Goal: Task Accomplishment & Management: Use online tool/utility

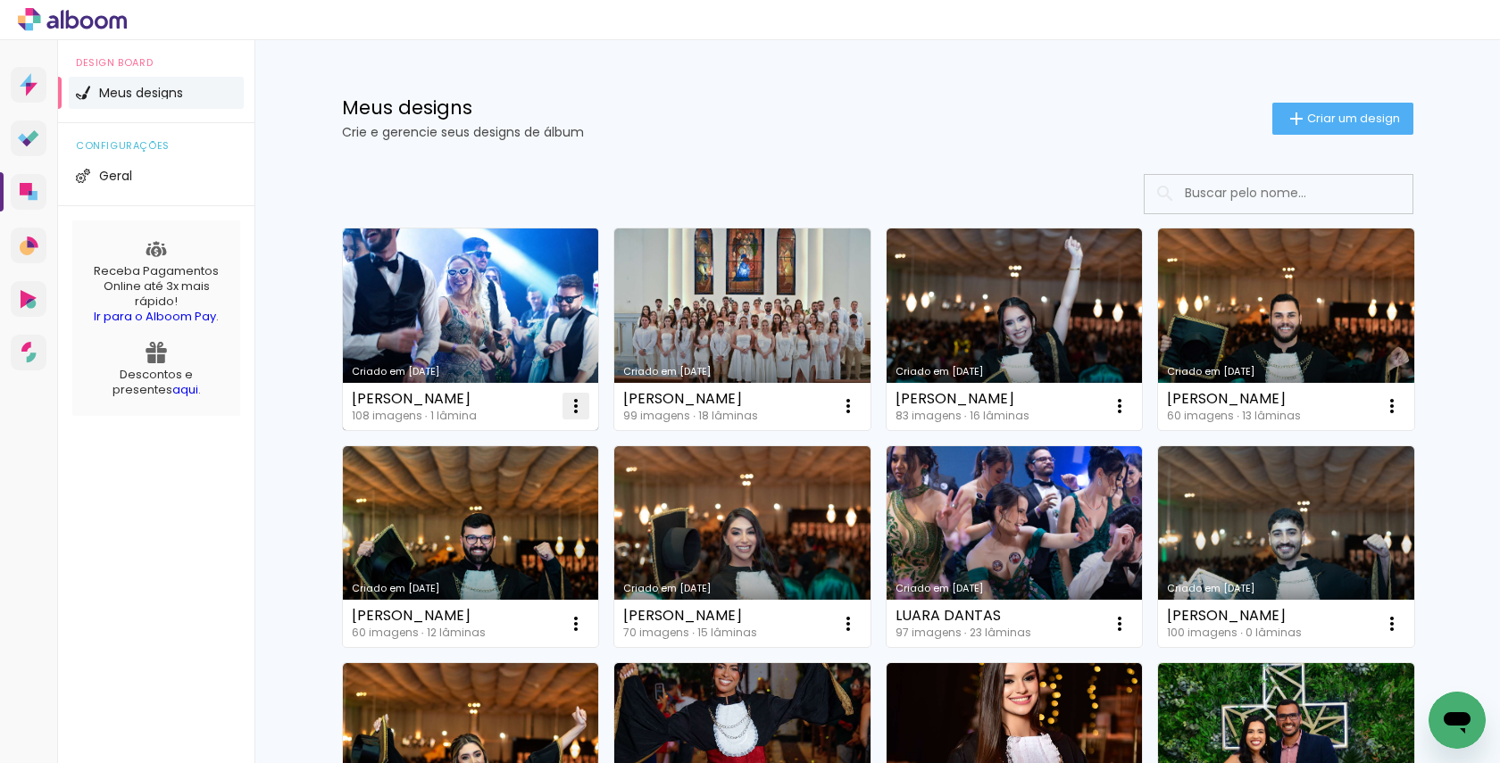
click at [570, 404] on iron-icon at bounding box center [575, 405] width 21 height 21
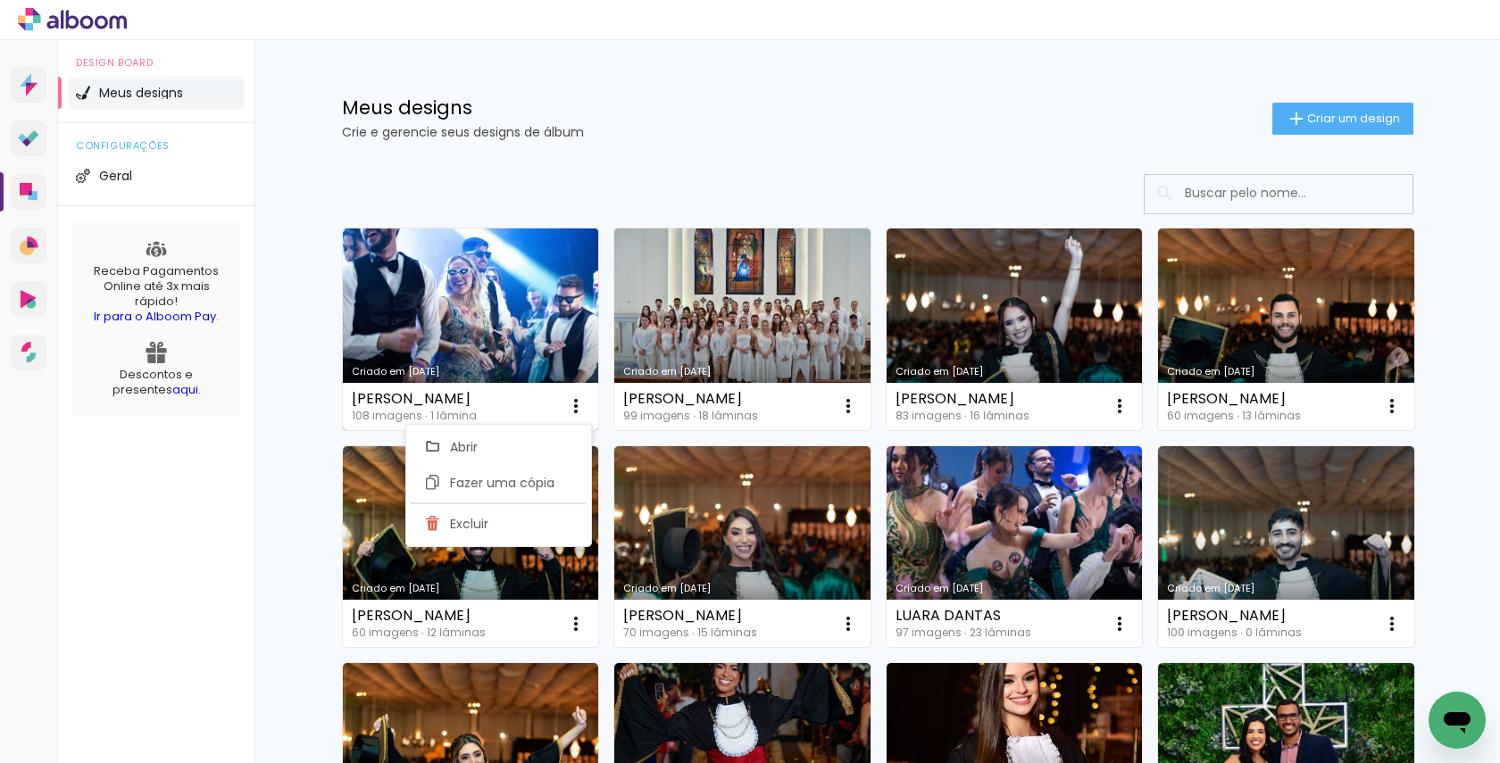
click at [480, 399] on div "Tayná Fagundes 108 imagens ∙ 1 lâmina Abrir Fazer uma cópia Excluir" at bounding box center [471, 406] width 256 height 47
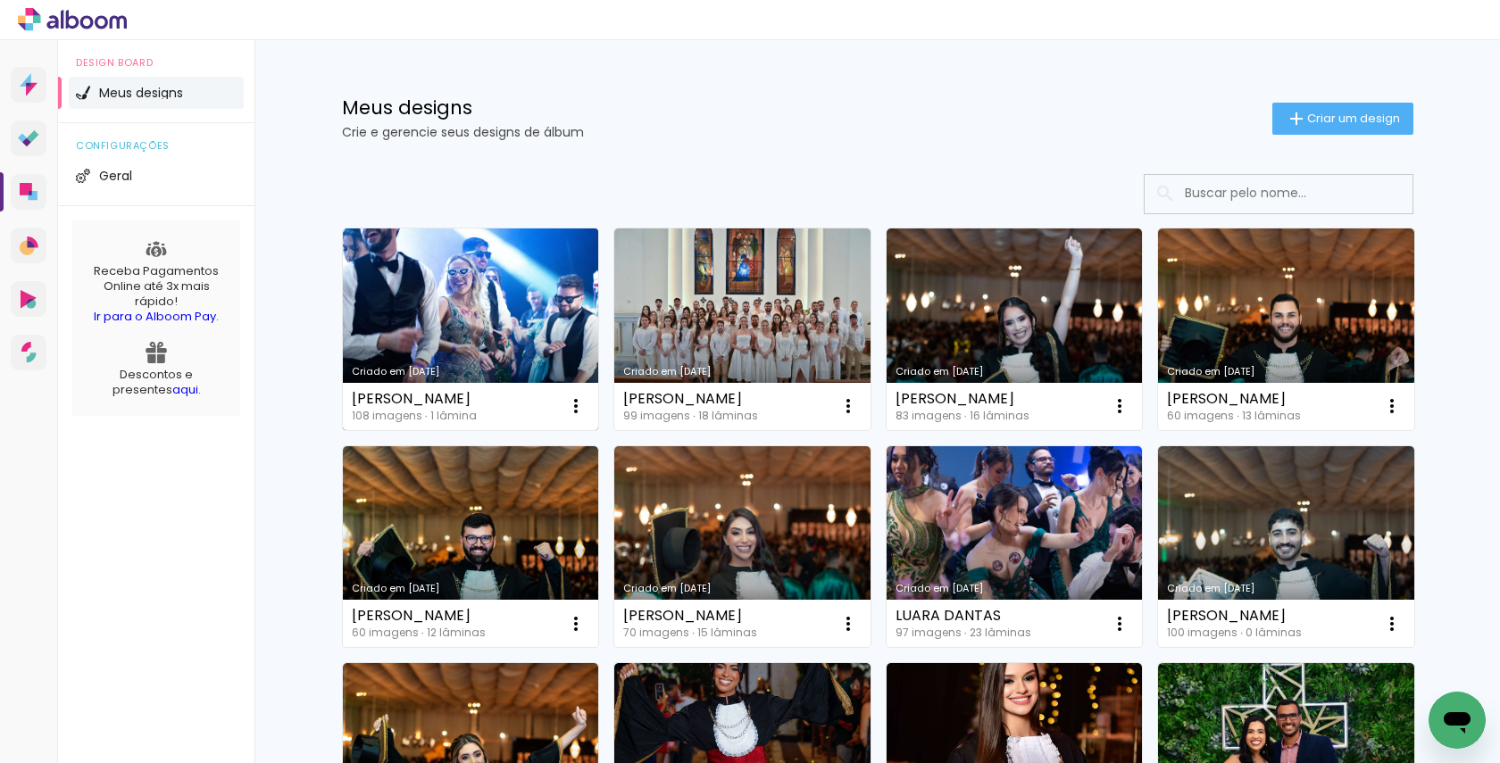
drag, startPoint x: 480, startPoint y: 399, endPoint x: 345, endPoint y: 399, distance: 135.7
click at [345, 399] on div "Tayná Fagundes 108 imagens ∙ 1 lâmina Abrir Fazer uma cópia Excluir" at bounding box center [471, 406] width 256 height 47
click at [569, 401] on iron-icon at bounding box center [575, 405] width 21 height 21
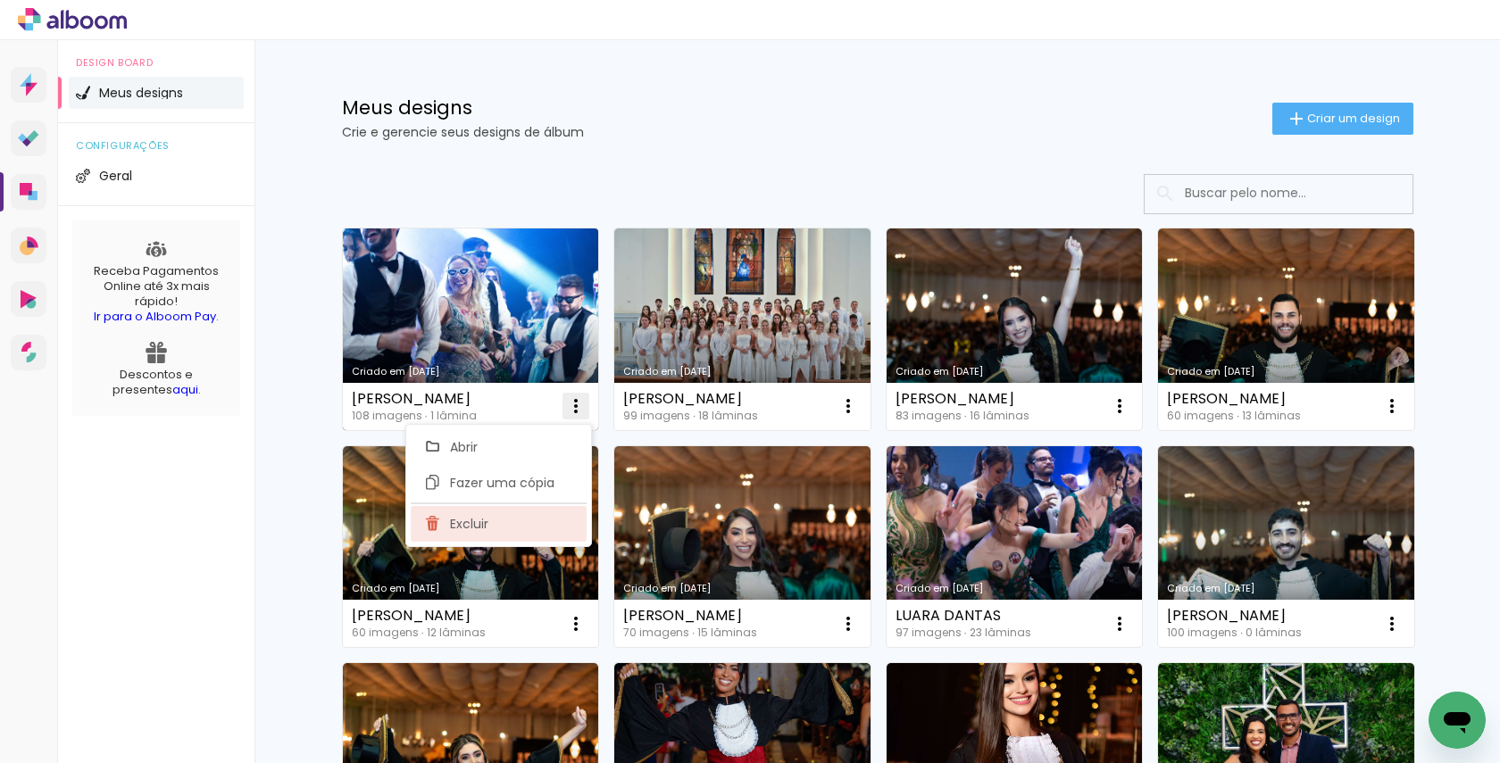
click at [514, 525] on paper-item "Excluir" at bounding box center [499, 524] width 176 height 36
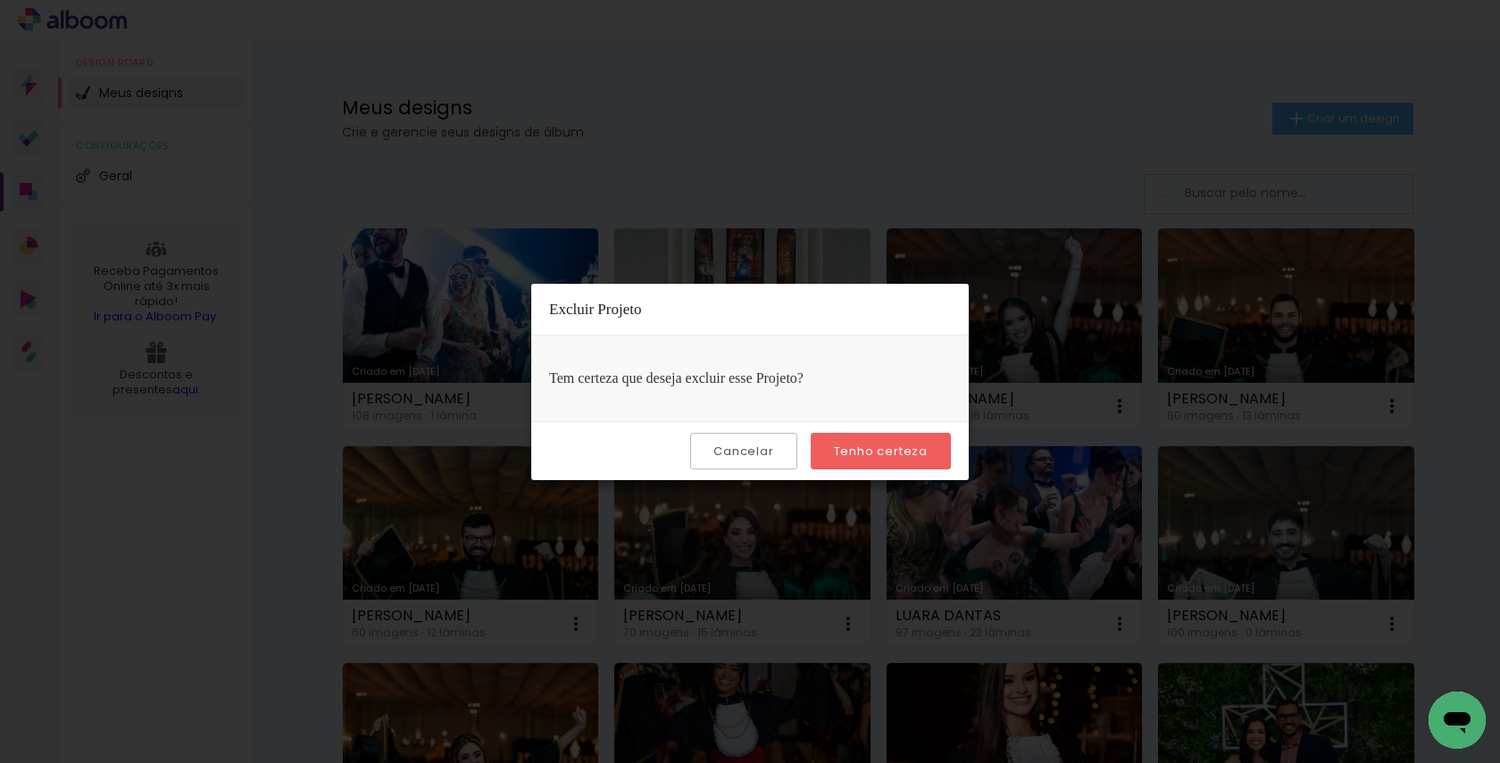
click at [0, 0] on slot "Tenho certeza" at bounding box center [0, 0] width 0 height 0
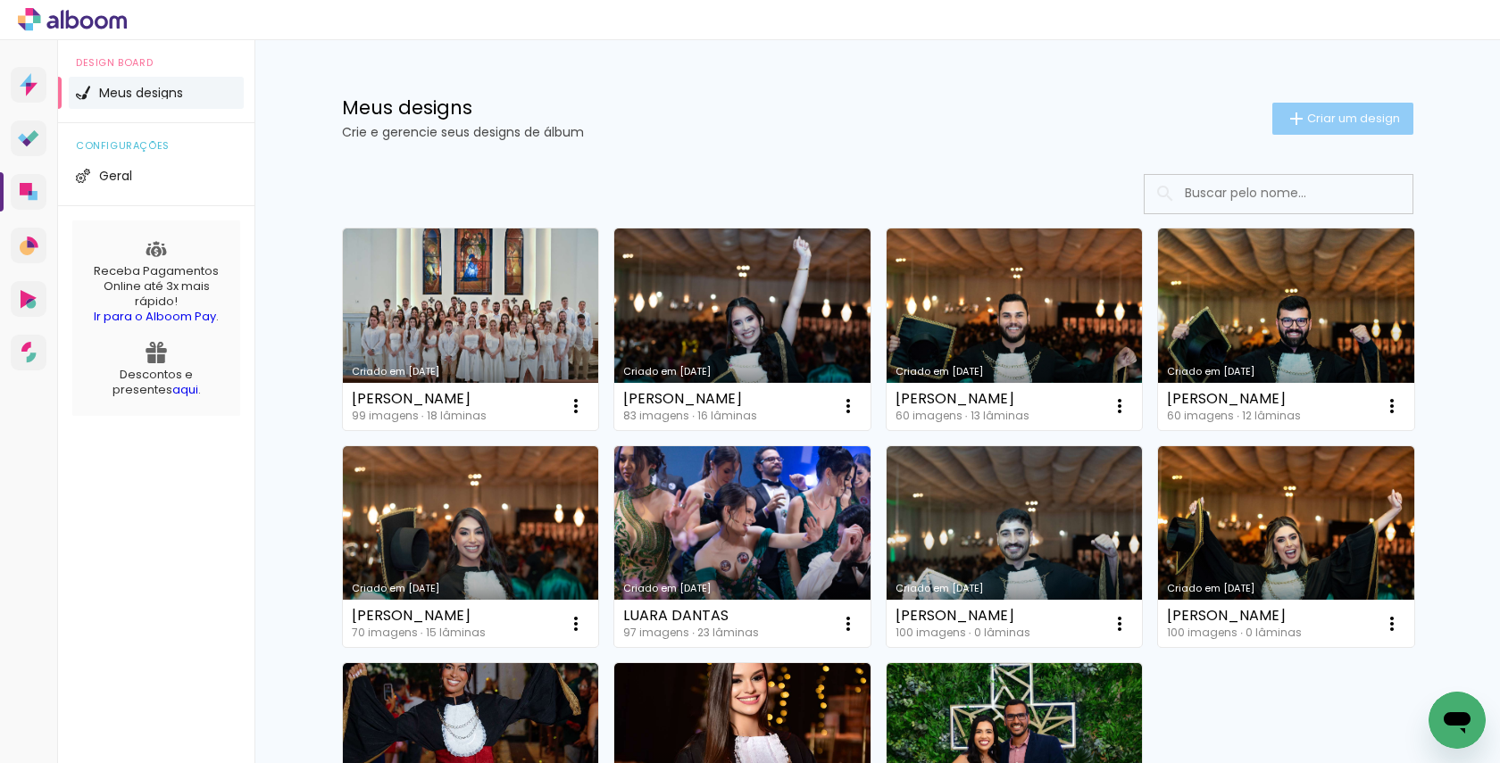
click at [1323, 127] on paper-button "Criar um design" at bounding box center [1342, 119] width 141 height 32
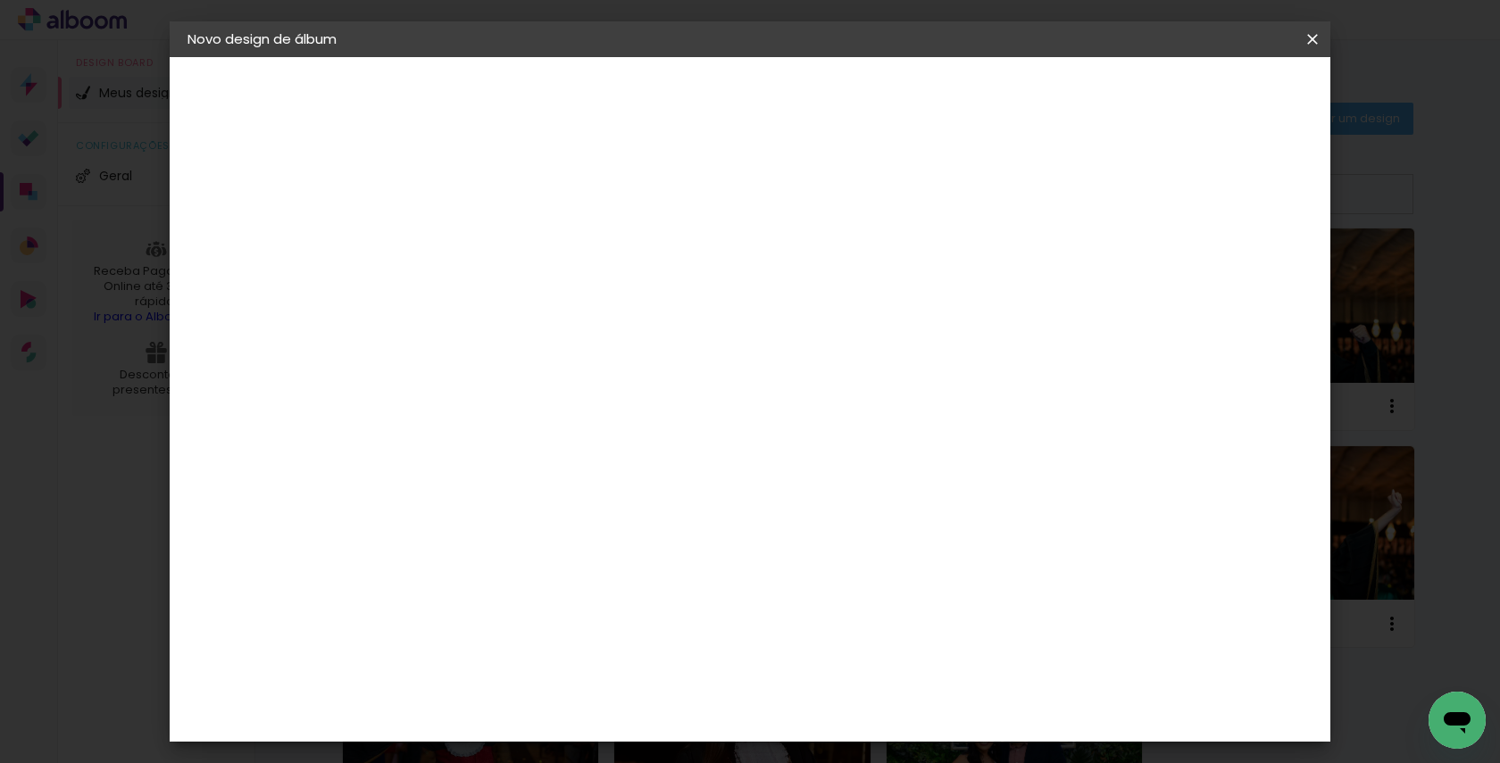
click at [479, 228] on input at bounding box center [479, 240] width 0 height 28
type input "[PERSON_NAME]"
type paper-input "[PERSON_NAME]"
click at [0, 0] on slot "Avançar" at bounding box center [0, 0] width 0 height 0
click at [814, 260] on paper-item "Tamanho Livre" at bounding box center [728, 271] width 171 height 39
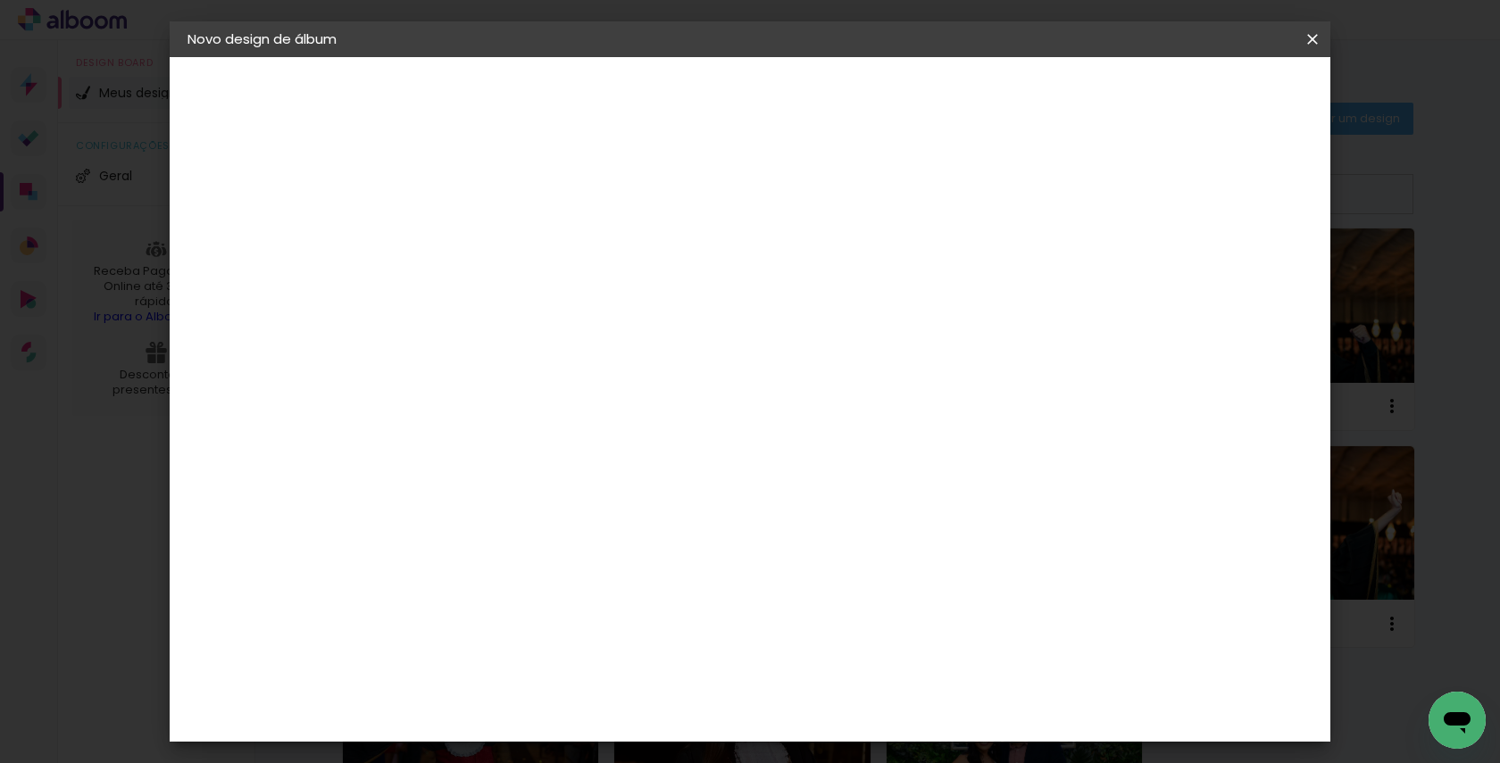
click at [813, 104] on paper-button "Avançar" at bounding box center [769, 94] width 87 height 30
drag, startPoint x: 444, startPoint y: 503, endPoint x: 387, endPoint y: 503, distance: 56.2
click at [387, 57] on quentale-album-spec "Iniciar design Iniciar design" at bounding box center [750, 57] width 1160 height 0
type input "3"
type input "25"
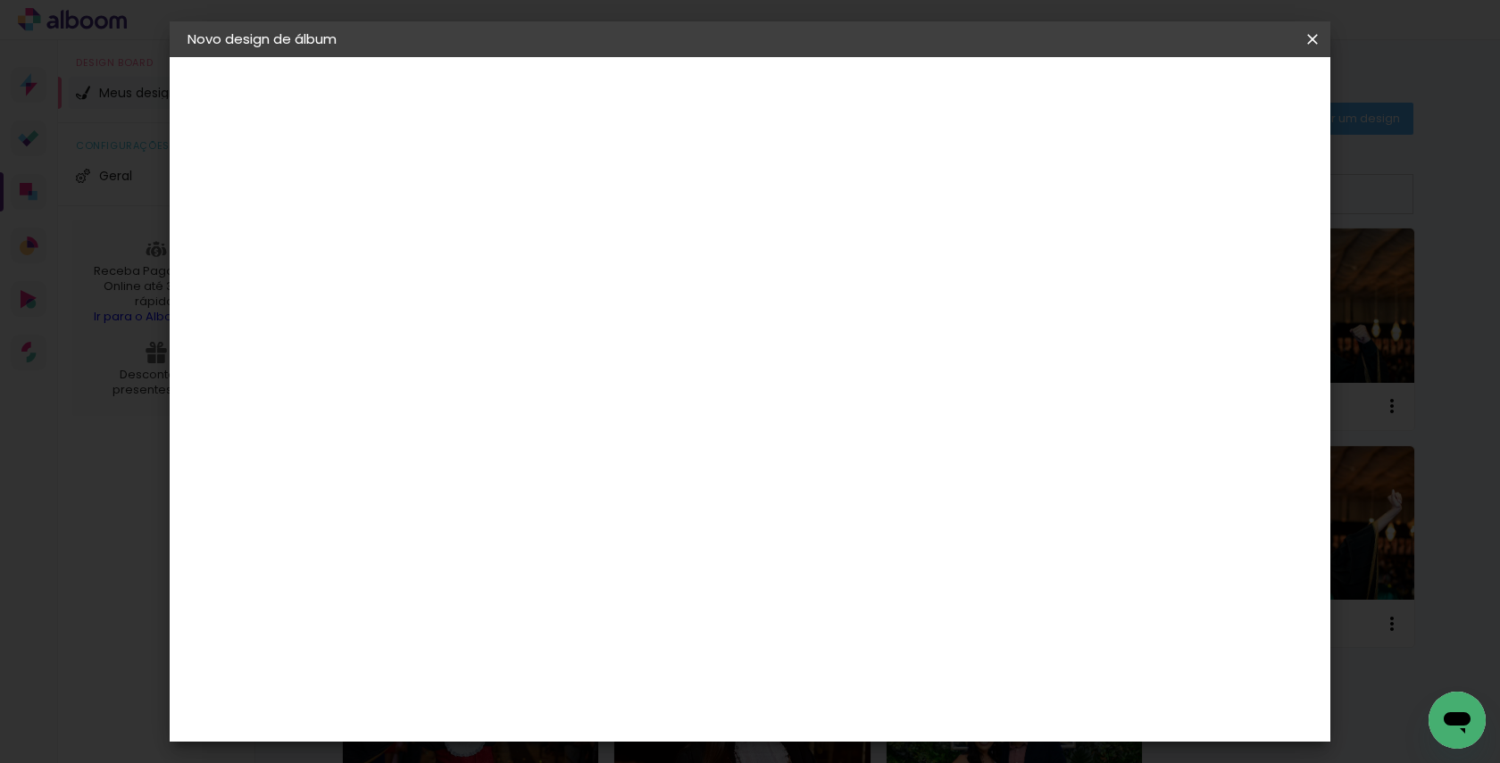
type paper-input "25"
click at [1201, 95] on span "Iniciar design" at bounding box center [1159, 94] width 81 height 12
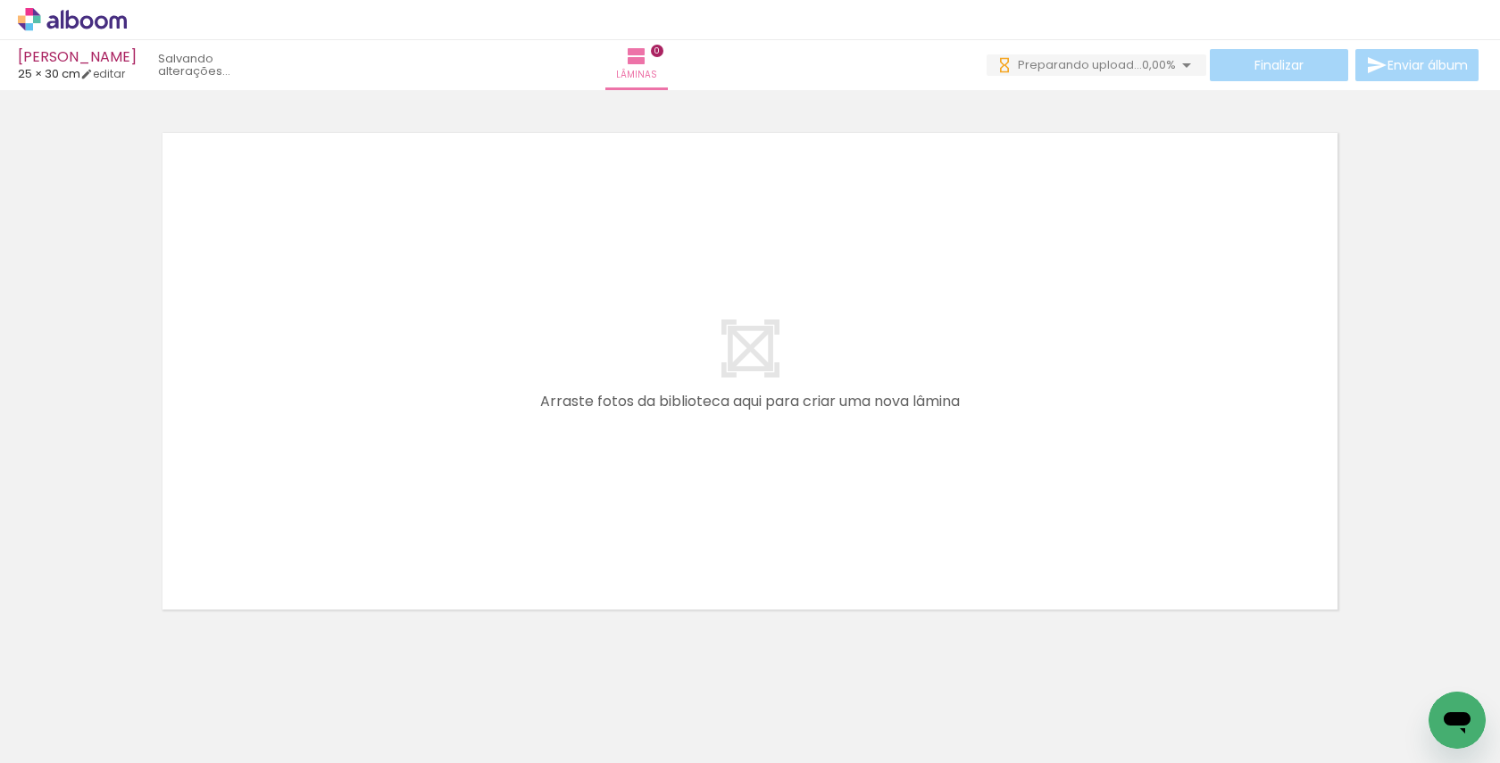
scroll to position [0, 4937]
drag, startPoint x: 350, startPoint y: 714, endPoint x: 347, endPoint y: 510, distance: 204.4
click at [347, 510] on quentale-workspace at bounding box center [750, 381] width 1500 height 763
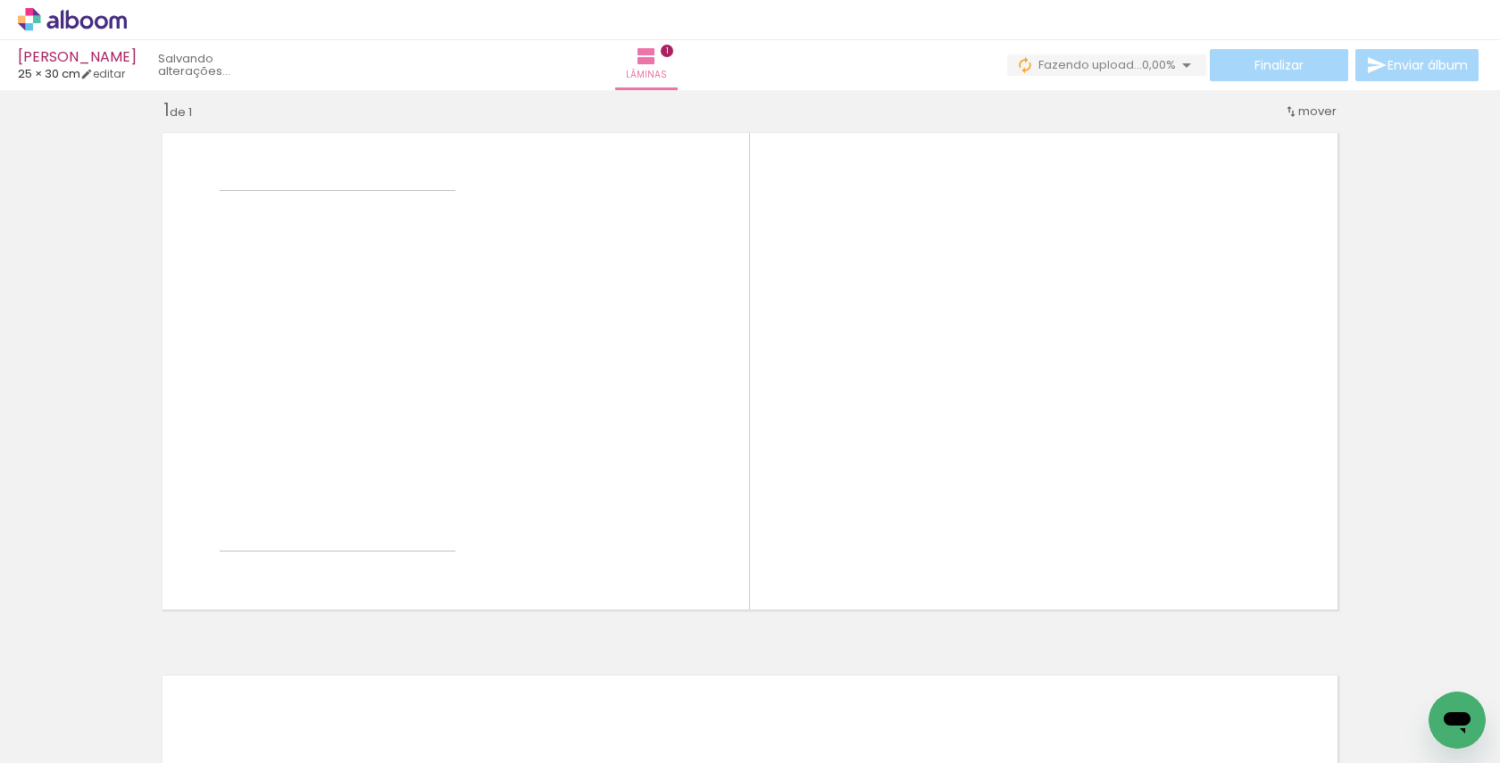
scroll to position [20, 0]
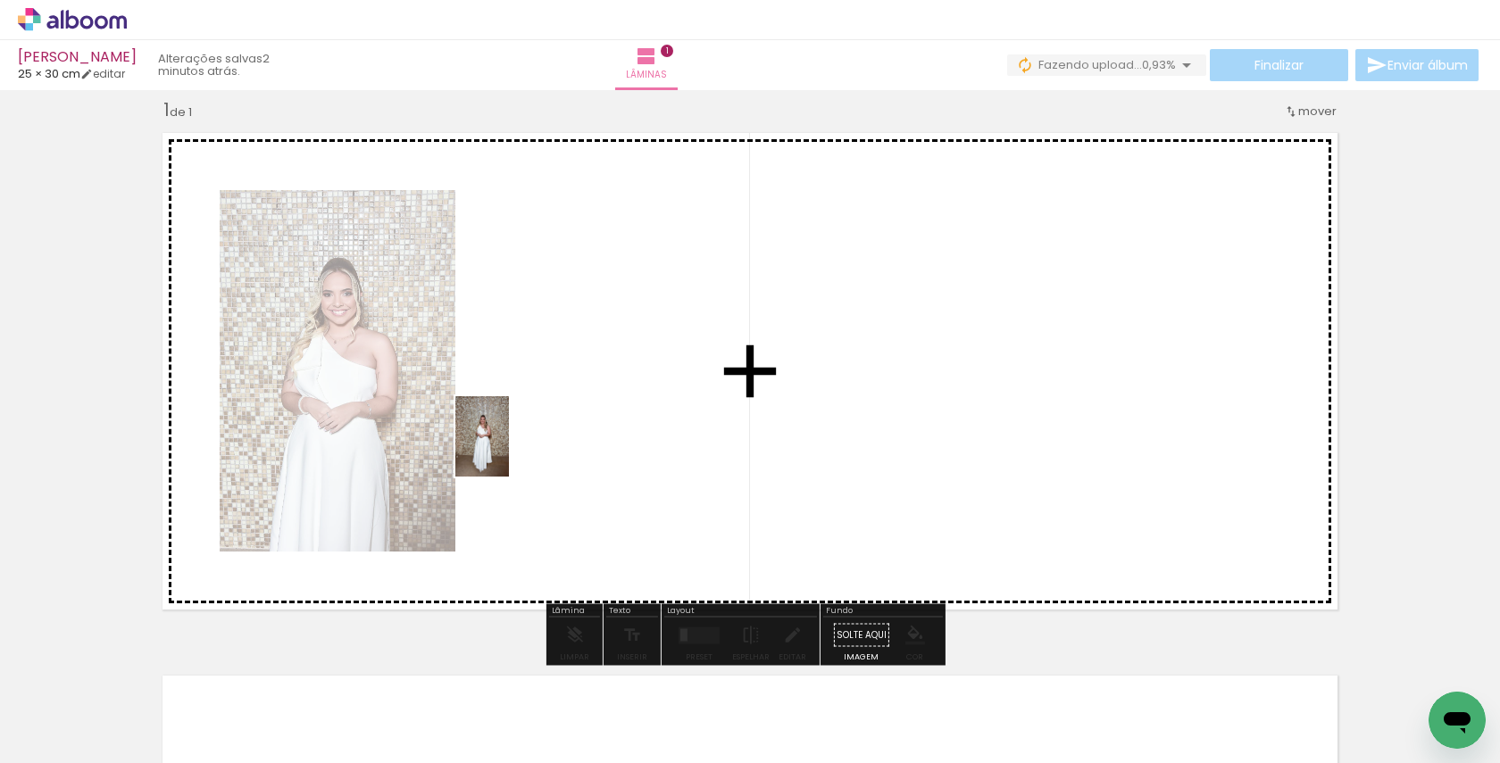
drag, startPoint x: 439, startPoint y: 687, endPoint x: 509, endPoint y: 449, distance: 248.3
click at [509, 449] on quentale-workspace at bounding box center [750, 381] width 1500 height 763
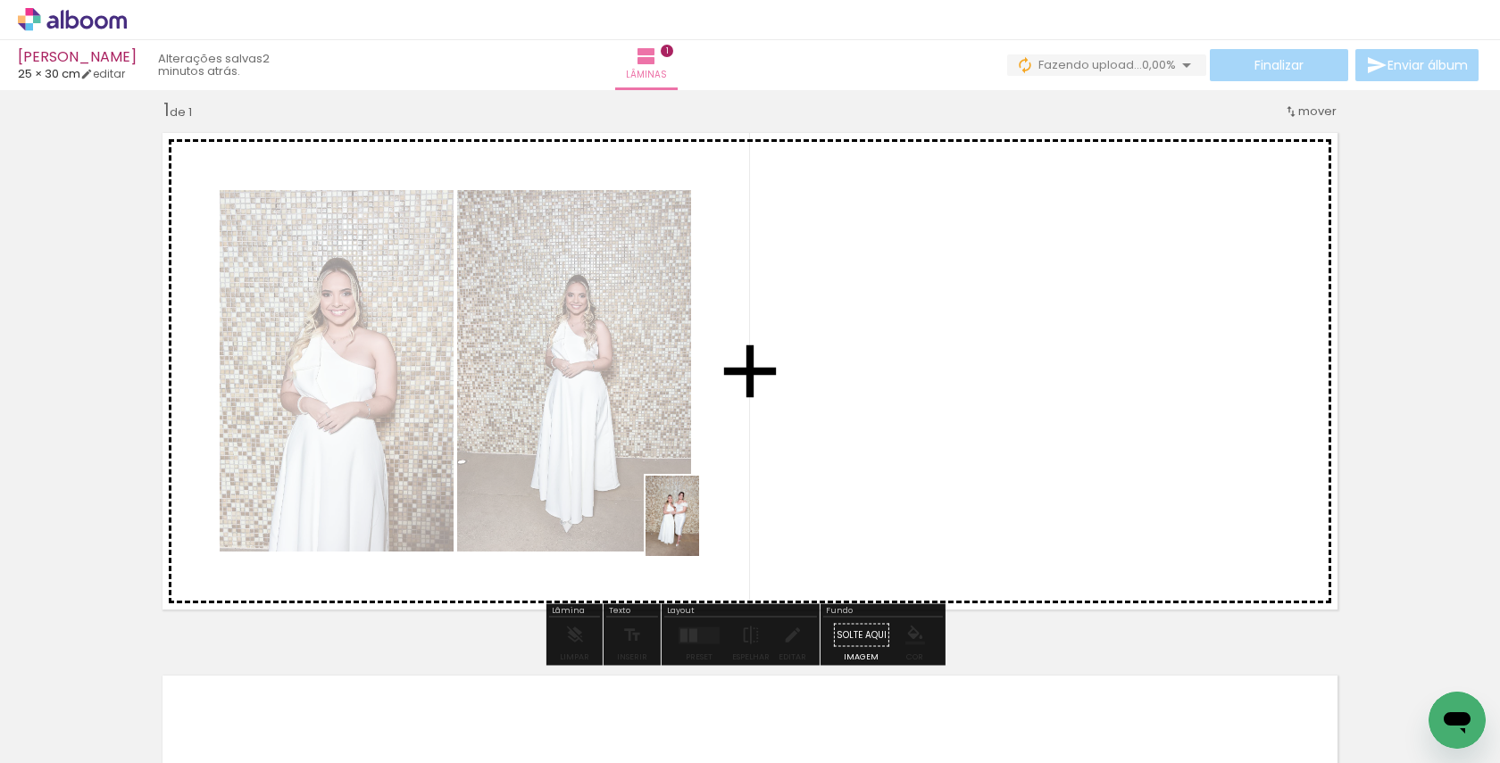
drag, startPoint x: 540, startPoint y: 707, endPoint x: 709, endPoint y: 513, distance: 256.9
click at [709, 513] on quentale-workspace at bounding box center [750, 381] width 1500 height 763
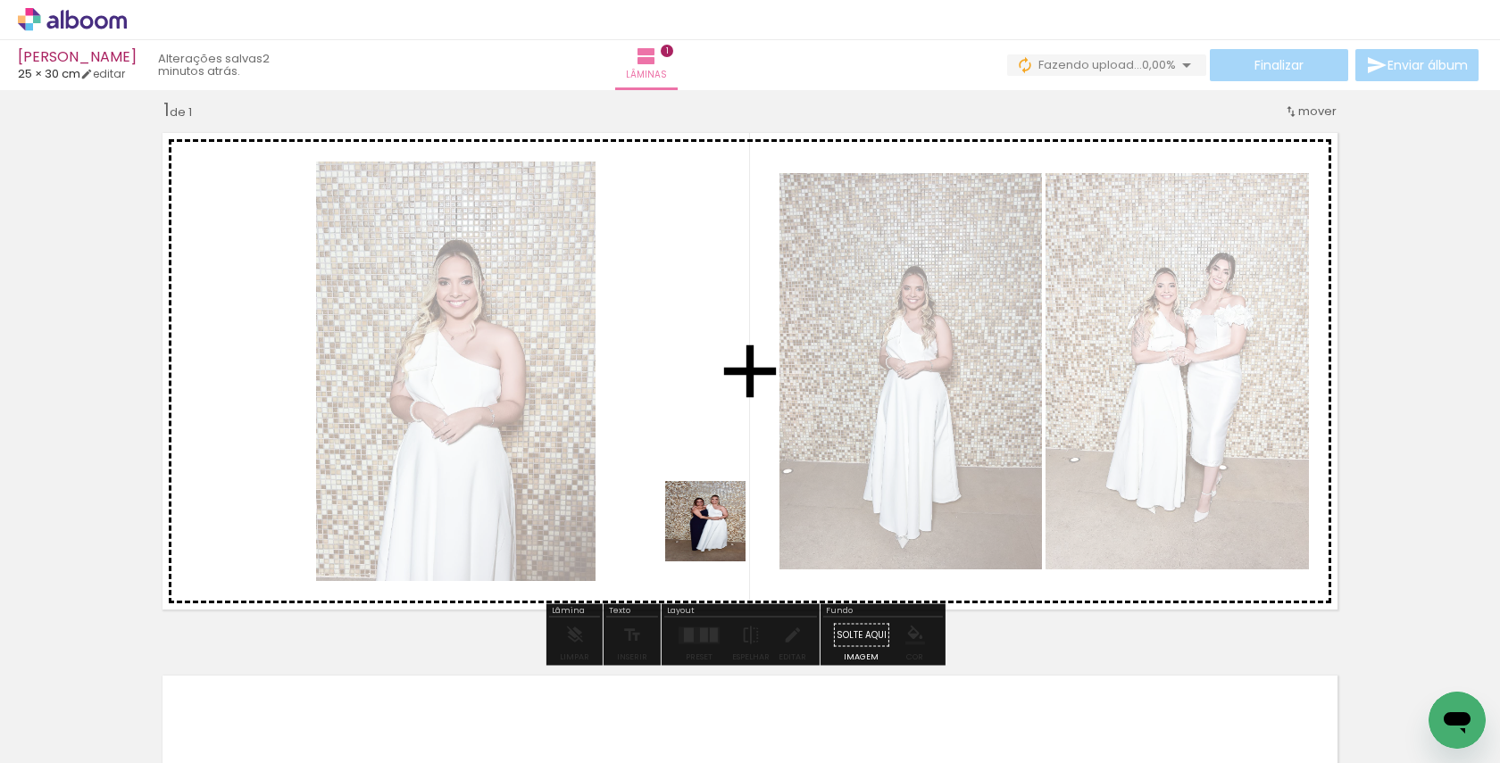
drag, startPoint x: 650, startPoint y: 696, endPoint x: 732, endPoint y: 475, distance: 236.1
click at [732, 475] on quentale-workspace at bounding box center [750, 381] width 1500 height 763
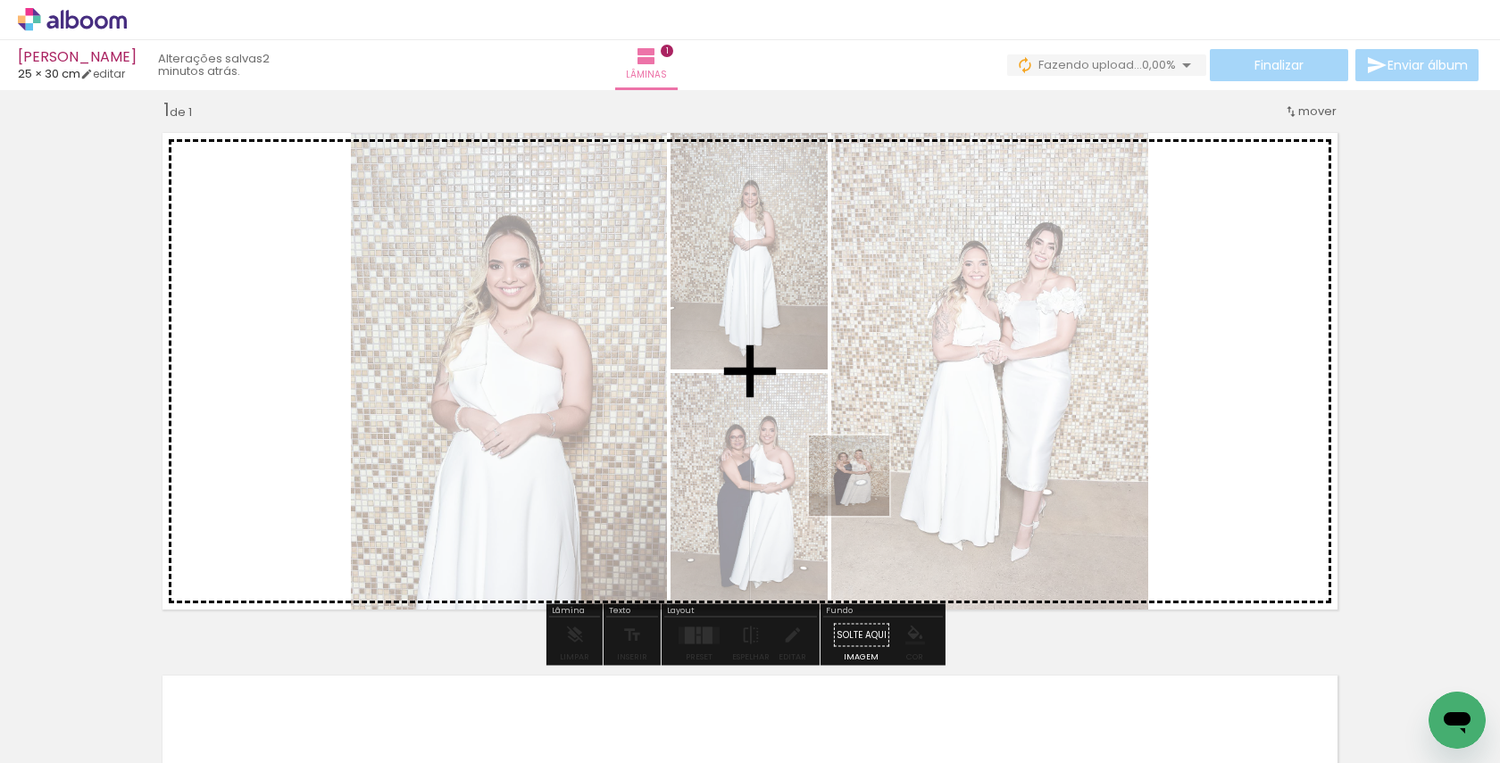
drag, startPoint x: 654, startPoint y: 709, endPoint x: 867, endPoint y: 482, distance: 310.7
click at [867, 482] on quentale-workspace at bounding box center [750, 381] width 1500 height 763
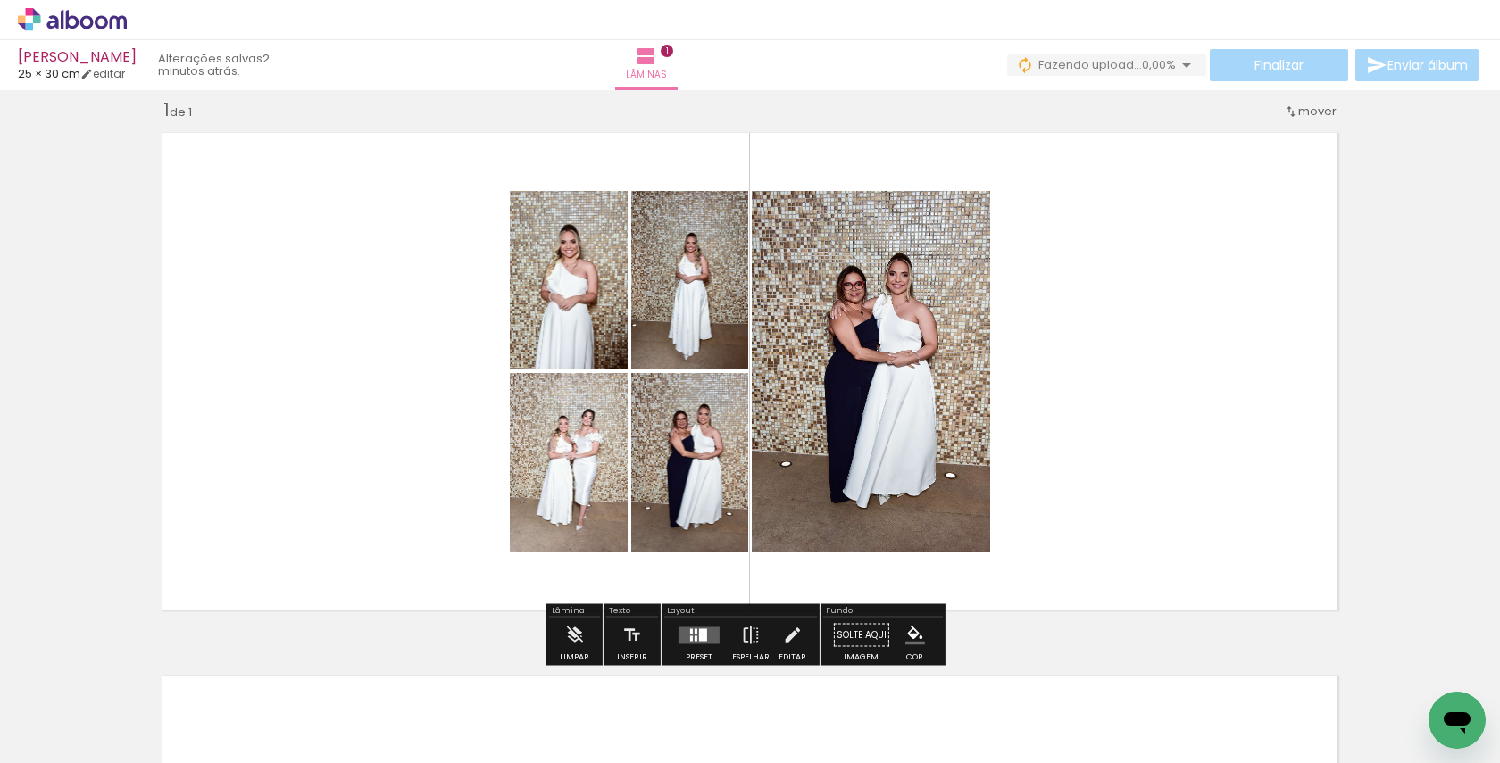
click at [63, 706] on input "Todas as fotos" at bounding box center [50, 709] width 68 height 15
click at [854, 464] on quentale-photo at bounding box center [871, 371] width 238 height 361
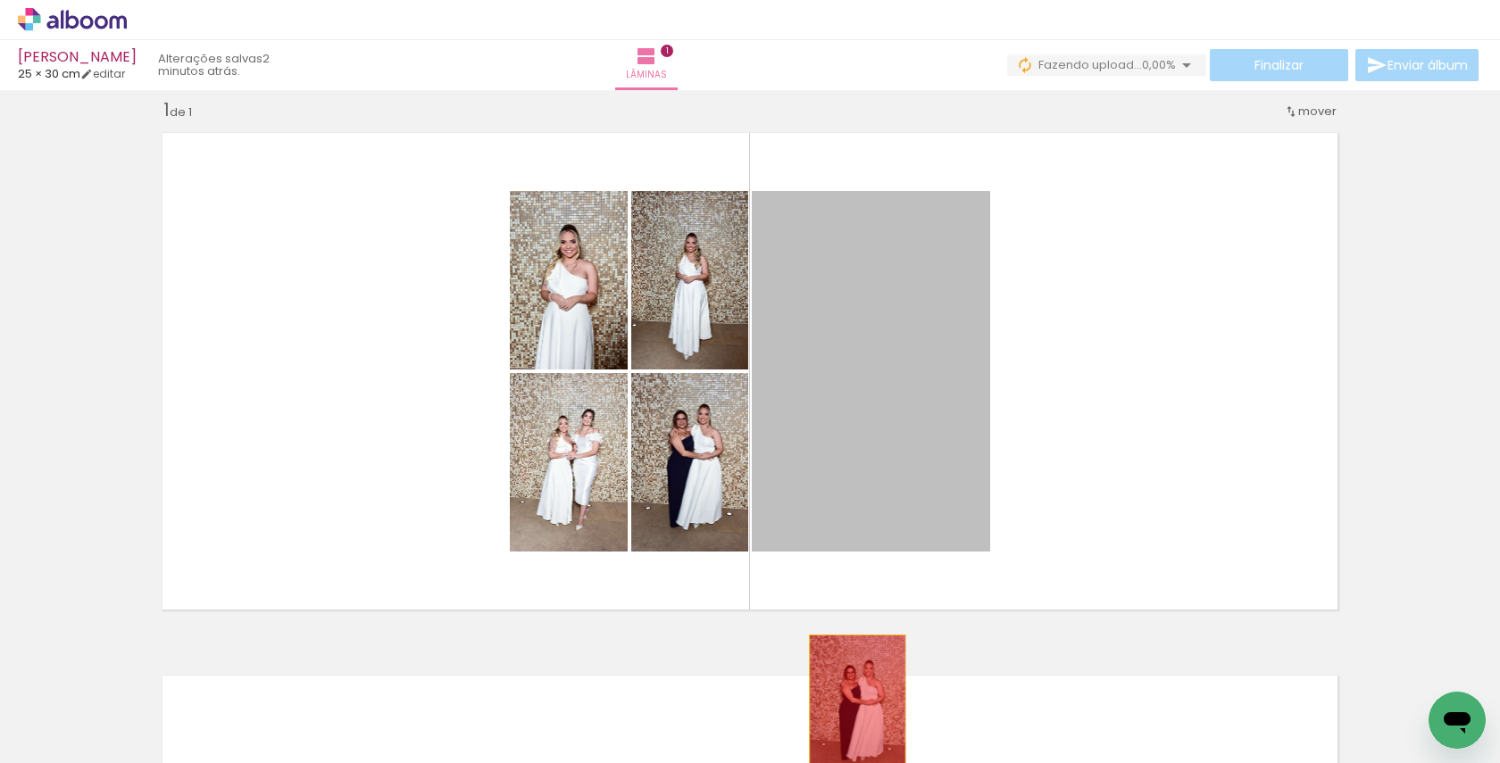
drag, startPoint x: 854, startPoint y: 464, endPoint x: 851, endPoint y: 710, distance: 245.5
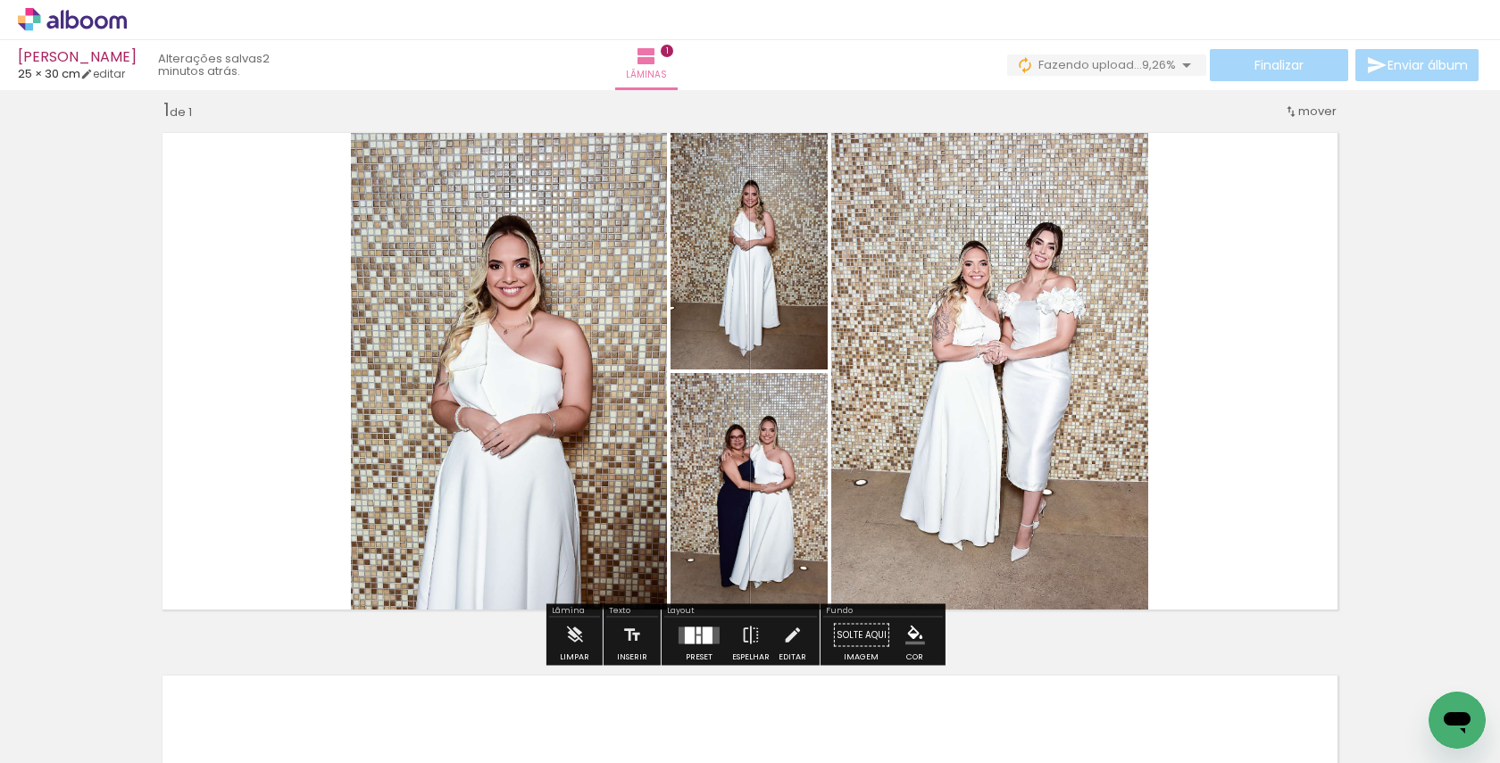
click at [62, 703] on input "Todas as fotos" at bounding box center [50, 709] width 68 height 15
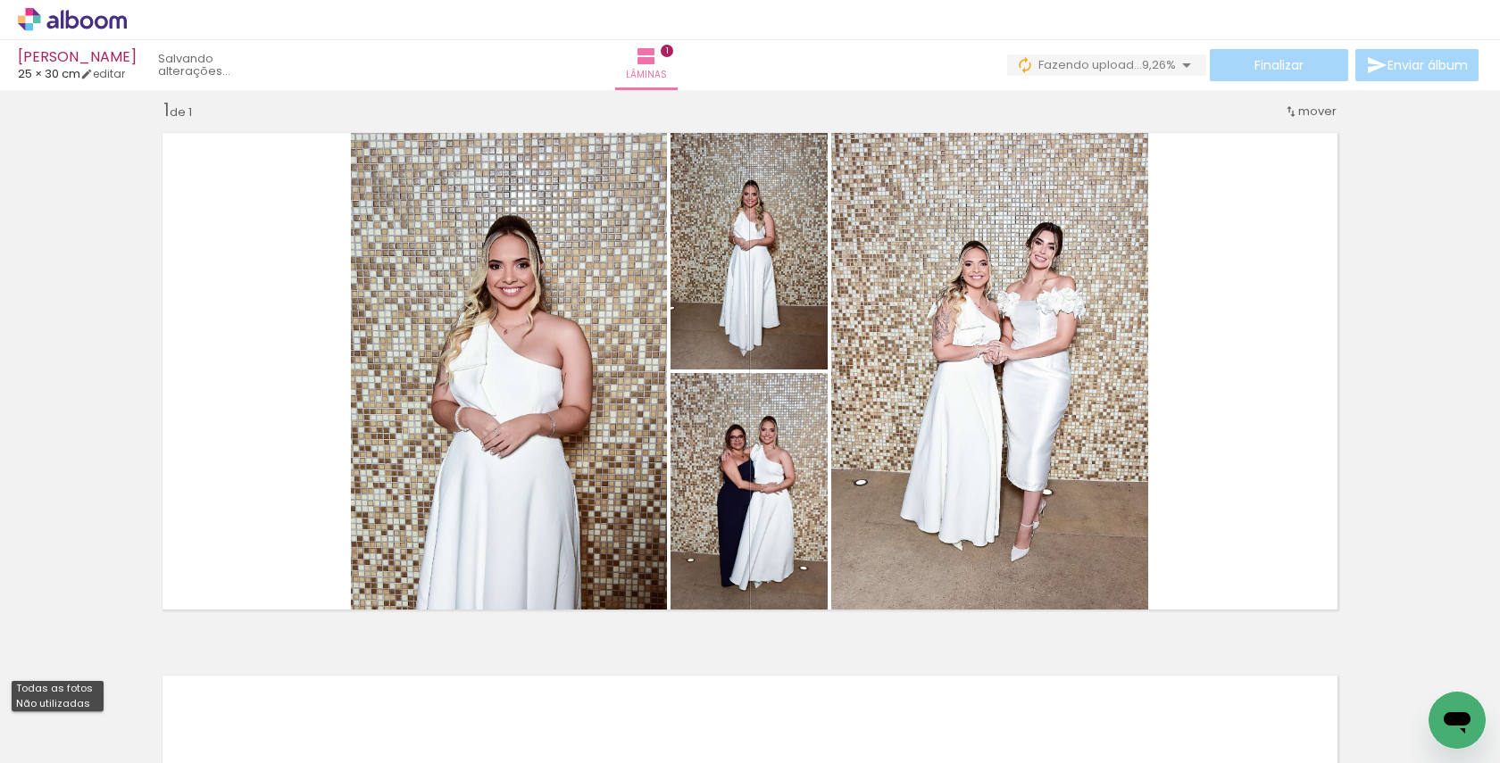
click at [0, 0] on slot "Não utilizadas" at bounding box center [0, 0] width 0 height 0
type input "Não utilizadas"
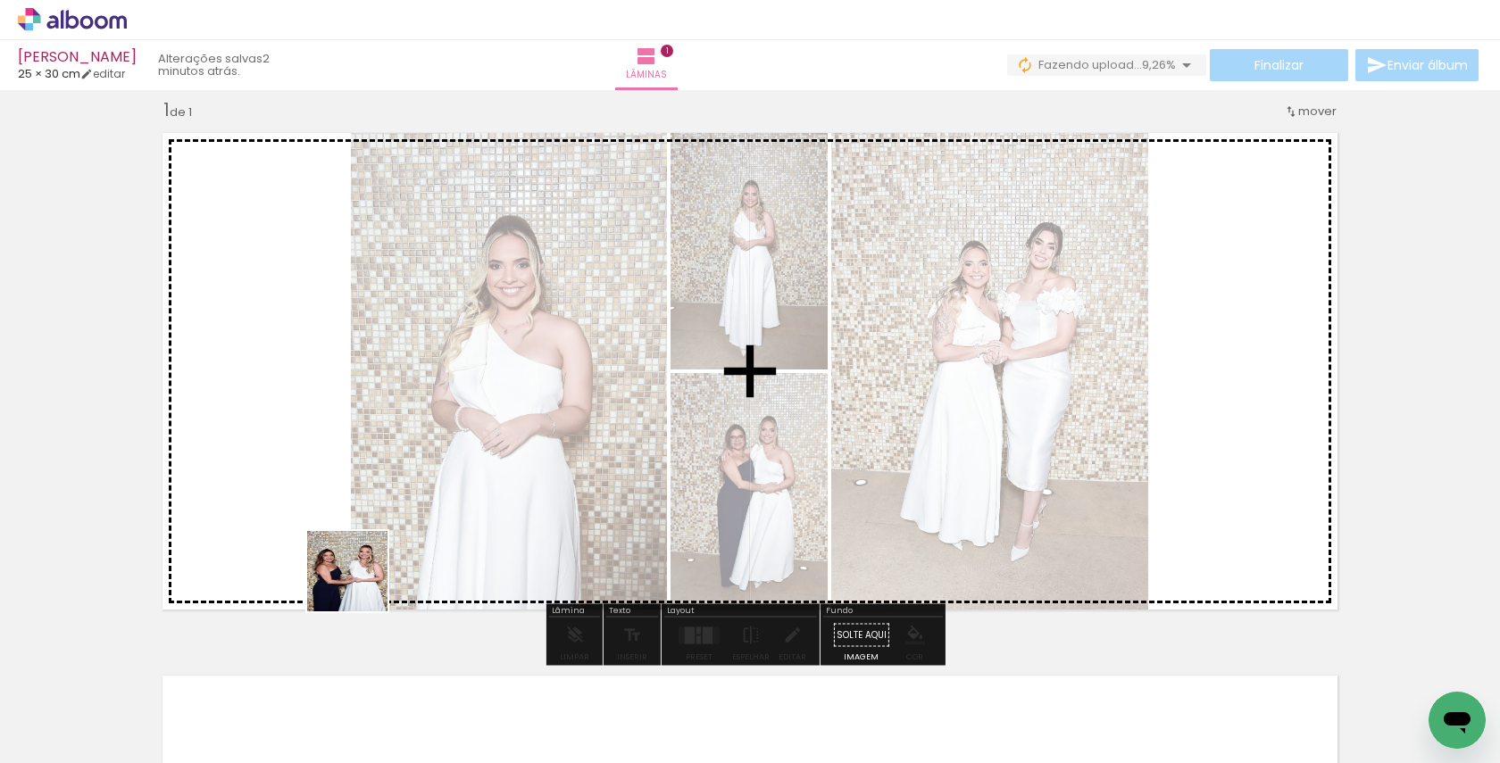
drag, startPoint x: 355, startPoint y: 708, endPoint x: 363, endPoint y: 560, distance: 148.4
click at [363, 560] on quentale-workspace at bounding box center [750, 381] width 1500 height 763
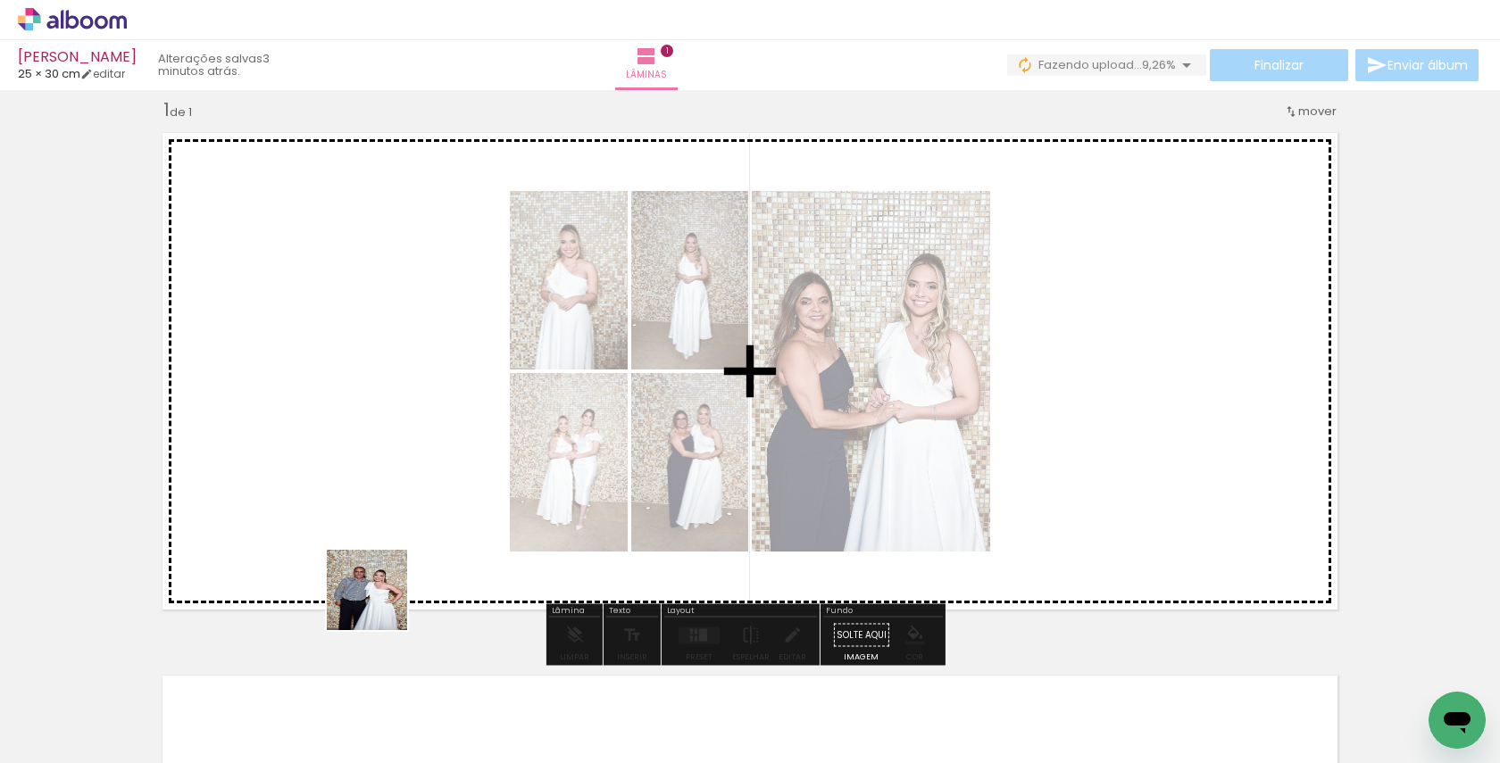
drag, startPoint x: 362, startPoint y: 686, endPoint x: 387, endPoint y: 533, distance: 155.6
click at [387, 533] on quentale-workspace at bounding box center [750, 381] width 1500 height 763
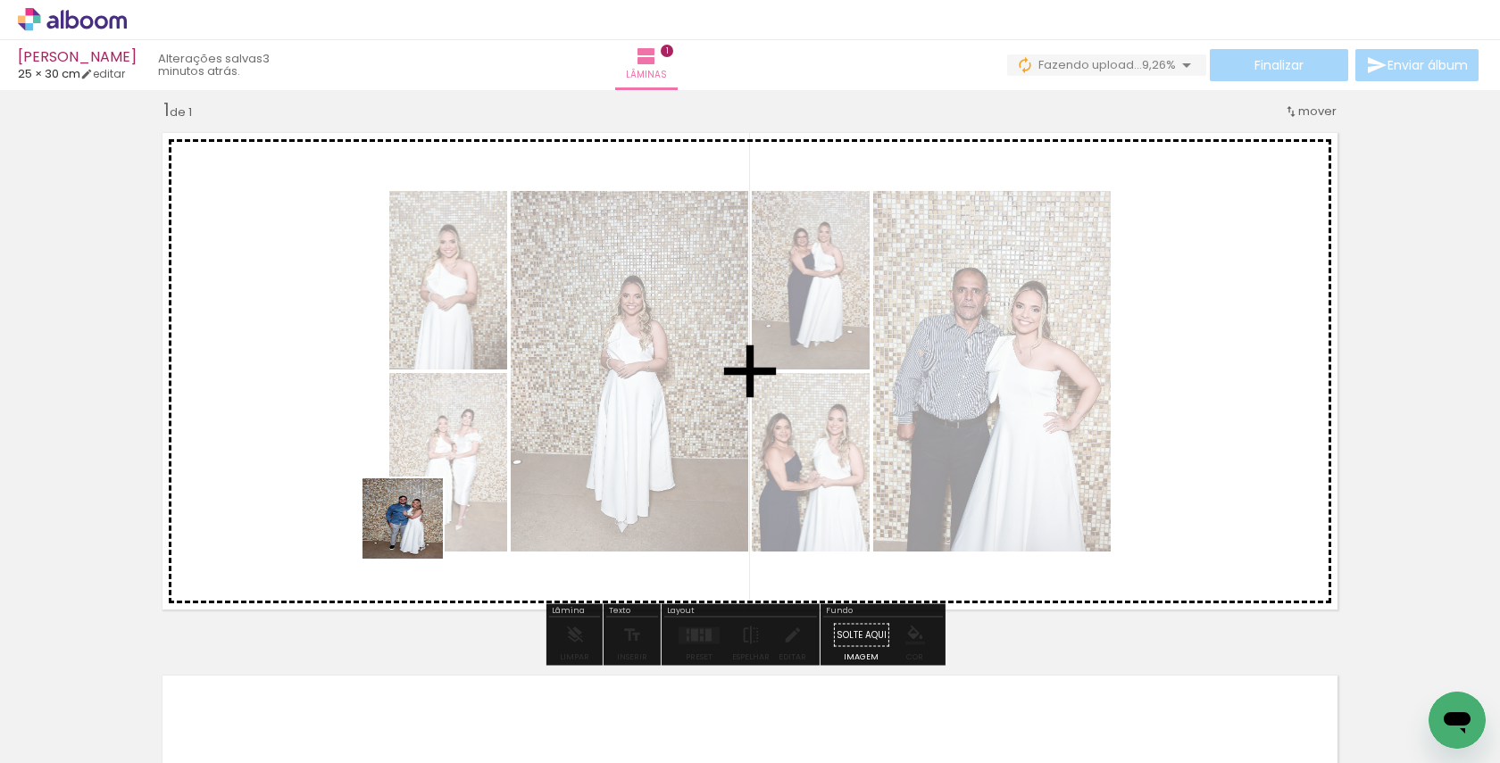
drag, startPoint x: 349, startPoint y: 694, endPoint x: 419, endPoint y: 512, distance: 195.0
click at [419, 512] on quentale-workspace at bounding box center [750, 381] width 1500 height 763
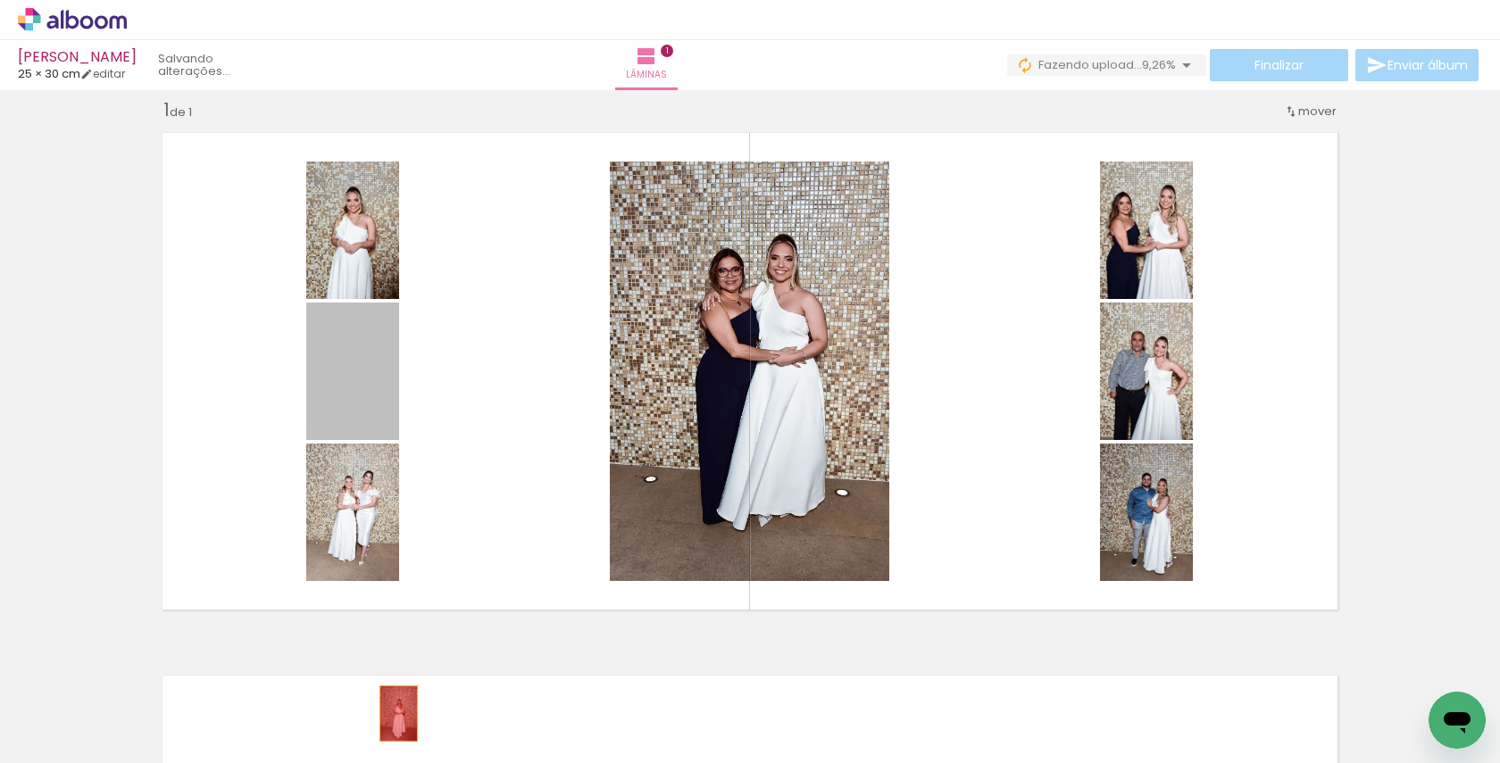
drag, startPoint x: 369, startPoint y: 400, endPoint x: 392, endPoint y: 713, distance: 314.2
click at [392, 713] on quentale-workspace at bounding box center [750, 381] width 1500 height 763
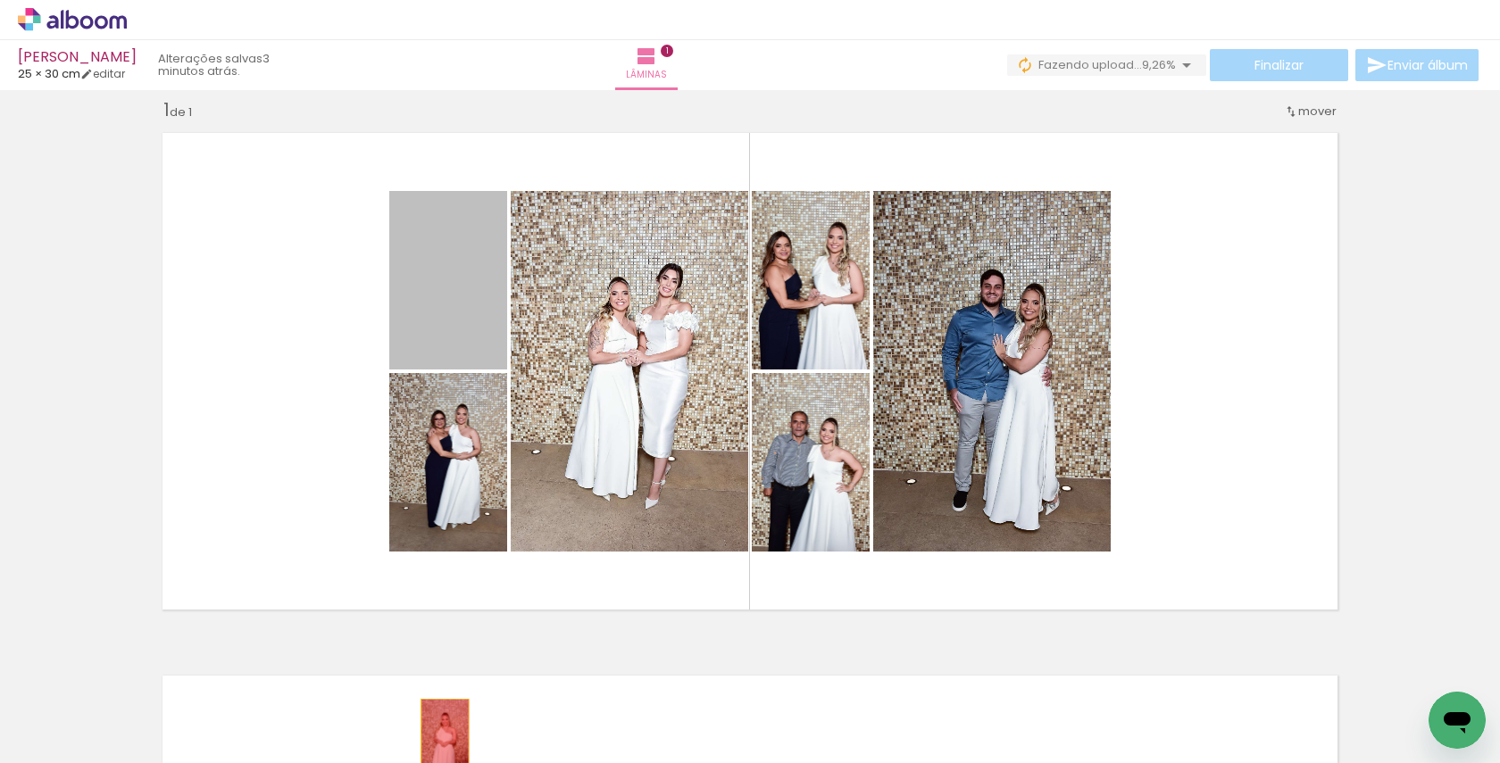
drag, startPoint x: 432, startPoint y: 300, endPoint x: 438, endPoint y: 730, distance: 430.3
click at [438, 730] on quentale-workspace at bounding box center [750, 381] width 1500 height 763
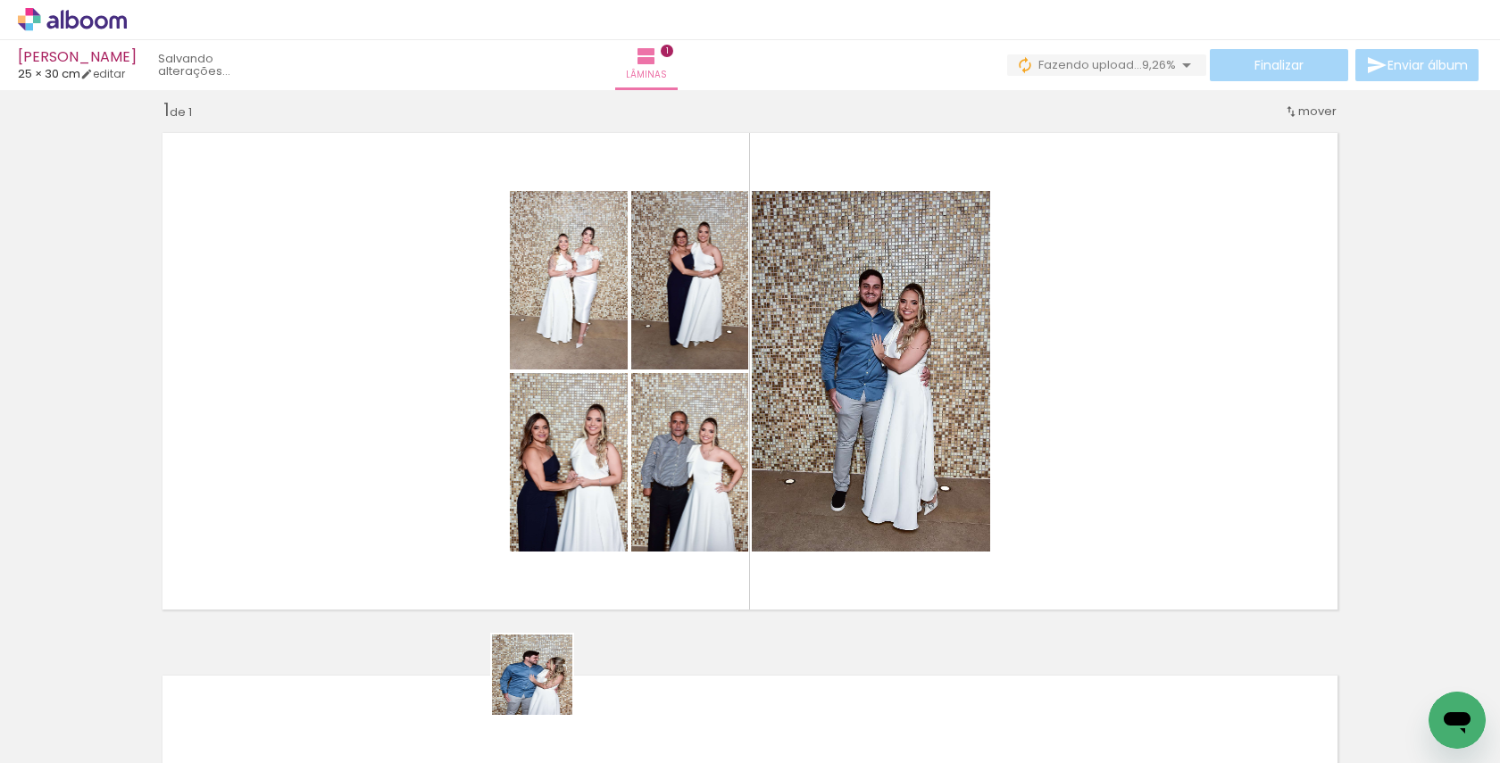
drag, startPoint x: 545, startPoint y: 702, endPoint x: 545, endPoint y: 529, distance: 172.3
click at [545, 529] on quentale-workspace at bounding box center [750, 381] width 1500 height 763
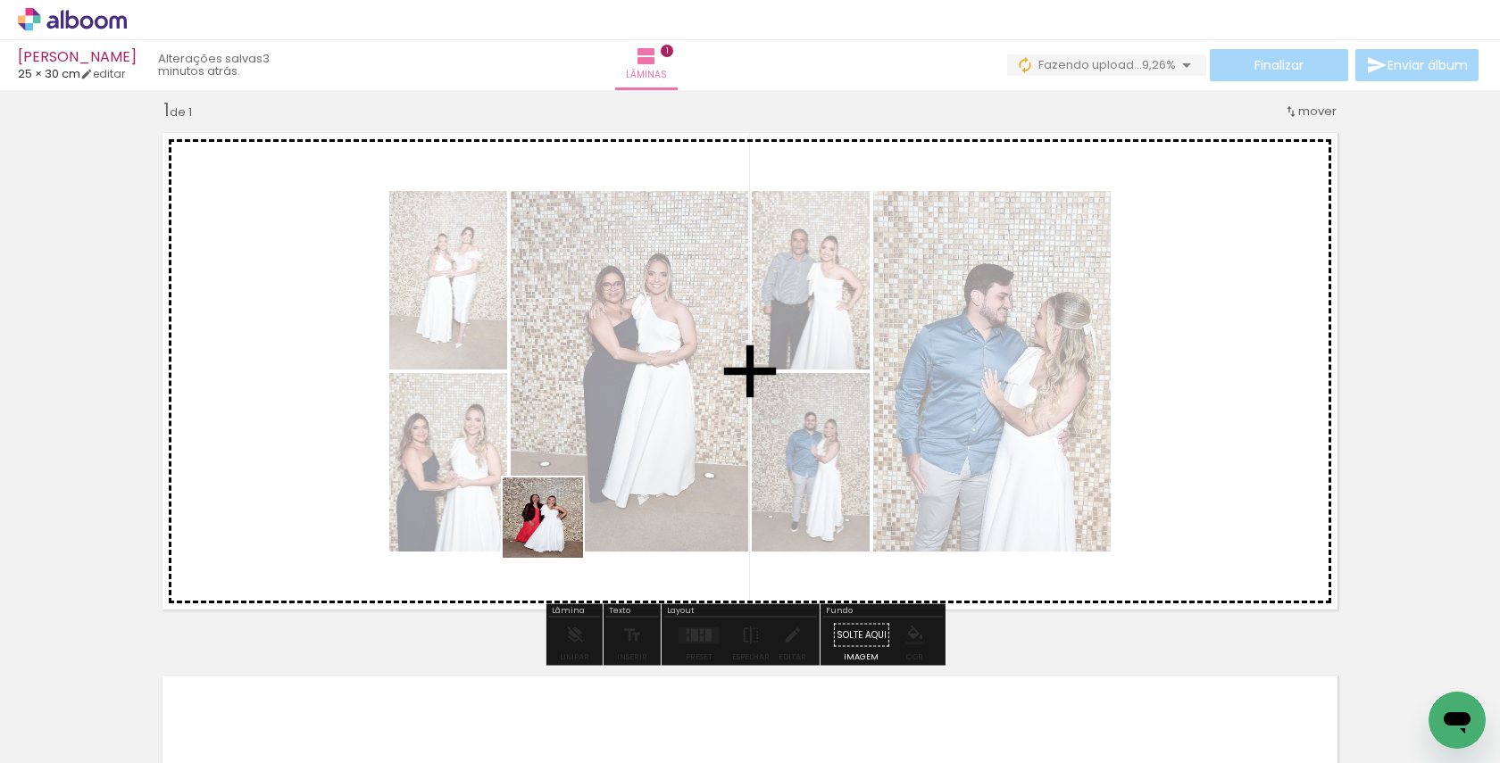
drag, startPoint x: 555, startPoint y: 698, endPoint x: 559, endPoint y: 477, distance: 221.4
click at [559, 477] on quentale-workspace at bounding box center [750, 381] width 1500 height 763
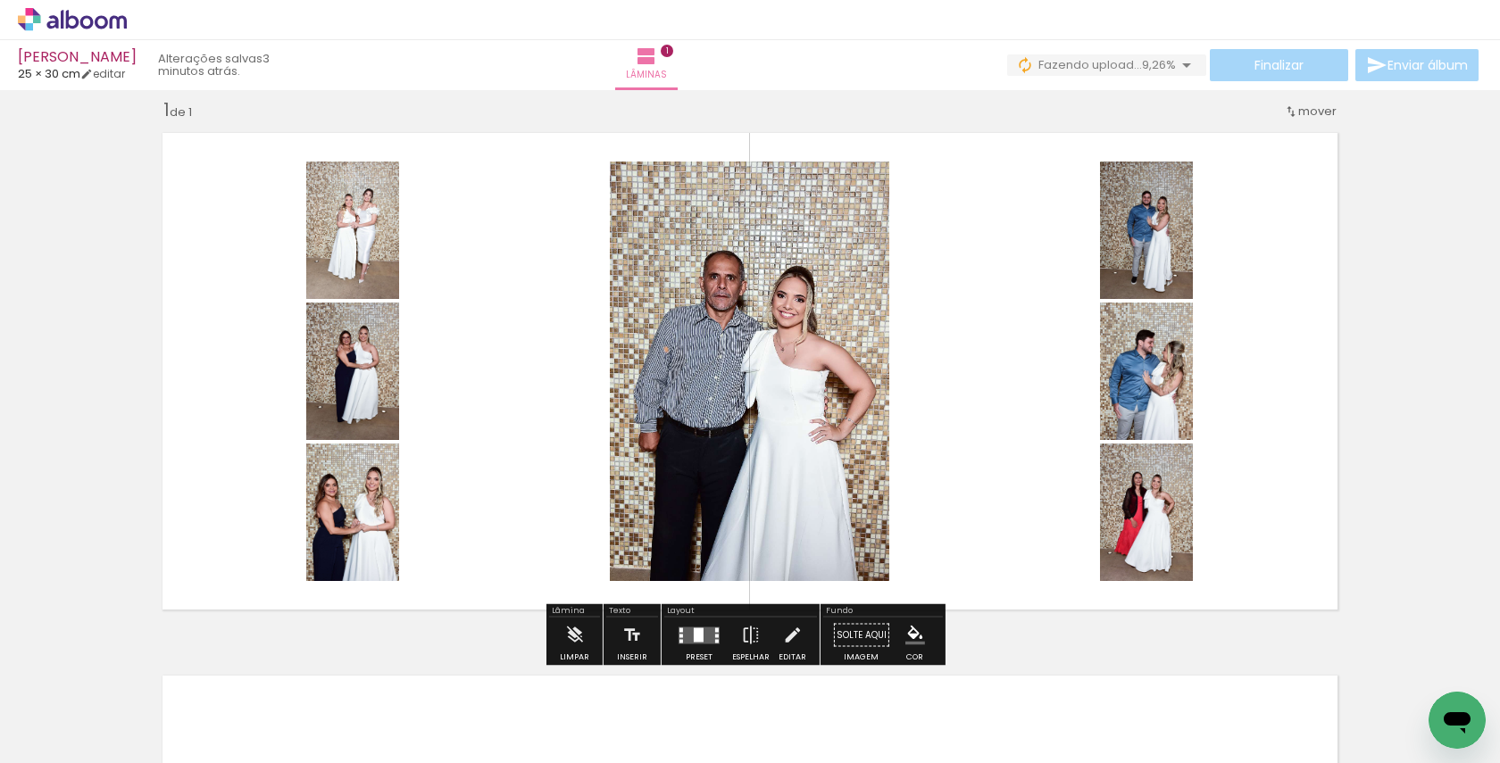
click at [694, 632] on div at bounding box center [699, 635] width 10 height 14
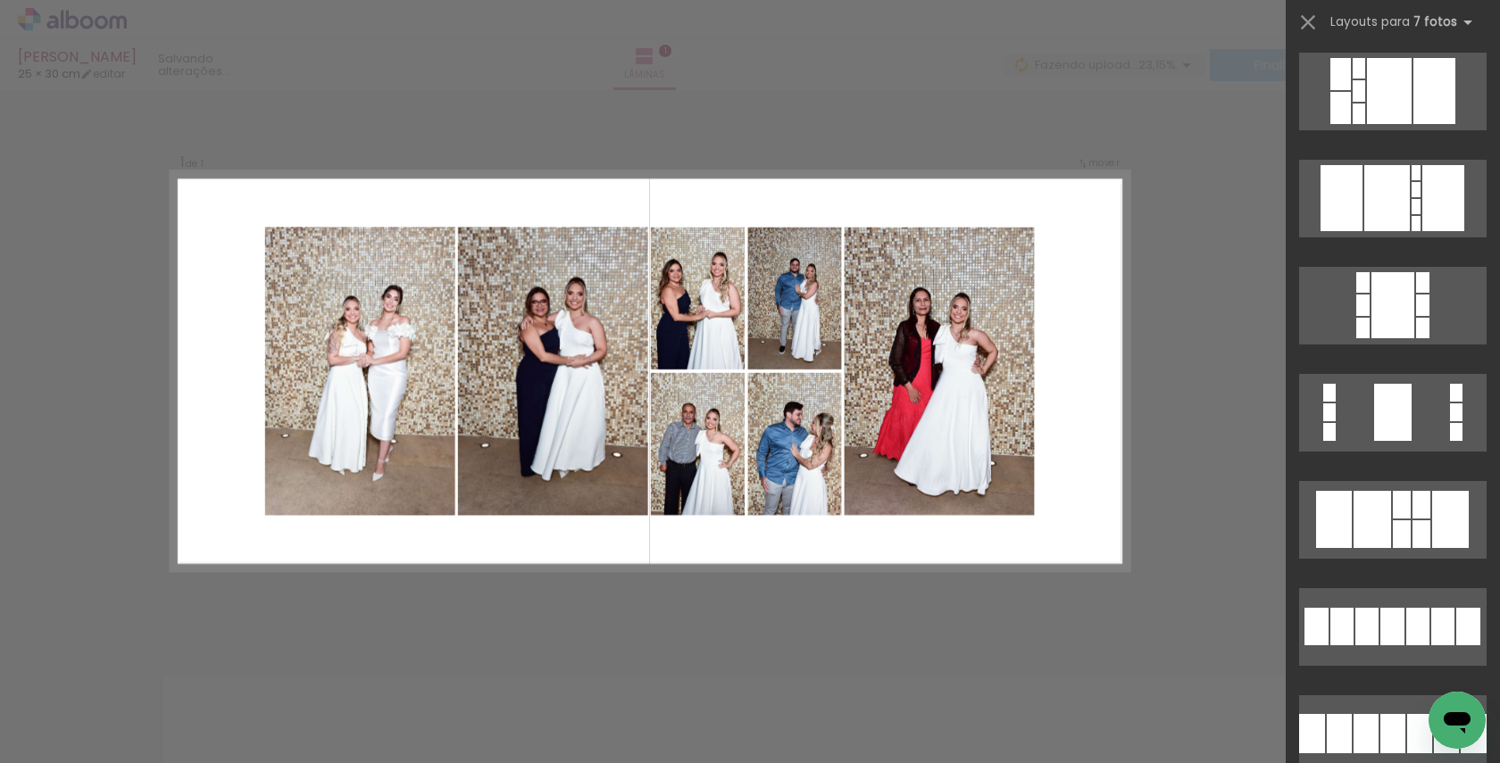
scroll to position [899, 0]
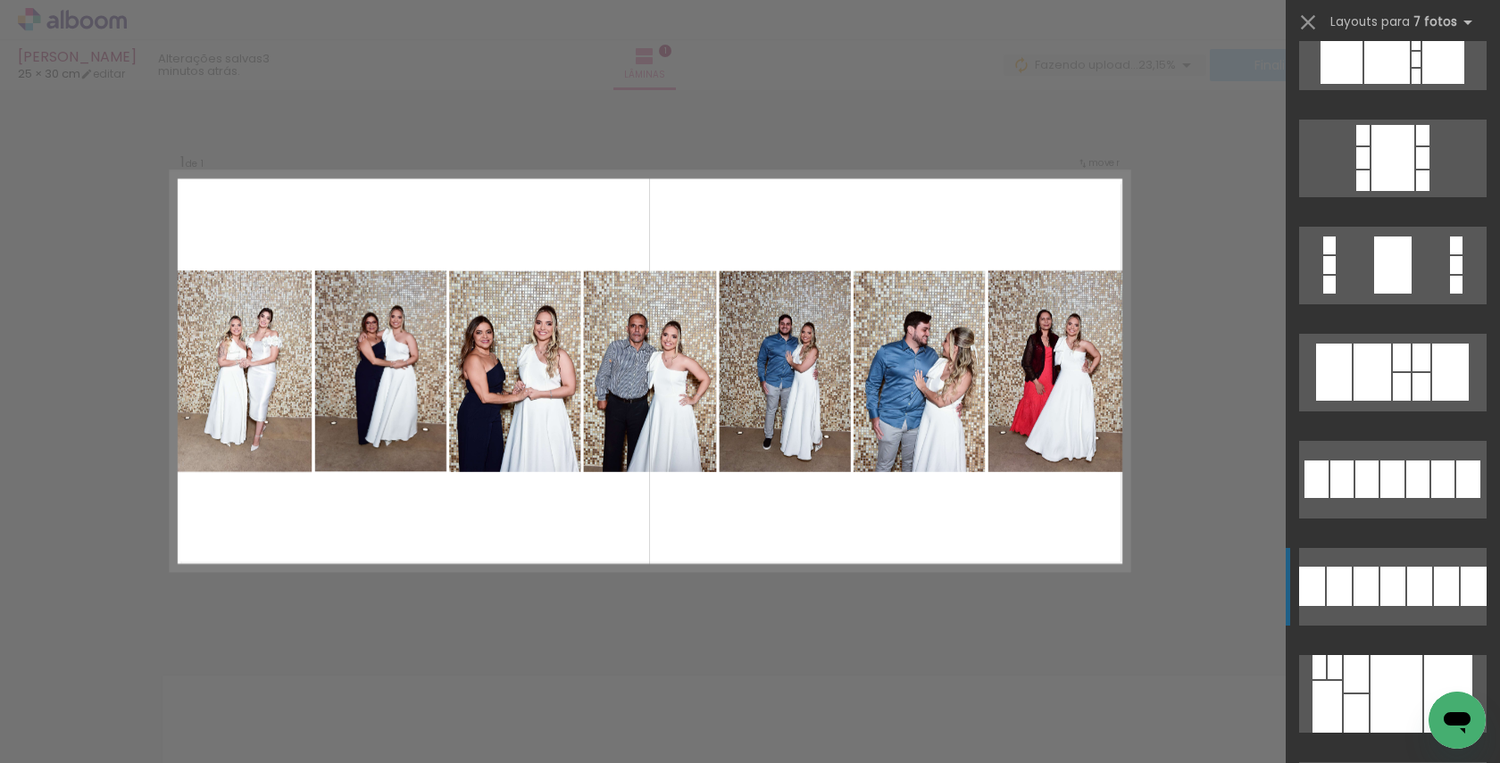
click at [1386, 578] on div at bounding box center [1392, 586] width 25 height 39
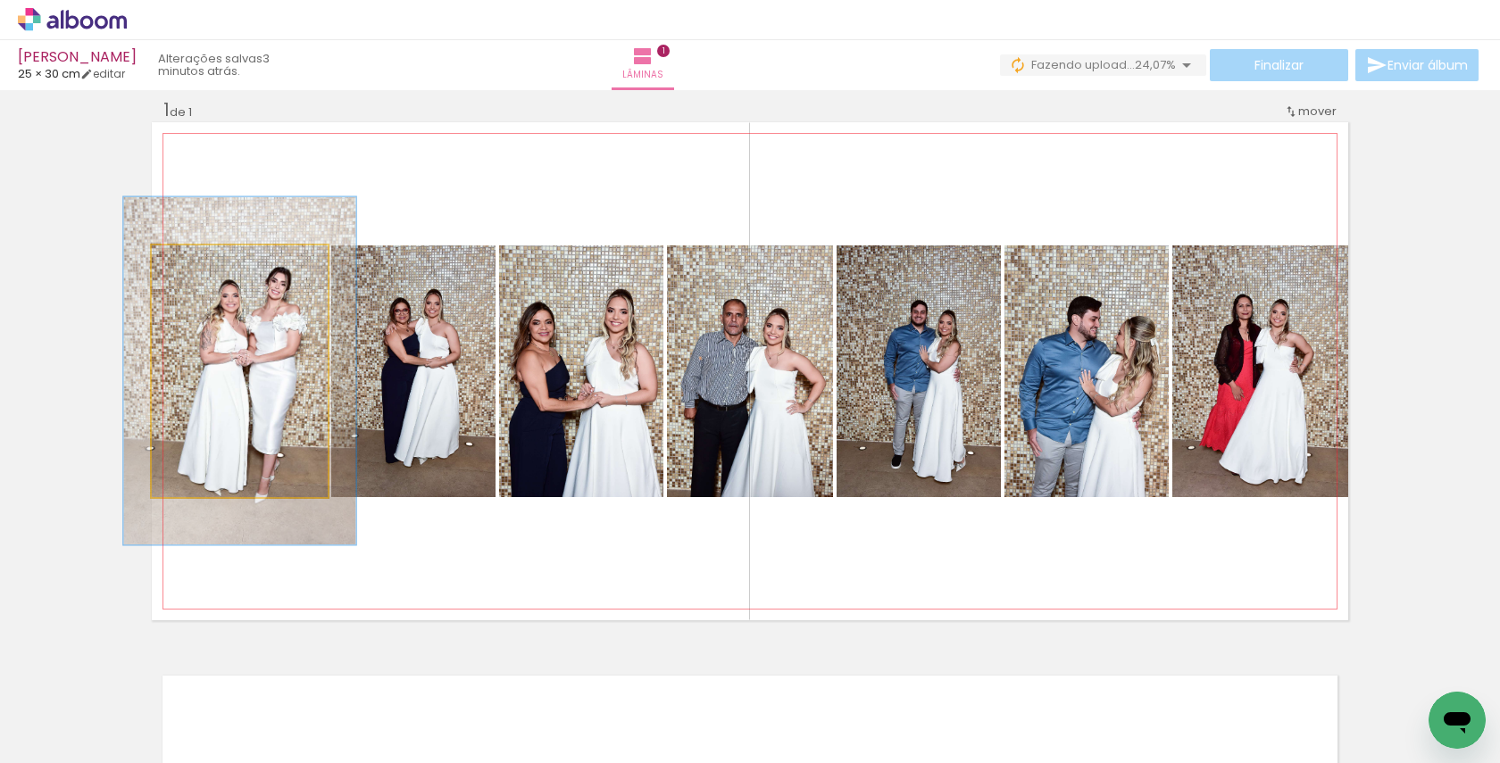
drag, startPoint x: 191, startPoint y: 267, endPoint x: 211, endPoint y: 267, distance: 19.6
type paper-slider "132"
click at [211, 267] on div at bounding box center [213, 264] width 29 height 29
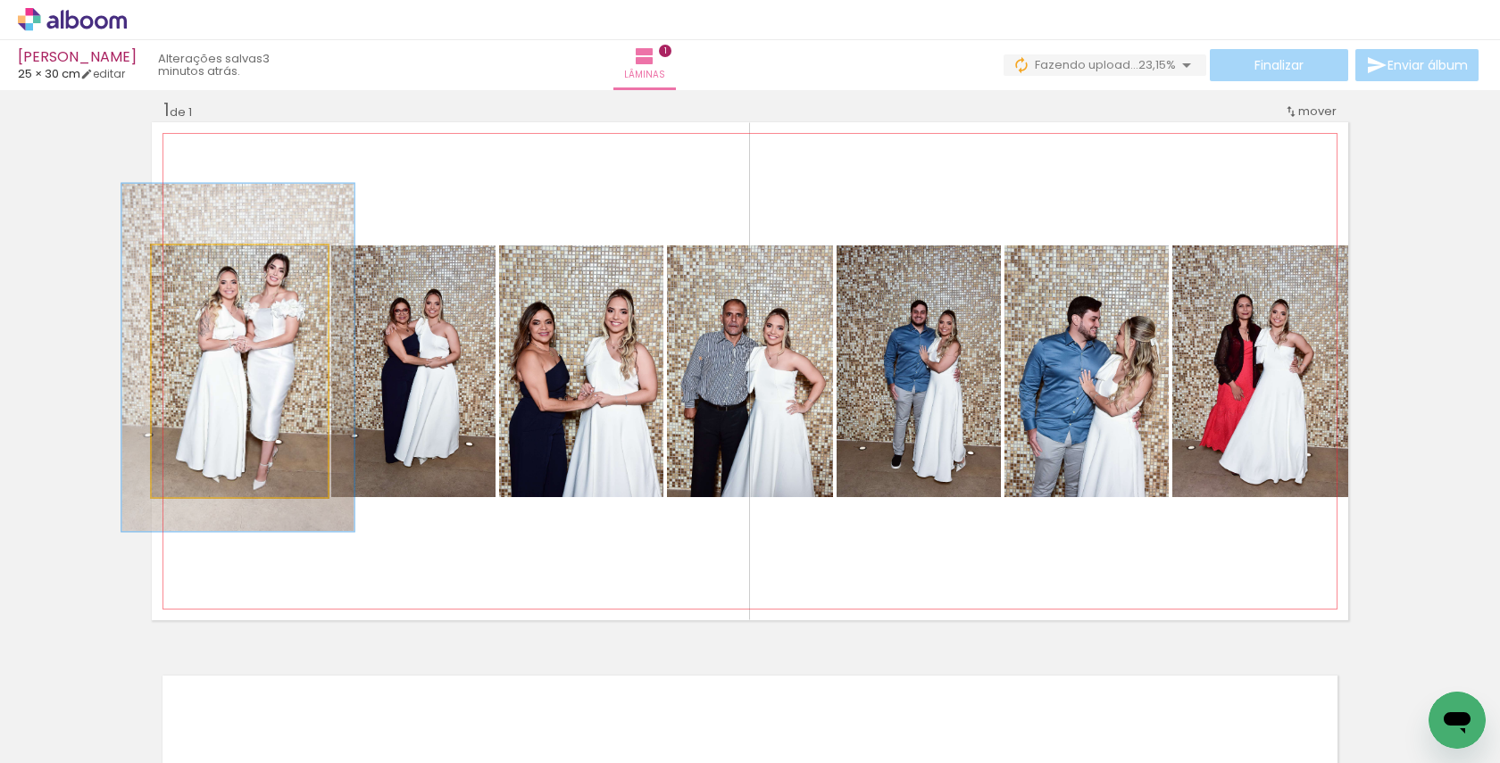
drag, startPoint x: 283, startPoint y: 350, endPoint x: 281, endPoint y: 337, distance: 13.5
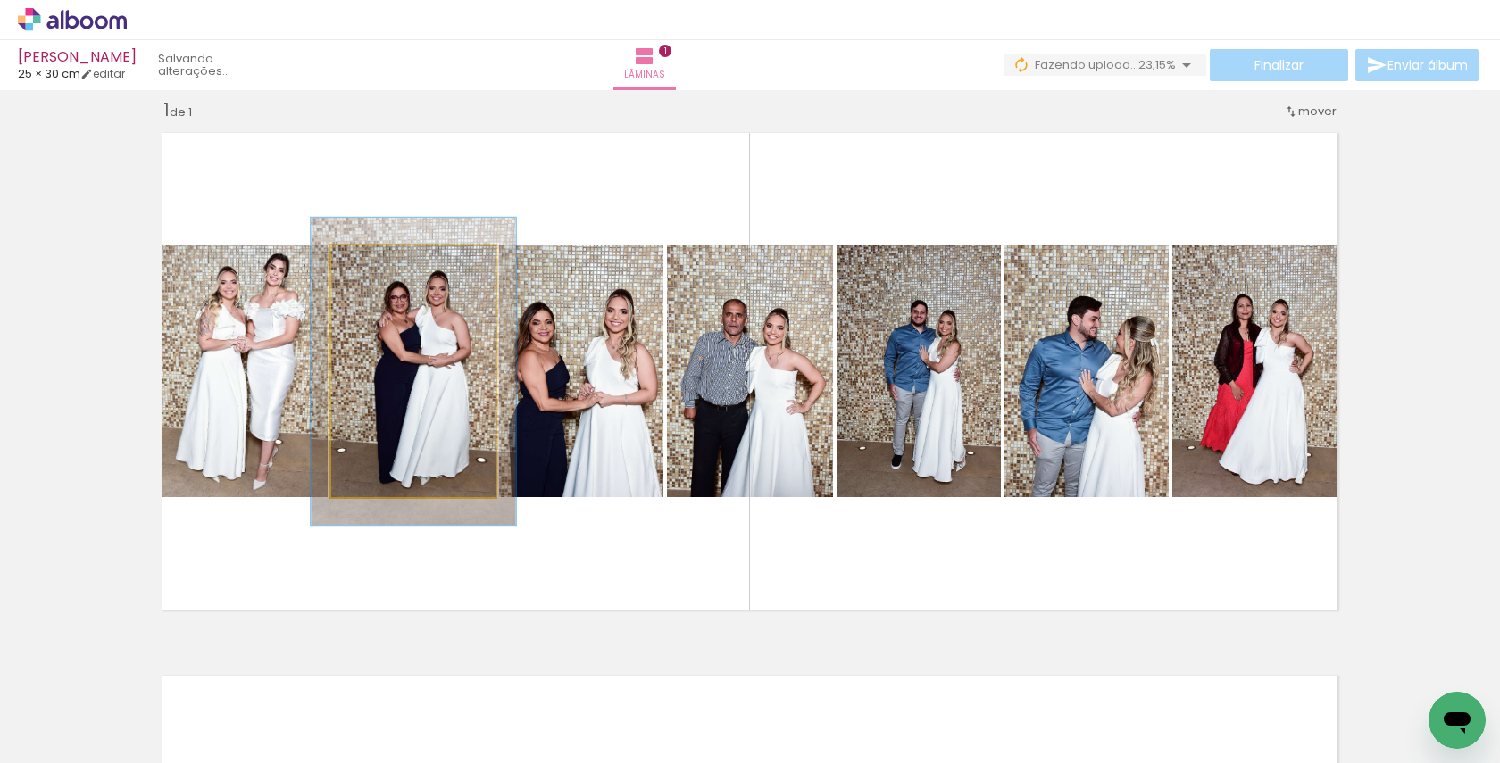
drag, startPoint x: 367, startPoint y: 260, endPoint x: 380, endPoint y: 260, distance: 13.4
type paper-slider "122"
click at [380, 260] on div at bounding box center [386, 264] width 16 height 16
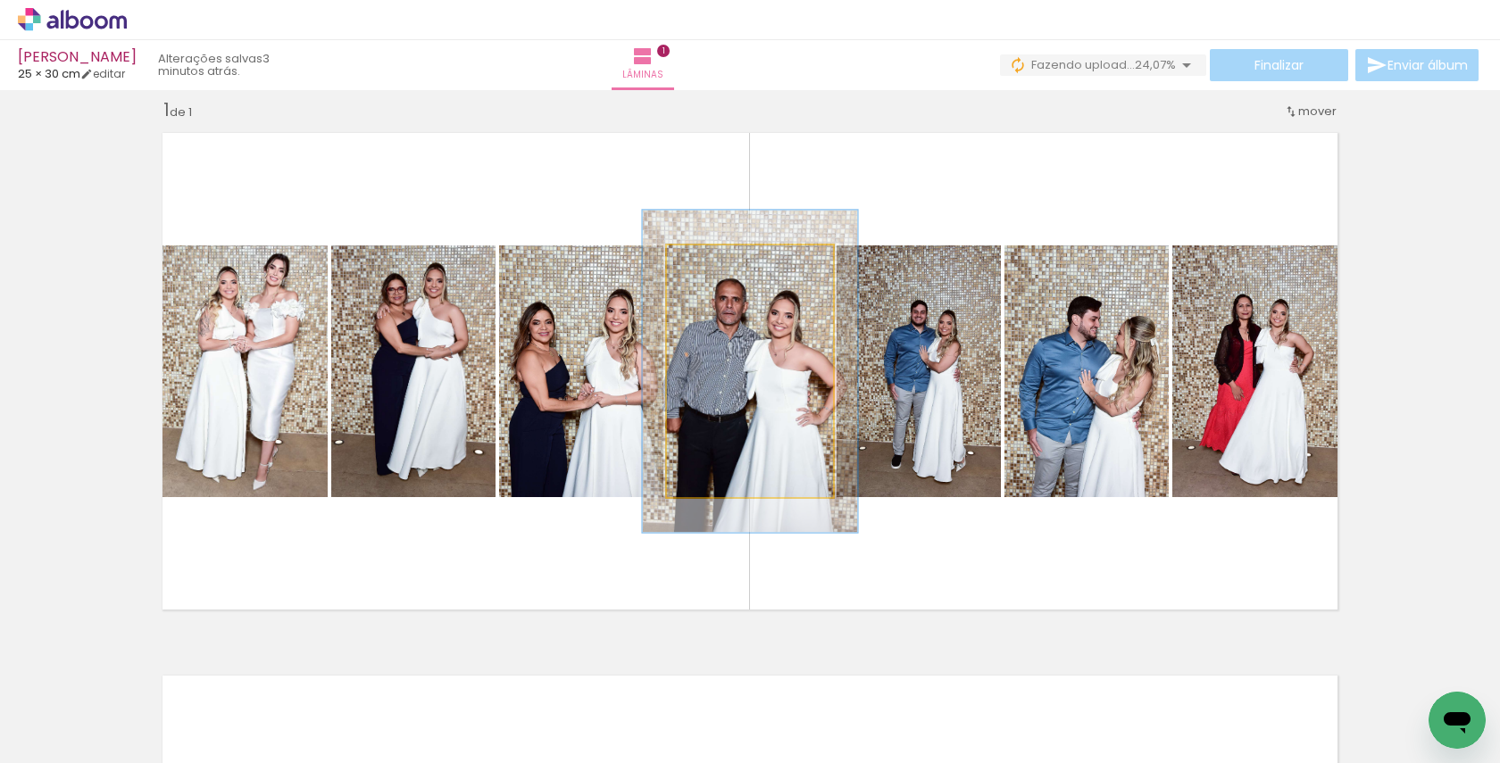
drag, startPoint x: 704, startPoint y: 262, endPoint x: 721, endPoint y: 262, distance: 17.0
type paper-slider "128"
click at [721, 262] on div at bounding box center [726, 264] width 16 height 16
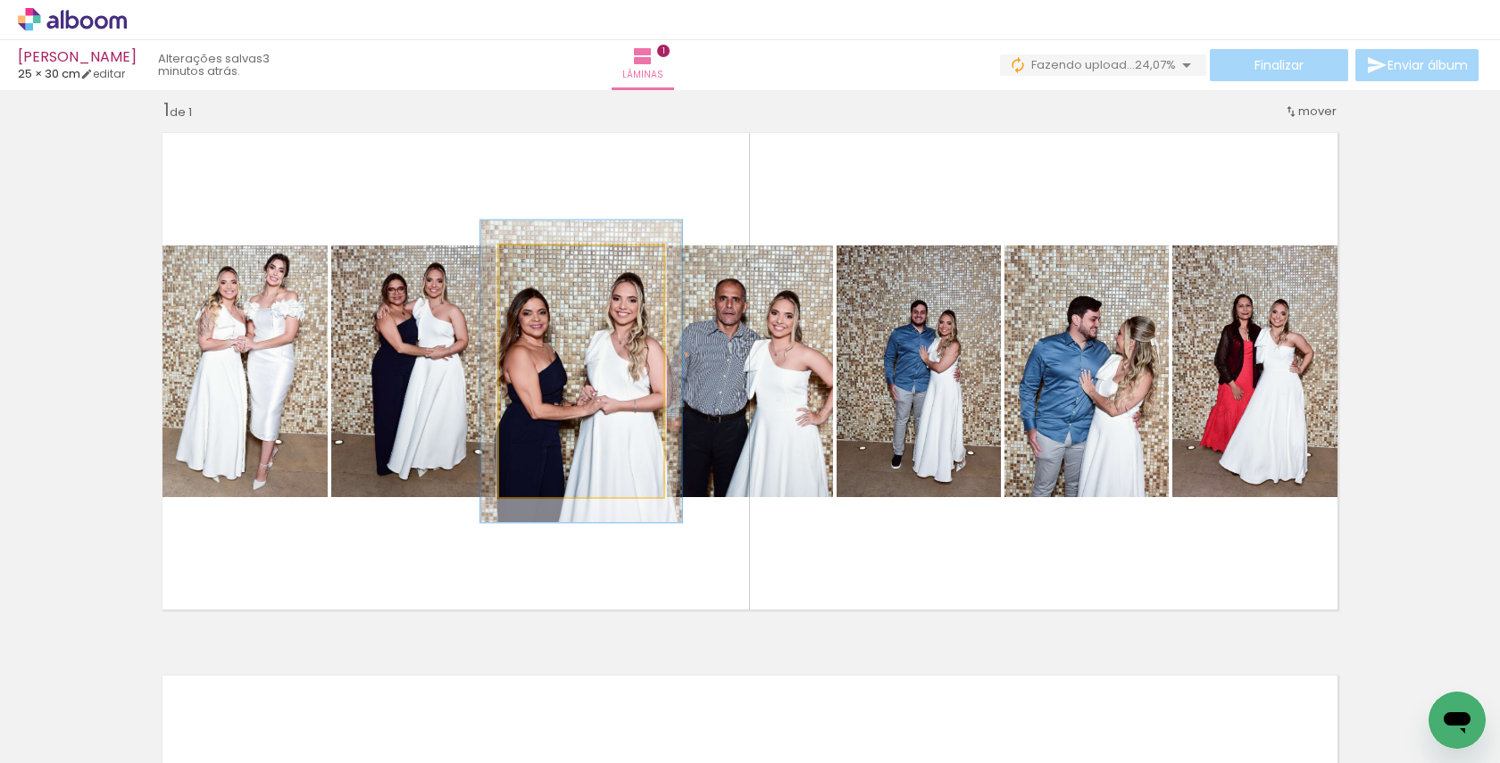
drag, startPoint x: 541, startPoint y: 269, endPoint x: 553, endPoint y: 270, distance: 12.5
type paper-slider "120"
click at [553, 270] on div at bounding box center [553, 264] width 29 height 29
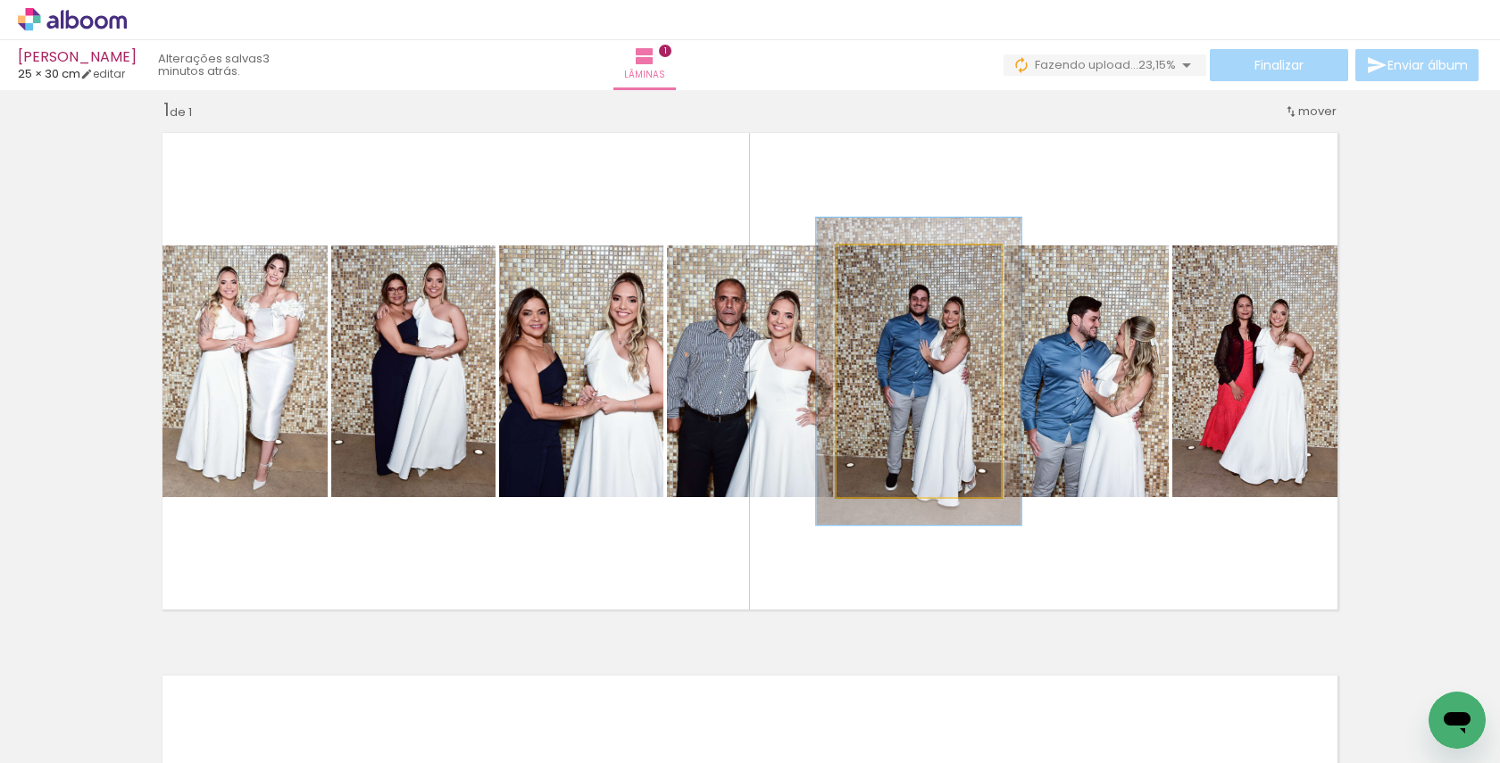
drag, startPoint x: 877, startPoint y: 266, endPoint x: 892, endPoint y: 266, distance: 14.3
type paper-slider "123"
click at [892, 266] on div at bounding box center [891, 264] width 29 height 29
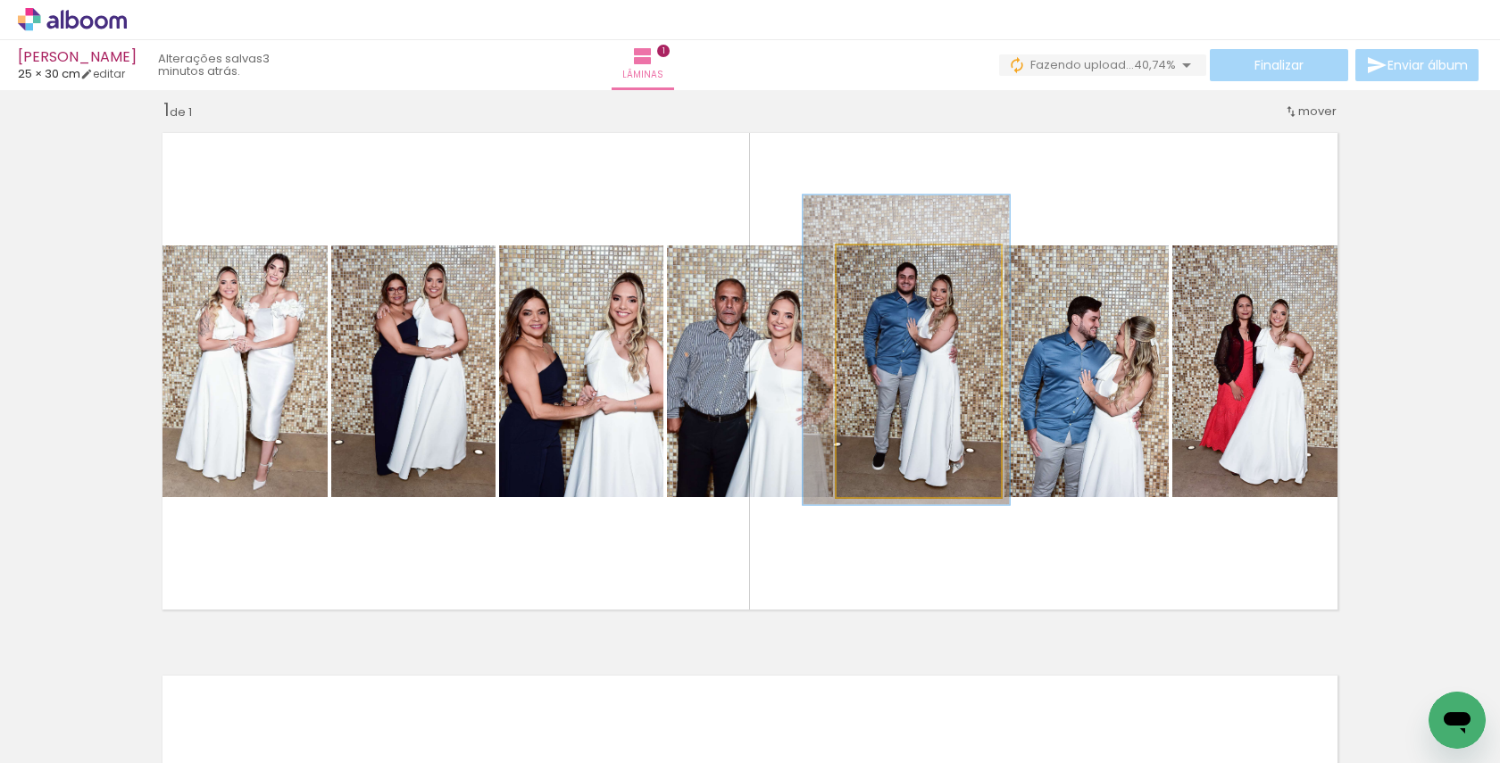
drag, startPoint x: 939, startPoint y: 362, endPoint x: 927, endPoint y: 341, distance: 24.8
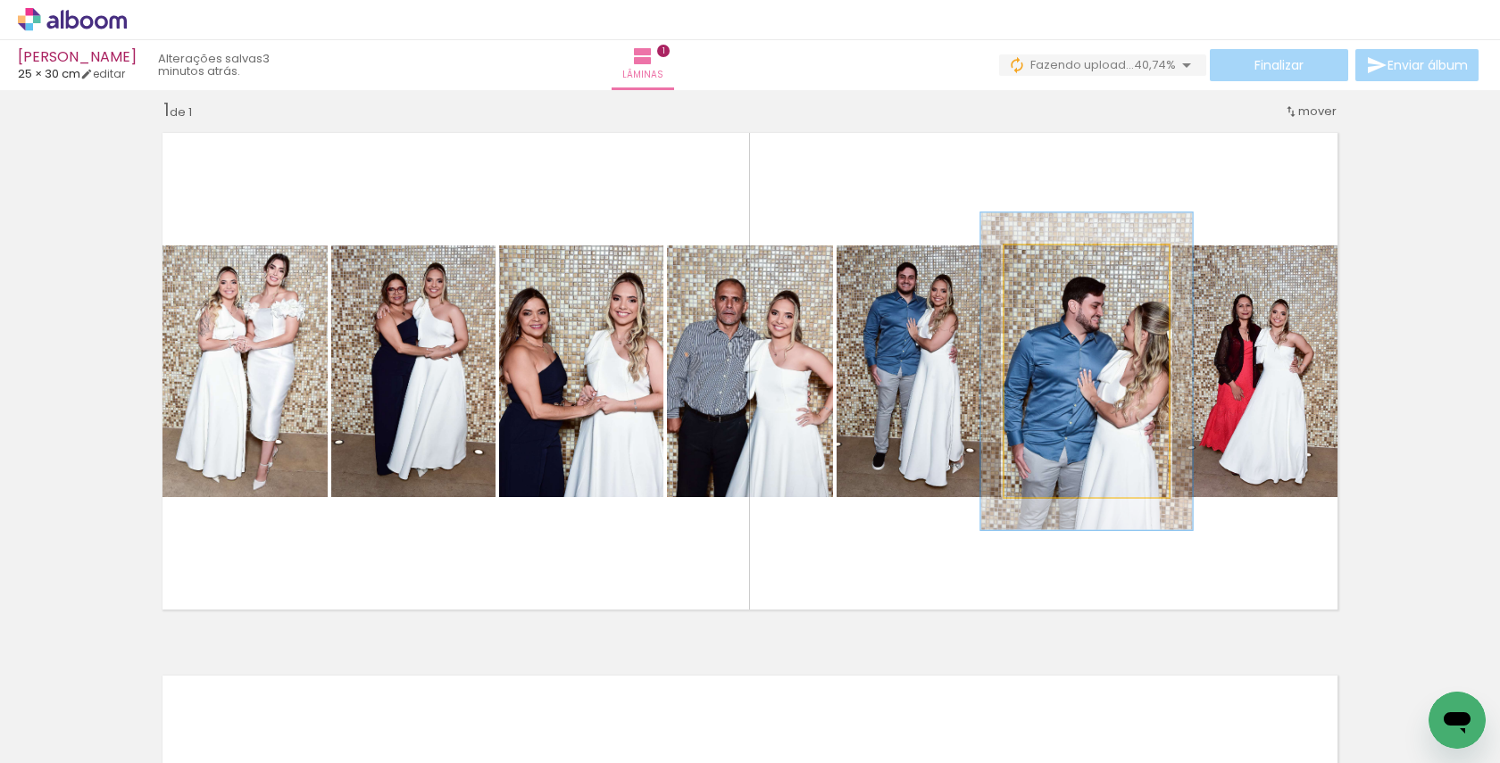
drag, startPoint x: 1044, startPoint y: 263, endPoint x: 1060, endPoint y: 264, distance: 16.1
type paper-slider "126"
click at [1060, 264] on div at bounding box center [1062, 264] width 16 height 16
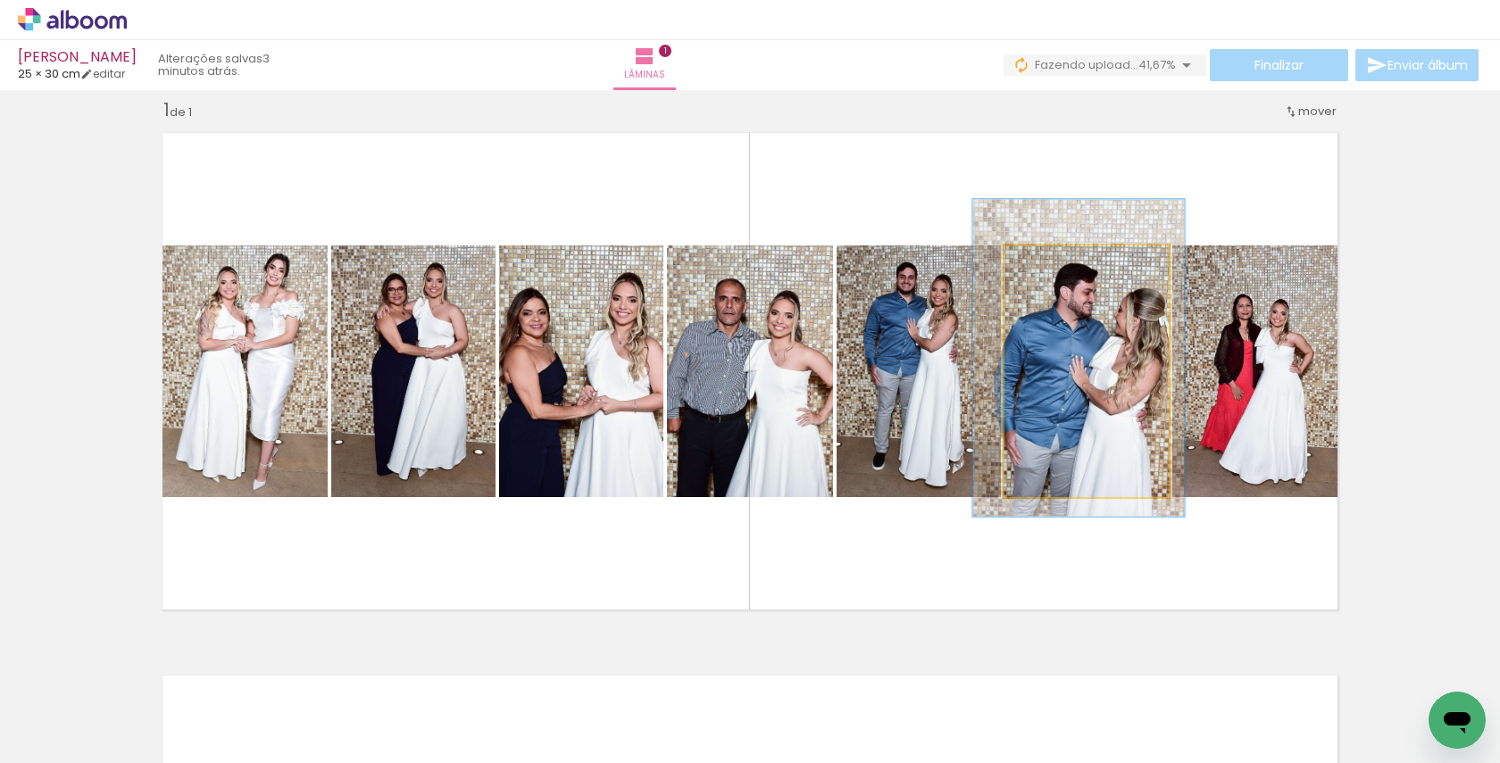
drag, startPoint x: 1093, startPoint y: 338, endPoint x: 1084, endPoint y: 324, distance: 16.8
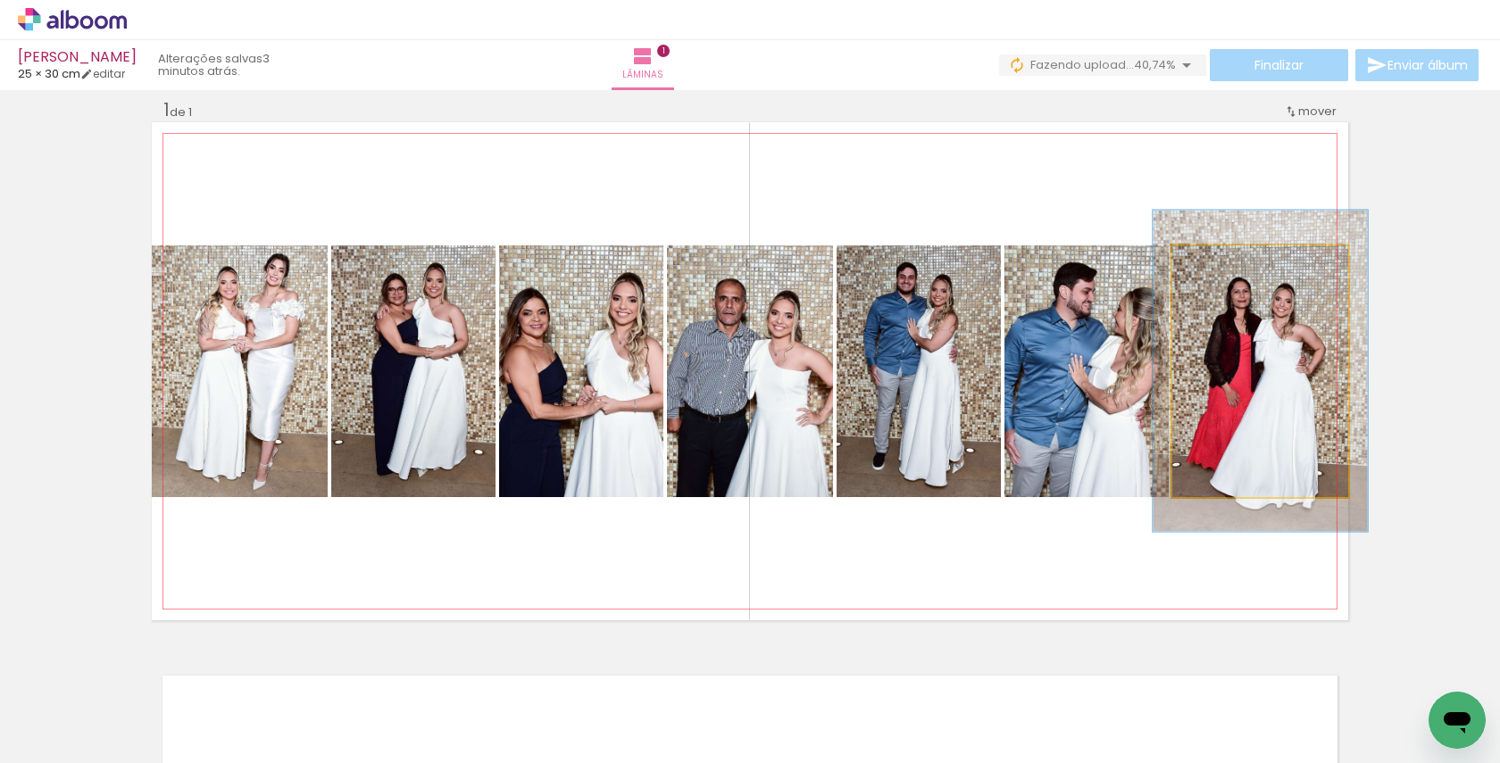
drag, startPoint x: 1212, startPoint y: 262, endPoint x: 1227, endPoint y: 262, distance: 14.3
type paper-slider "123"
click at [1227, 262] on div at bounding box center [1227, 264] width 29 height 29
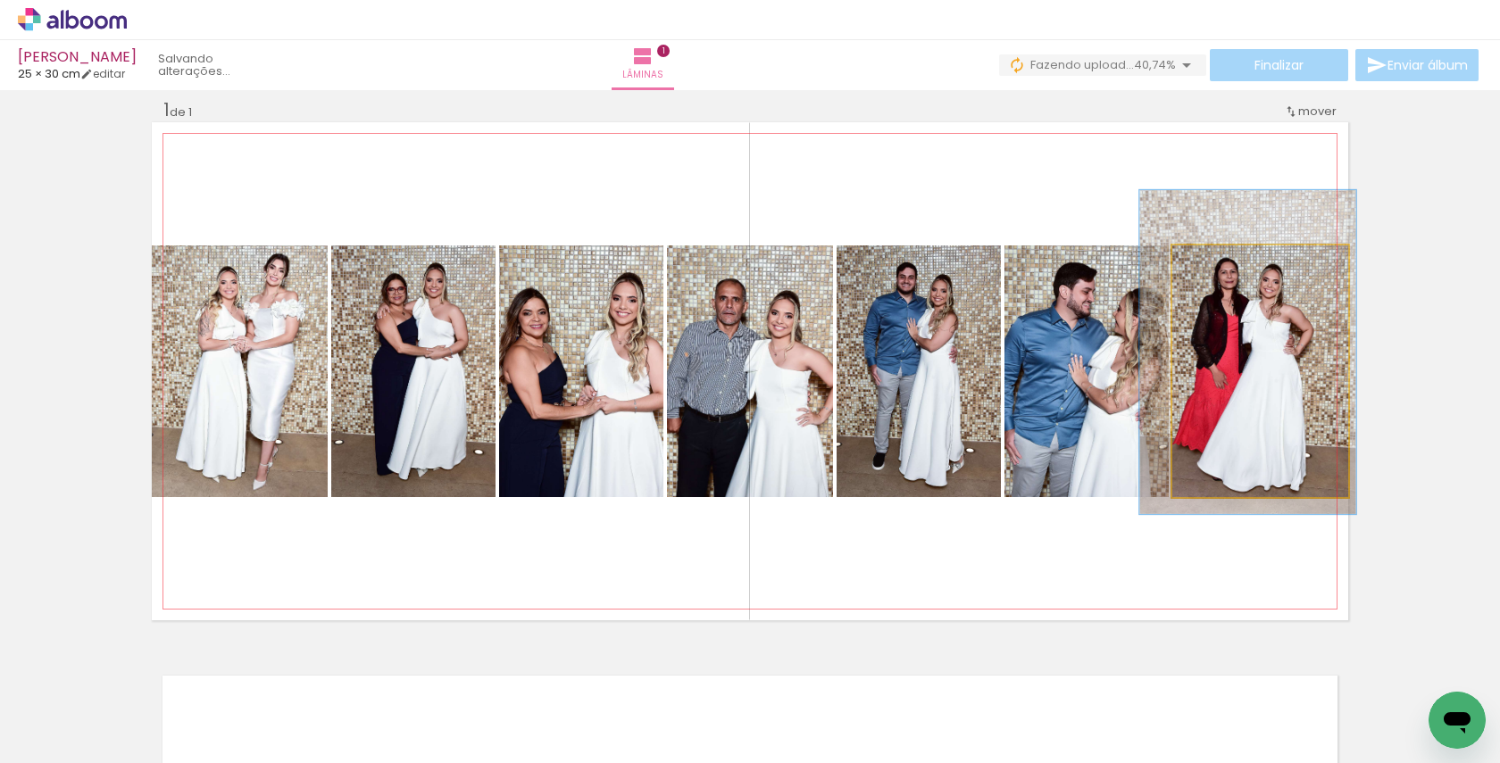
drag, startPoint x: 1276, startPoint y: 378, endPoint x: 1263, endPoint y: 359, distance: 22.5
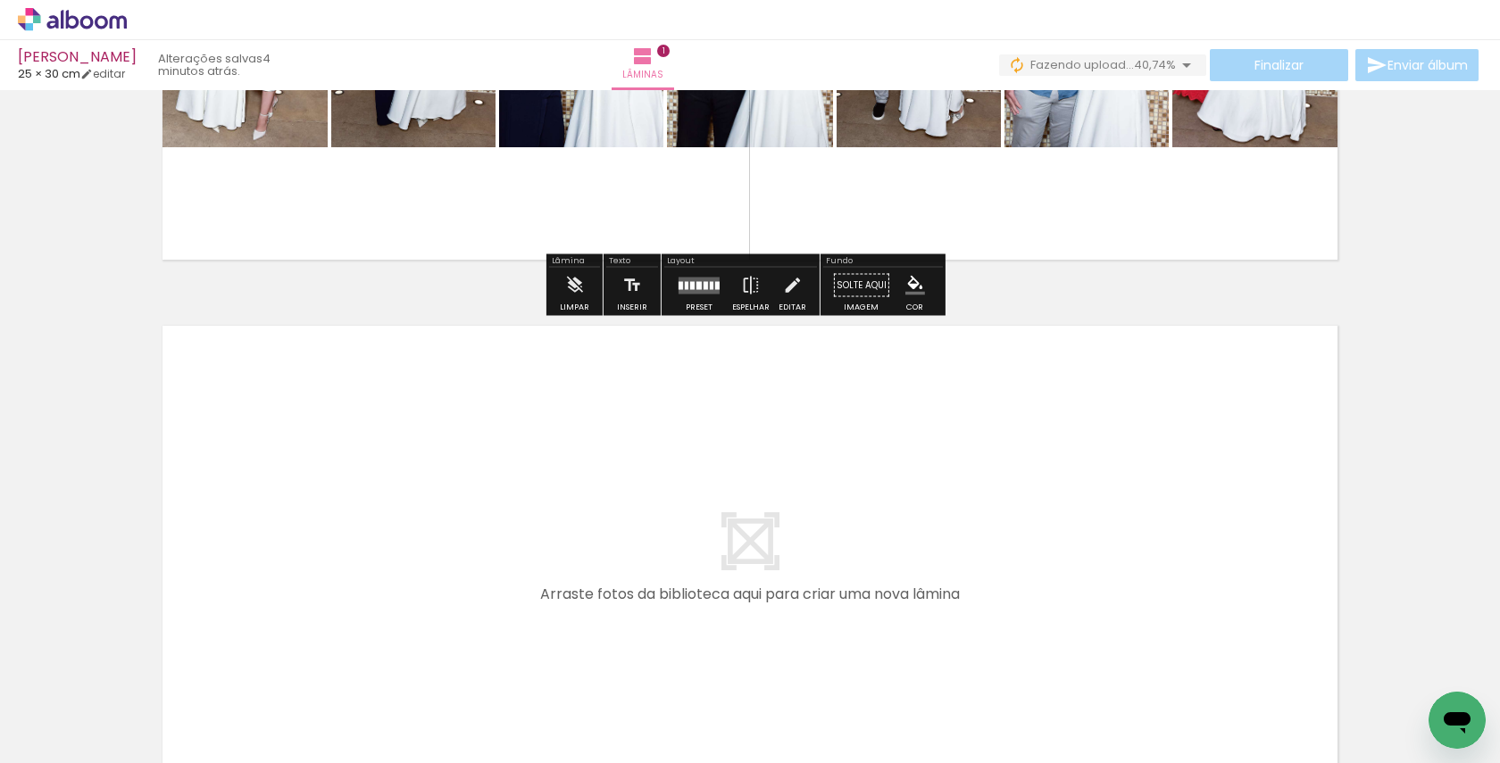
scroll to position [403, 0]
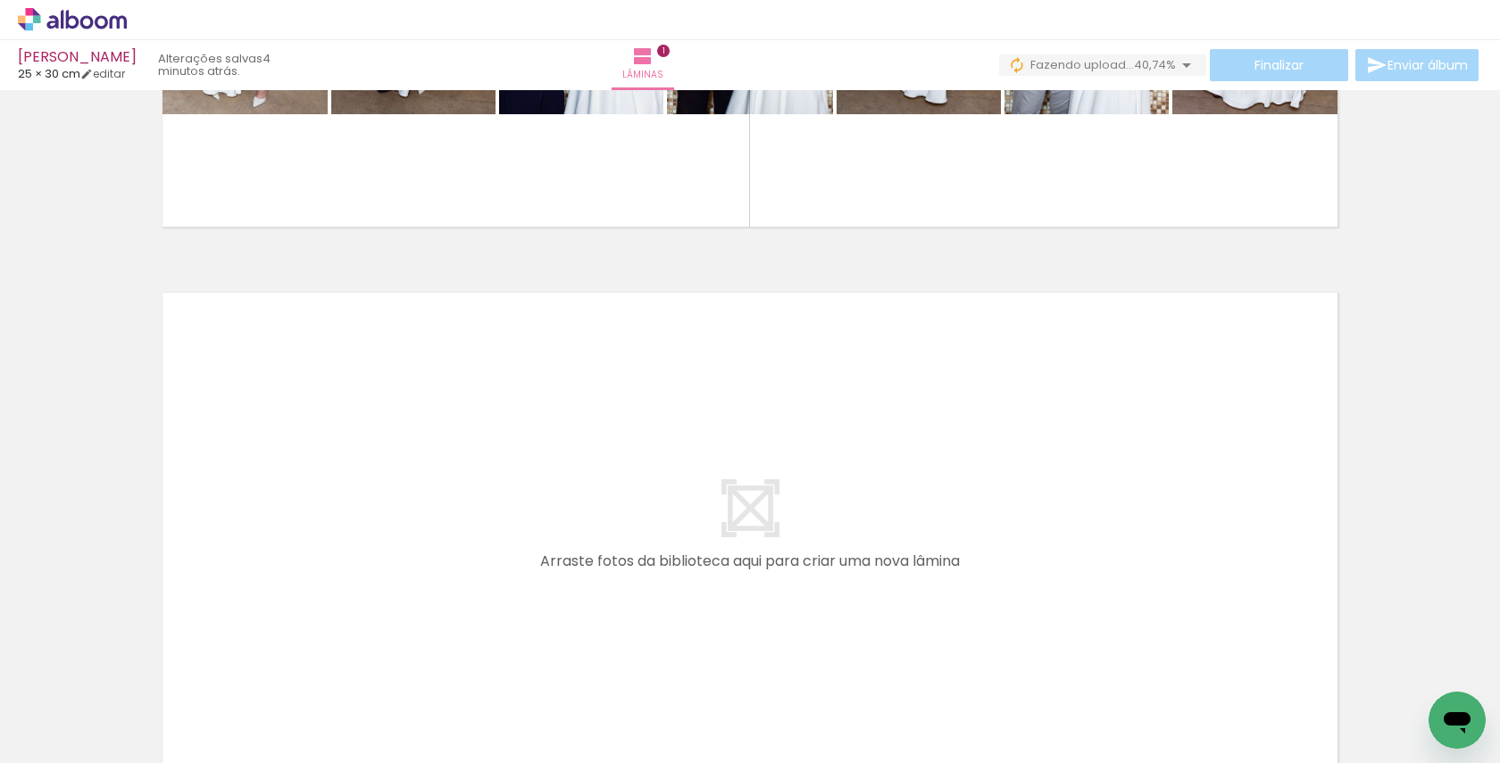
drag, startPoint x: 354, startPoint y: 693, endPoint x: 354, endPoint y: 520, distance: 172.3
click at [354, 520] on quentale-workspace at bounding box center [750, 381] width 1500 height 763
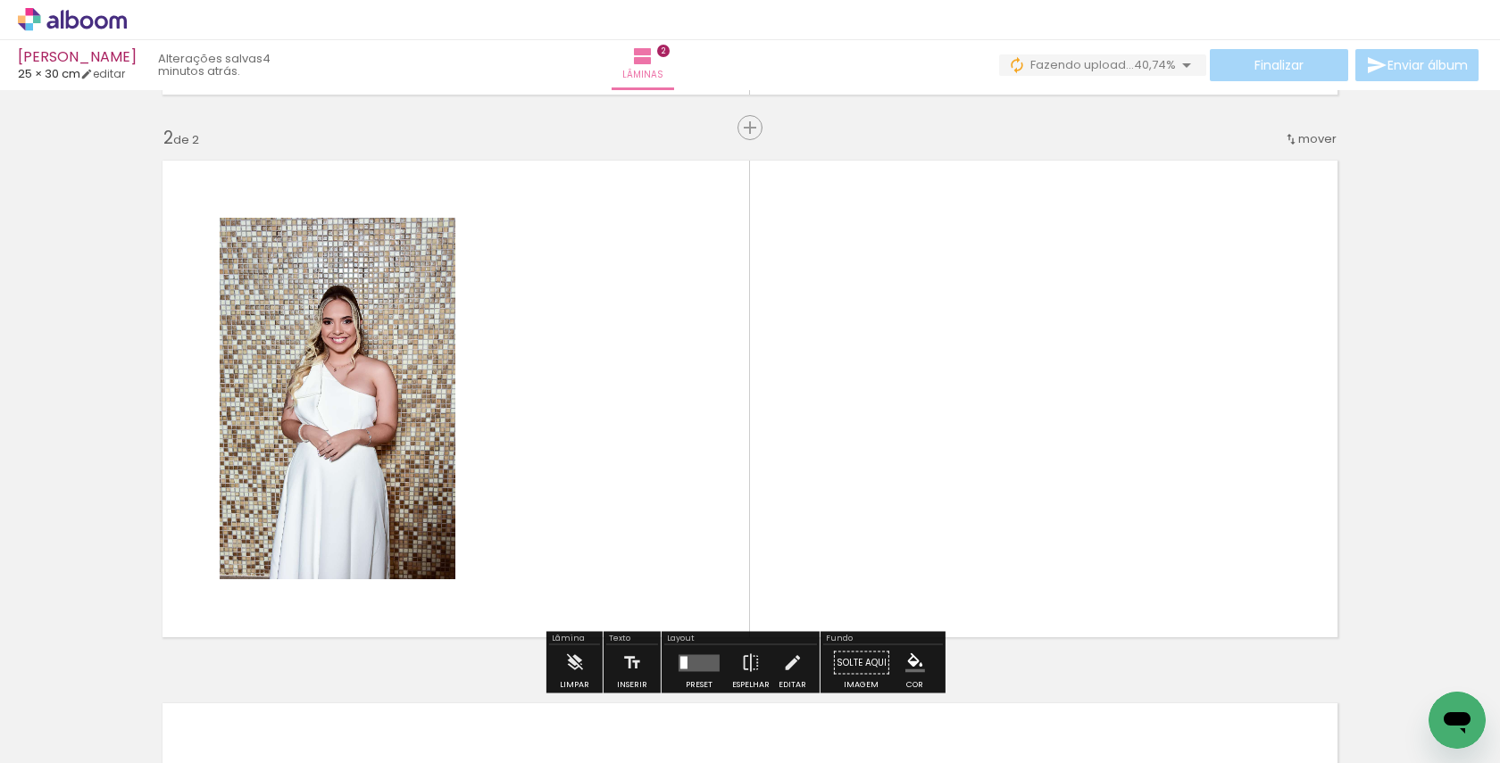
scroll to position [562, 0]
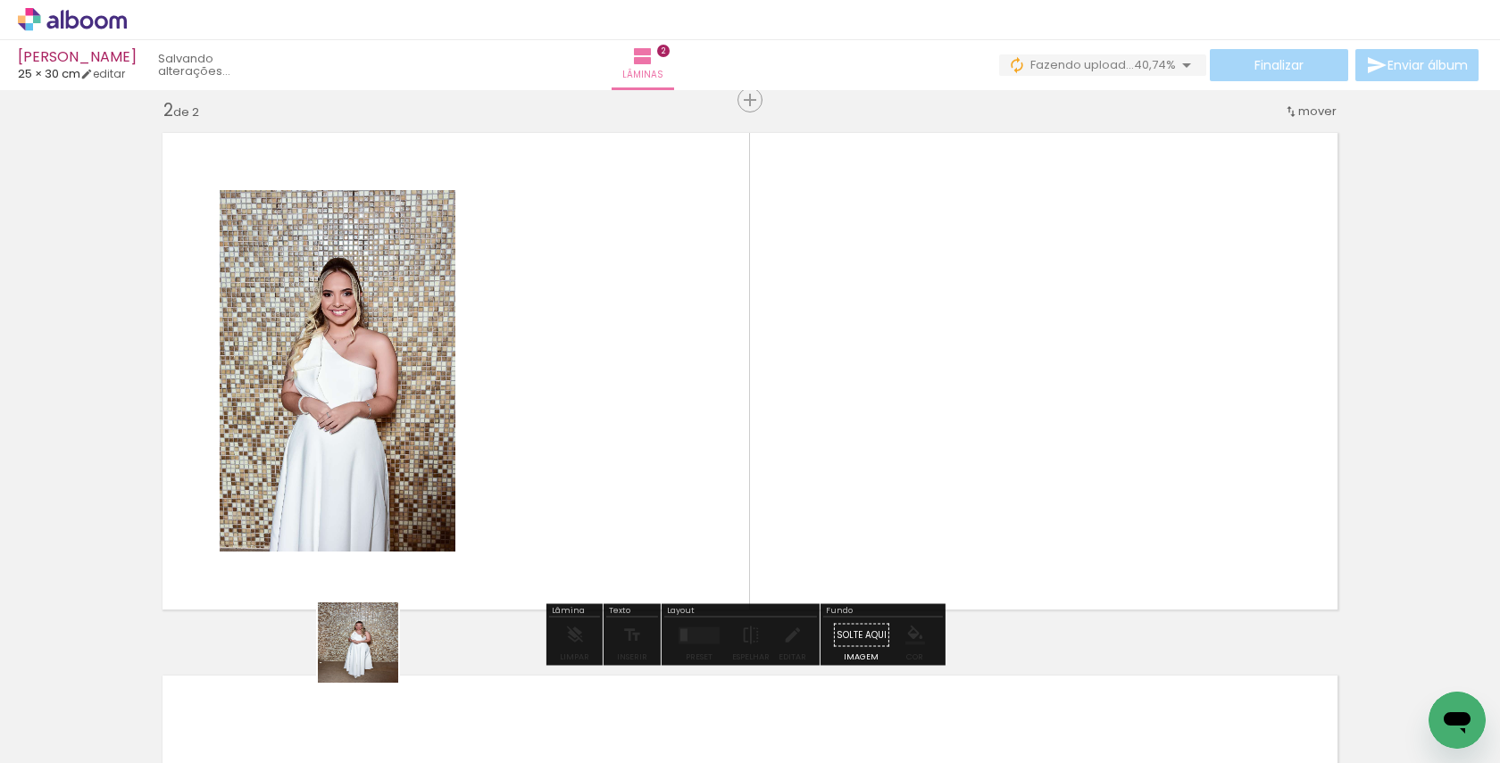
drag, startPoint x: 358, startPoint y: 687, endPoint x: 458, endPoint y: 475, distance: 234.8
click at [458, 475] on quentale-workspace at bounding box center [750, 381] width 1500 height 763
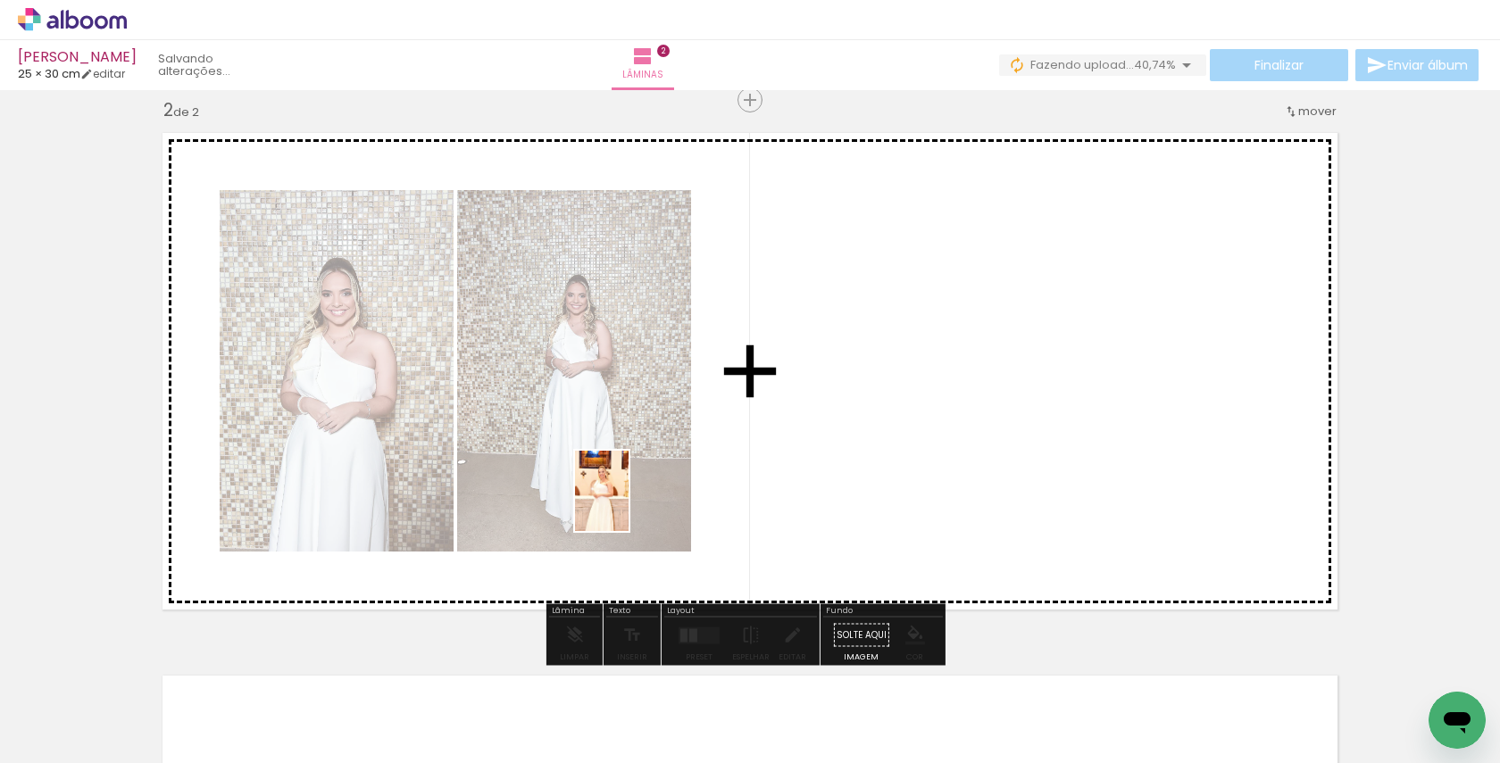
drag, startPoint x: 546, startPoint y: 708, endPoint x: 629, endPoint y: 503, distance: 220.6
click at [629, 503] on quentale-workspace at bounding box center [750, 381] width 1500 height 763
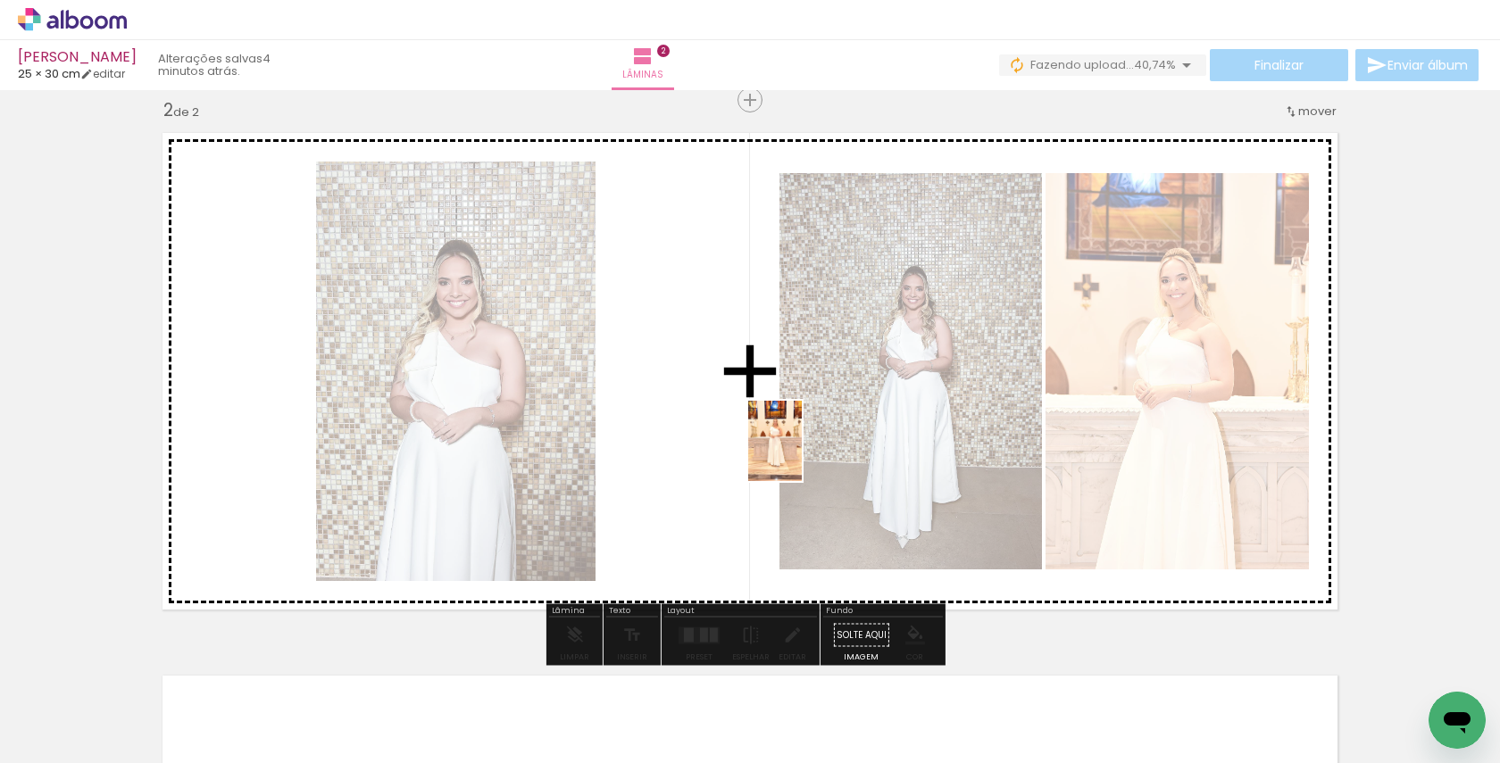
drag, startPoint x: 553, startPoint y: 698, endPoint x: 802, endPoint y: 455, distance: 347.8
click at [802, 454] on quentale-workspace at bounding box center [750, 381] width 1500 height 763
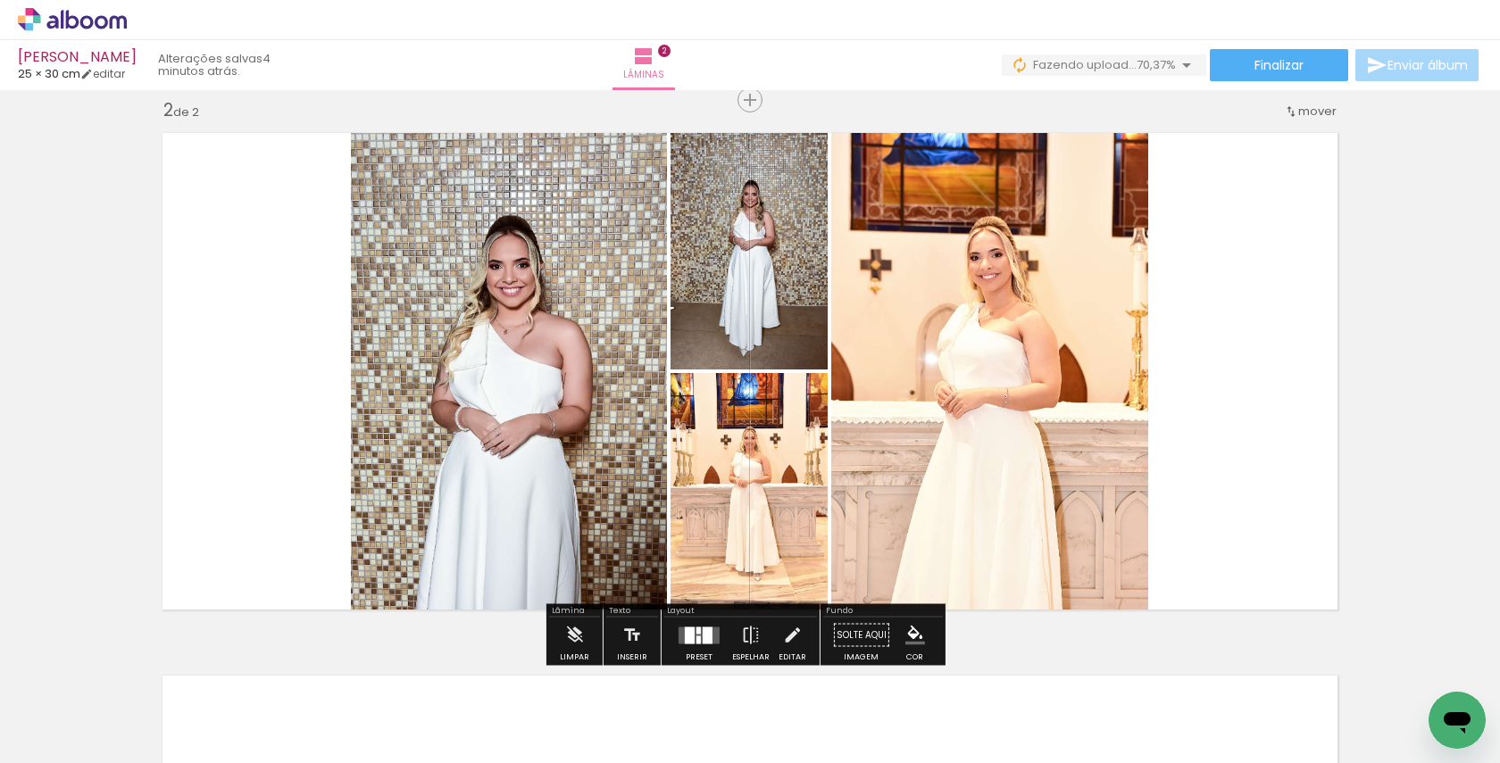
click at [703, 635] on div at bounding box center [708, 635] width 10 height 17
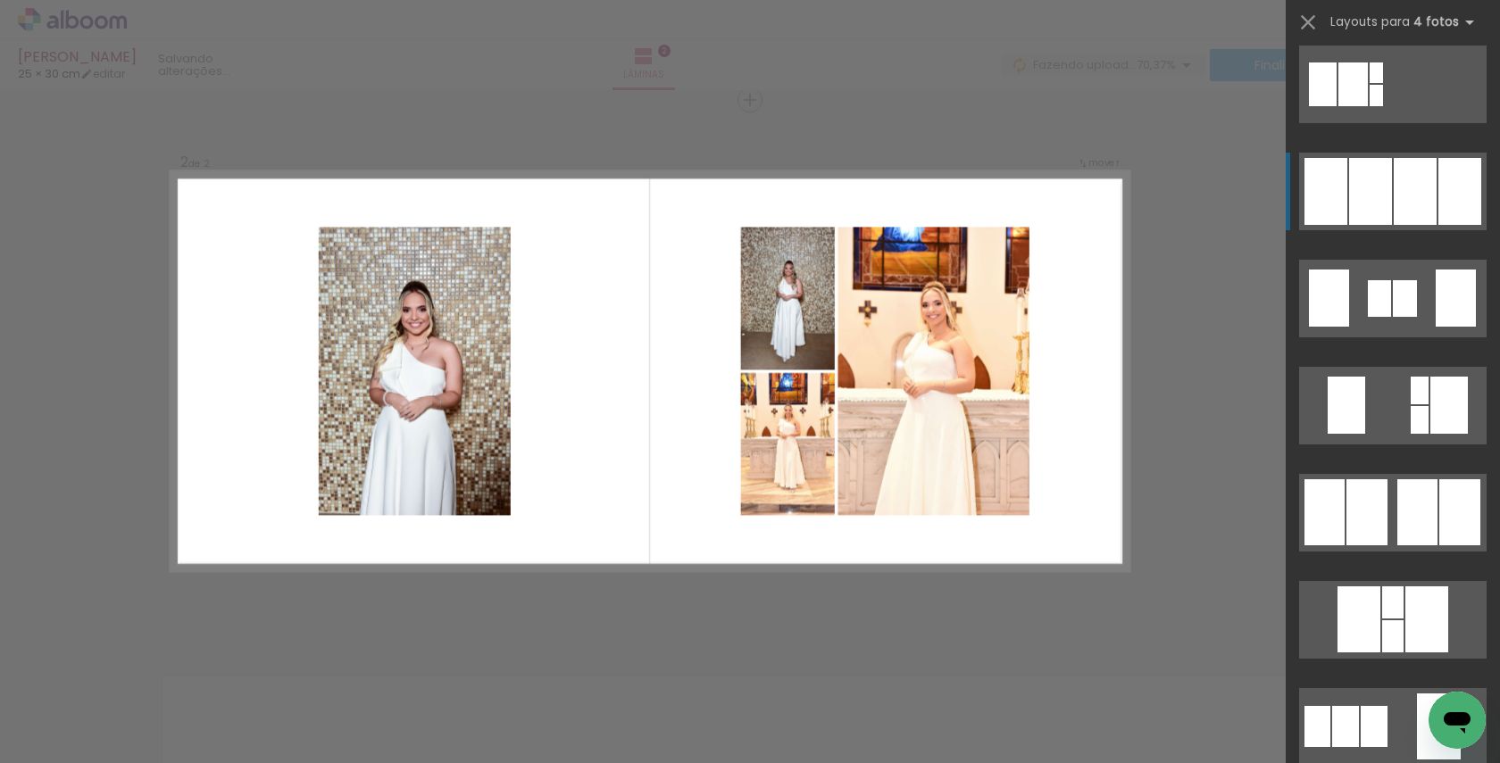
scroll to position [1213, 0]
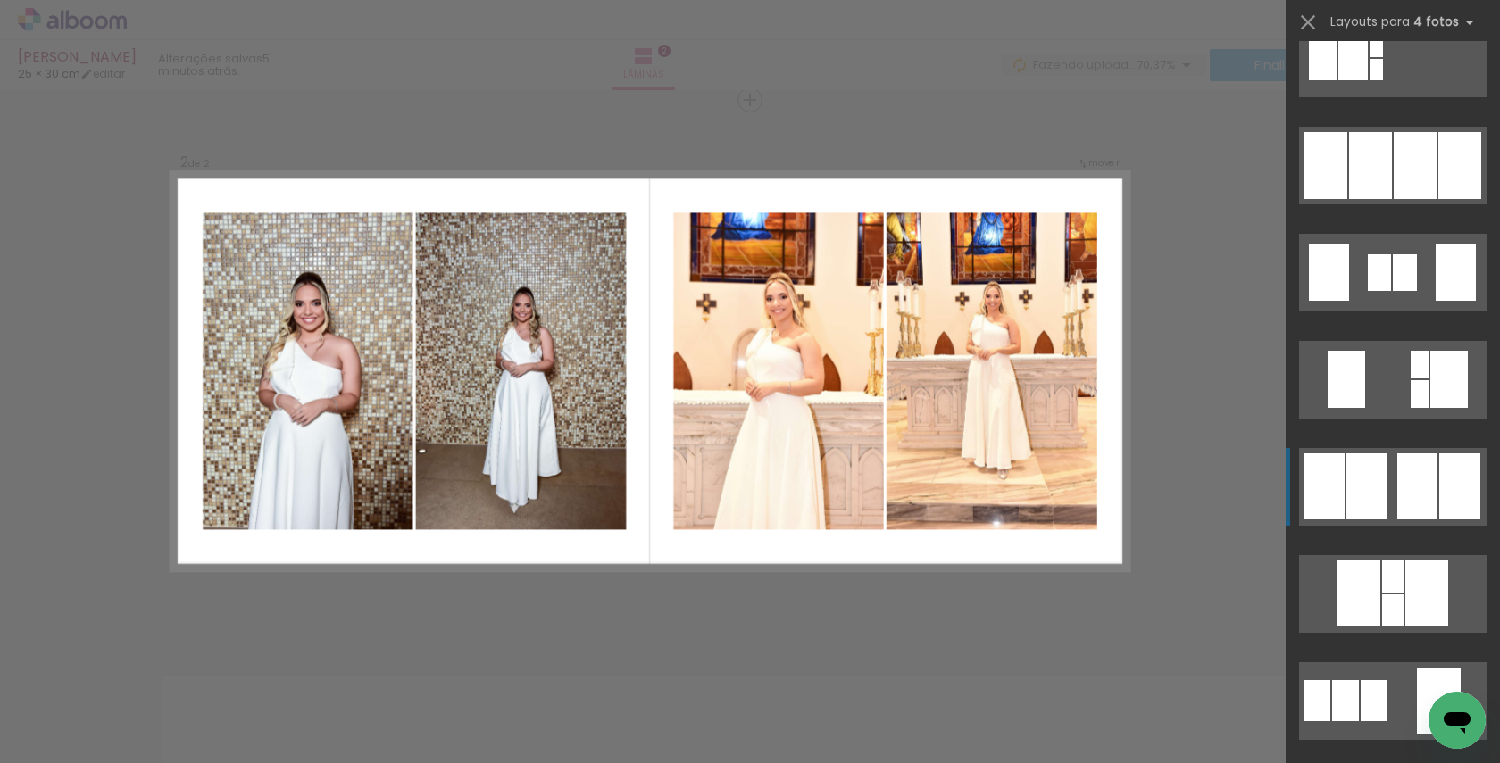
click at [1357, 488] on div at bounding box center [1366, 486] width 41 height 66
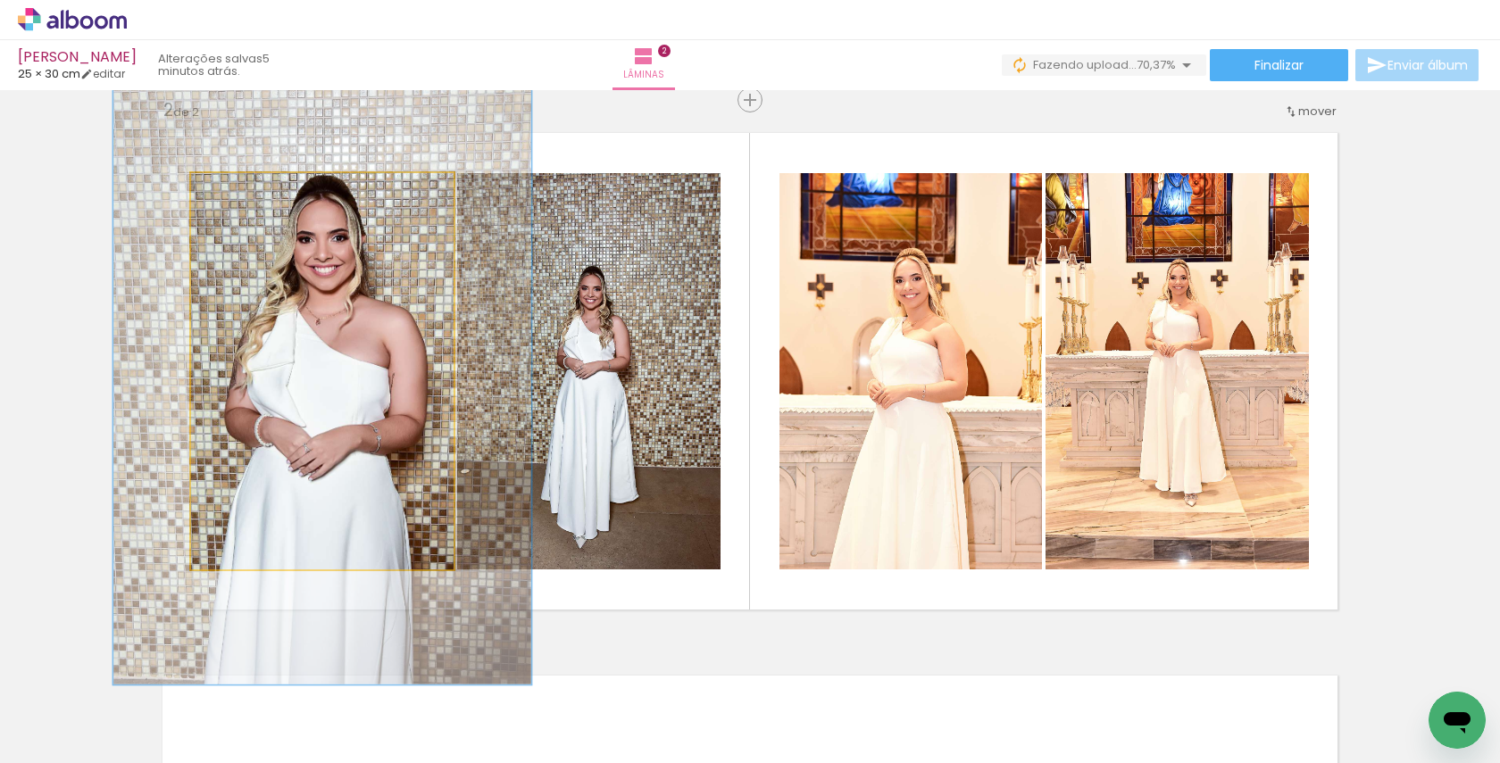
drag, startPoint x: 226, startPoint y: 189, endPoint x: 262, endPoint y: 193, distance: 35.9
type paper-slider "158"
click at [262, 193] on div at bounding box center [269, 192] width 16 height 16
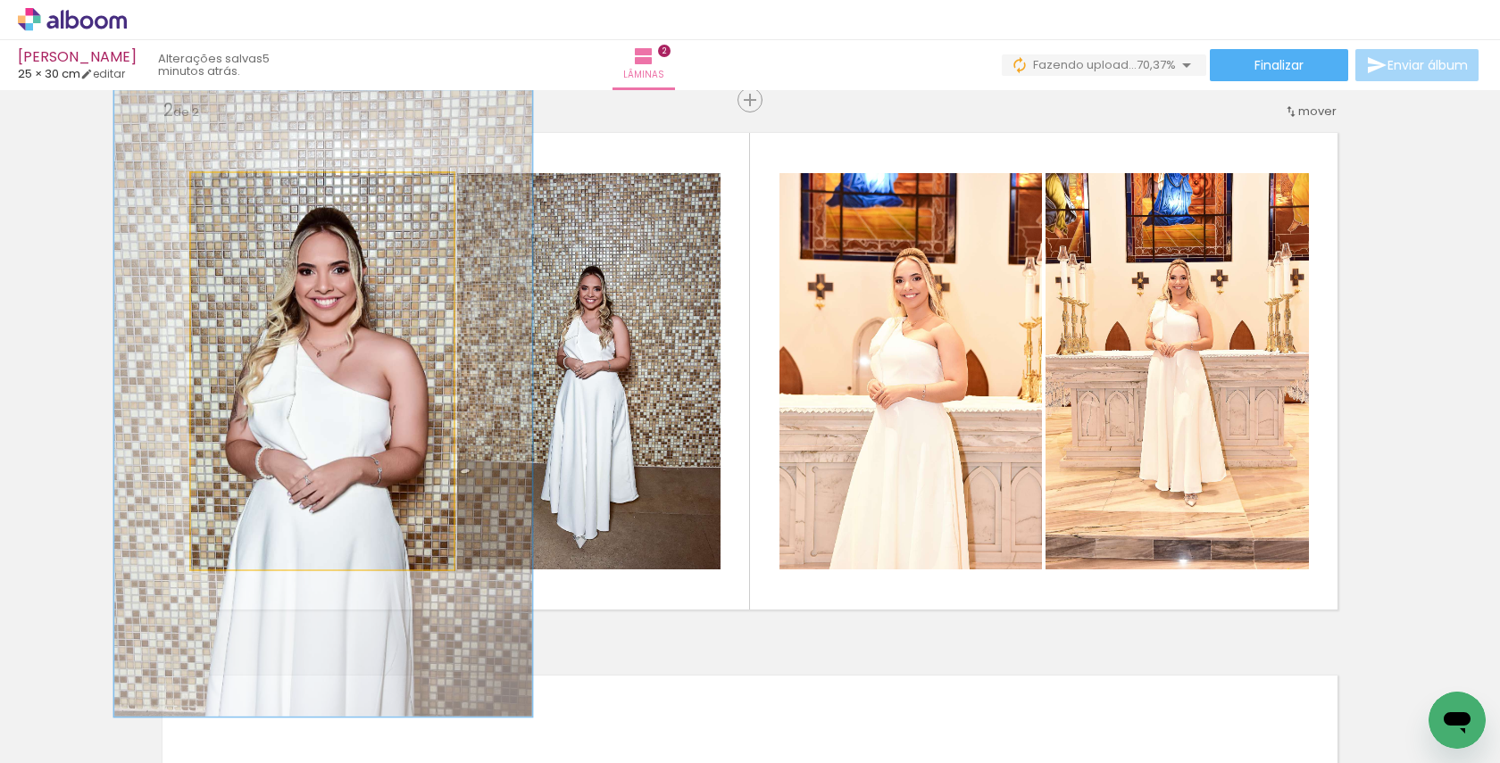
drag, startPoint x: 328, startPoint y: 257, endPoint x: 330, endPoint y: 290, distance: 33.1
click at [330, 290] on div at bounding box center [323, 403] width 418 height 627
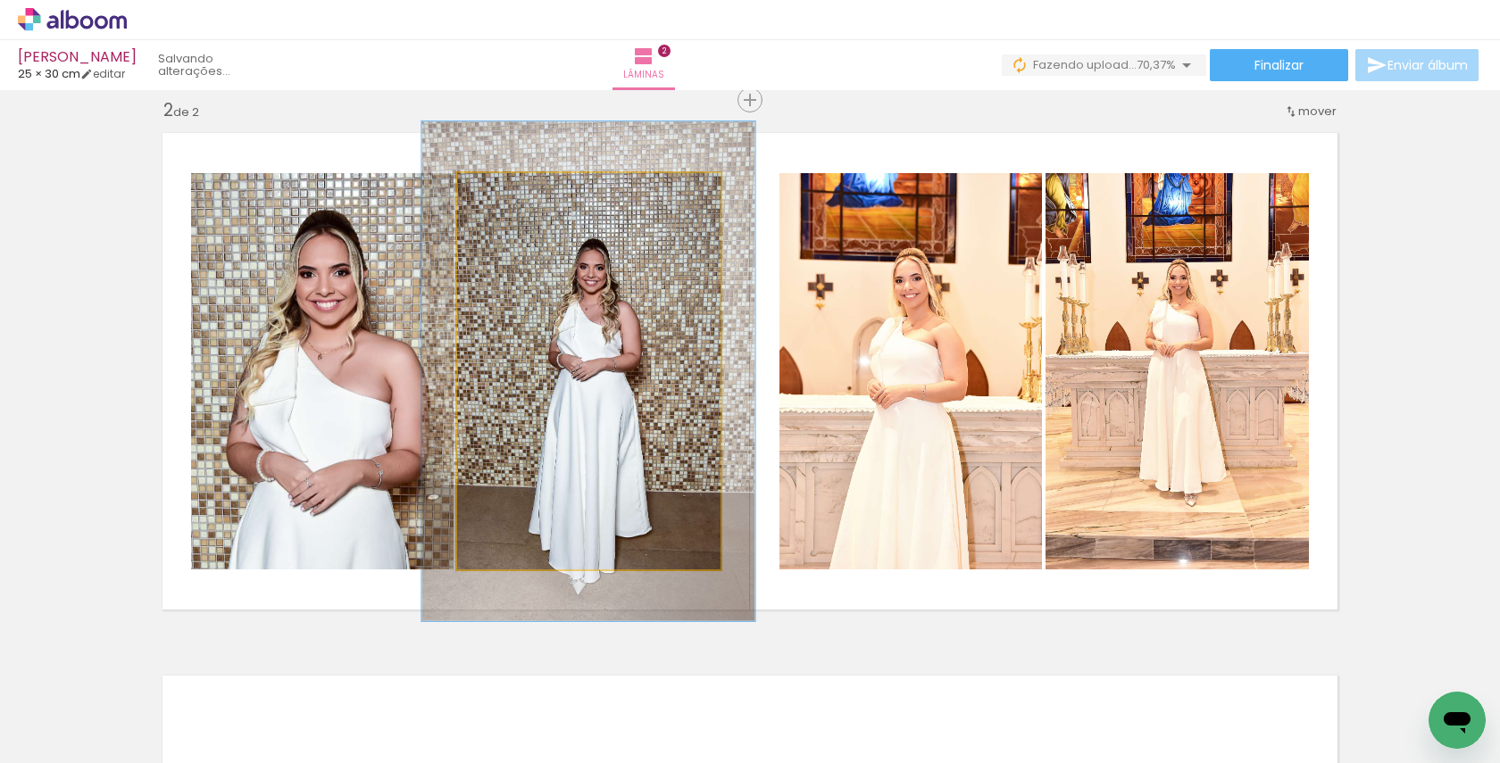
drag, startPoint x: 492, startPoint y: 194, endPoint x: 508, endPoint y: 194, distance: 16.1
type paper-slider "126"
click at [508, 194] on div at bounding box center [515, 192] width 16 height 16
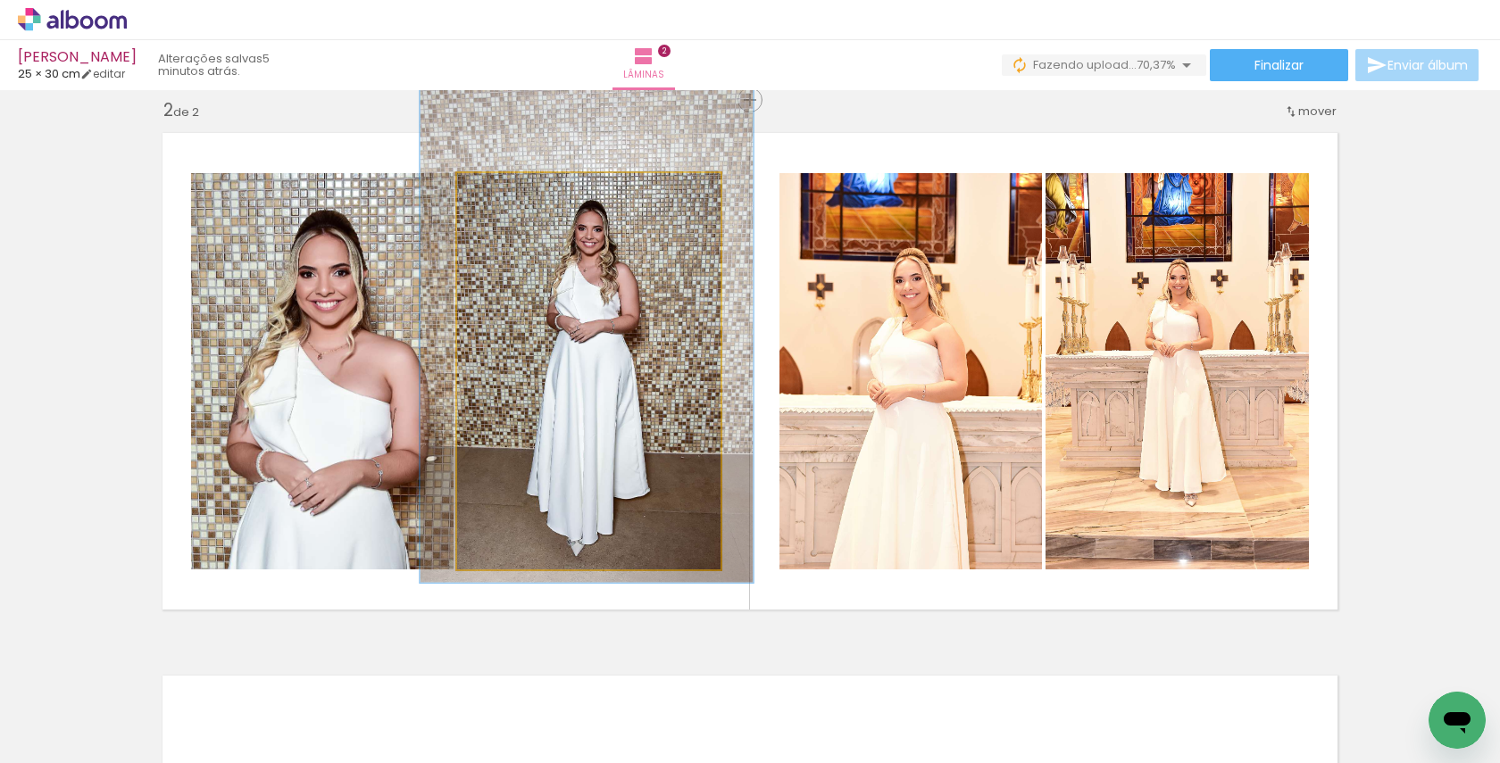
drag, startPoint x: 591, startPoint y: 317, endPoint x: 589, endPoint y: 279, distance: 38.4
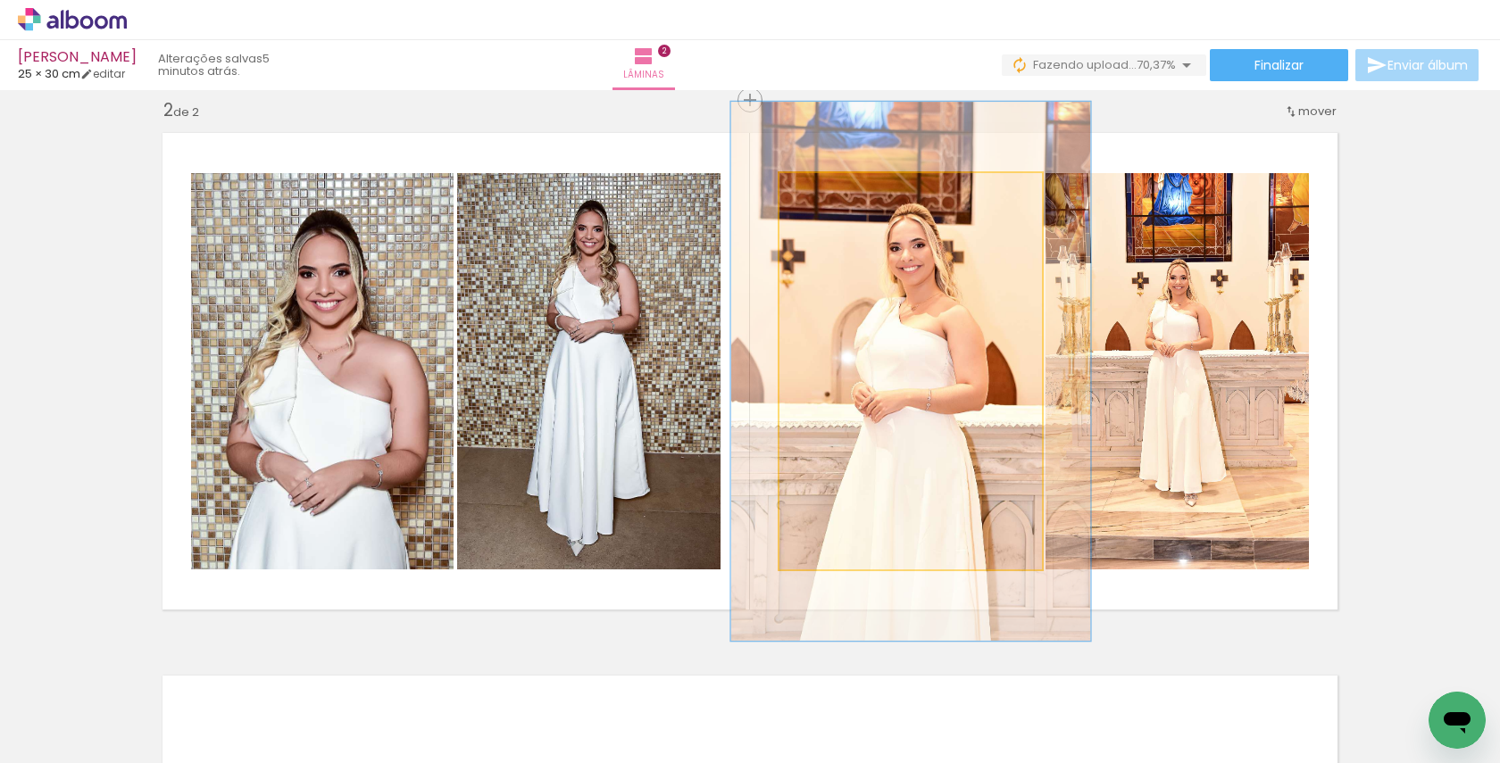
drag, startPoint x: 821, startPoint y: 193, endPoint x: 844, endPoint y: 194, distance: 23.2
click at [844, 194] on div at bounding box center [843, 192] width 29 height 29
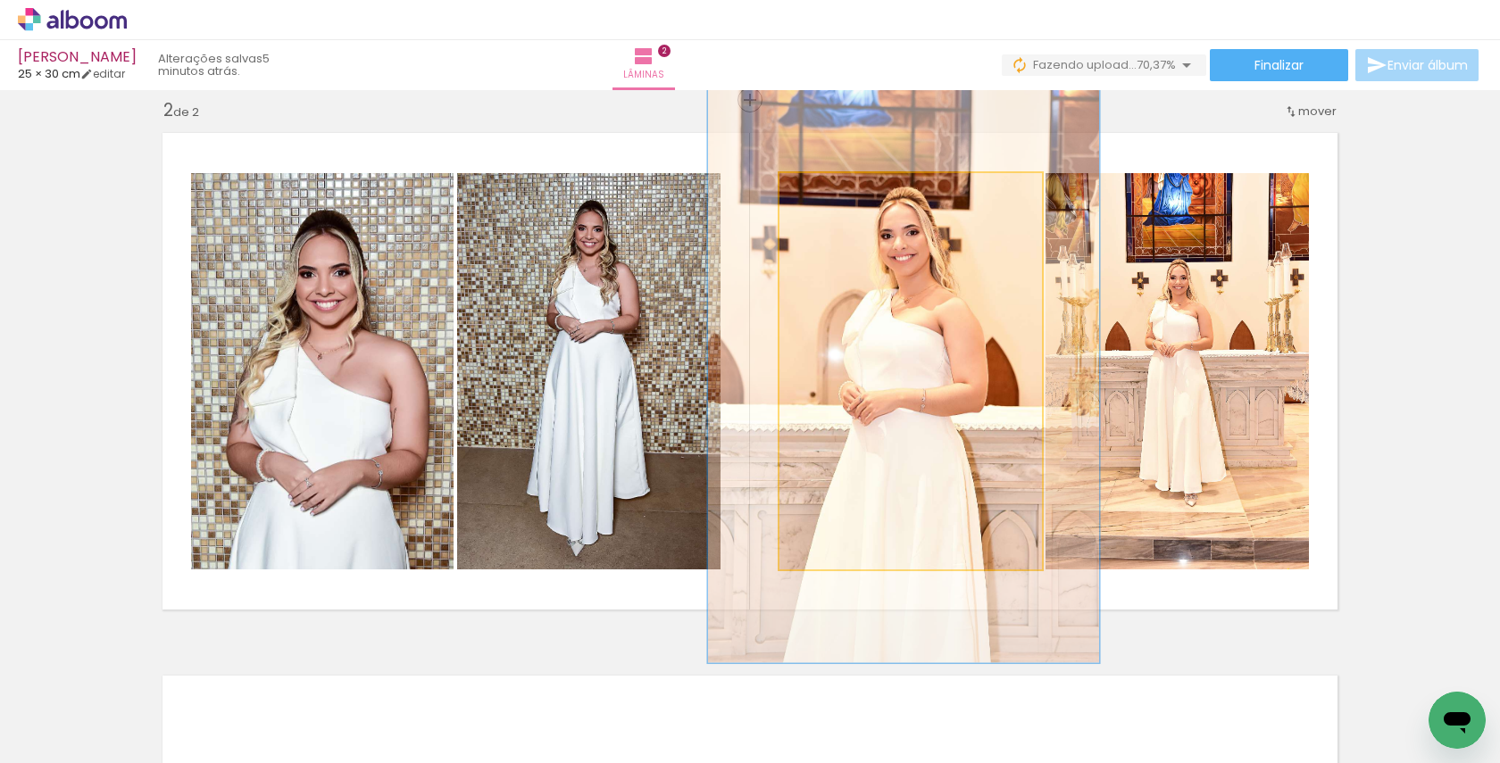
type paper-slider "148"
click at [854, 194] on div at bounding box center [854, 192] width 29 height 29
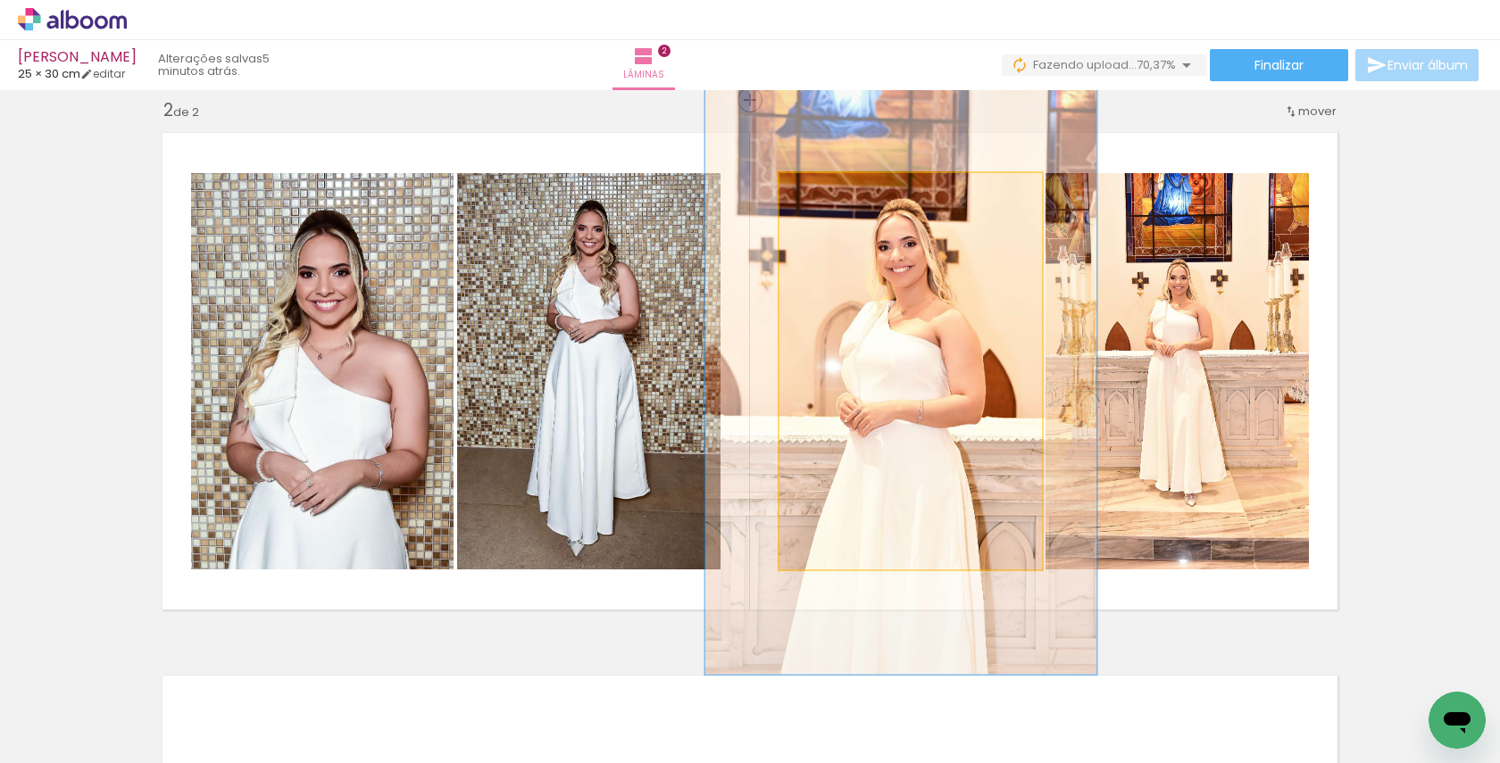
drag, startPoint x: 905, startPoint y: 259, endPoint x: 902, endPoint y: 270, distance: 11.9
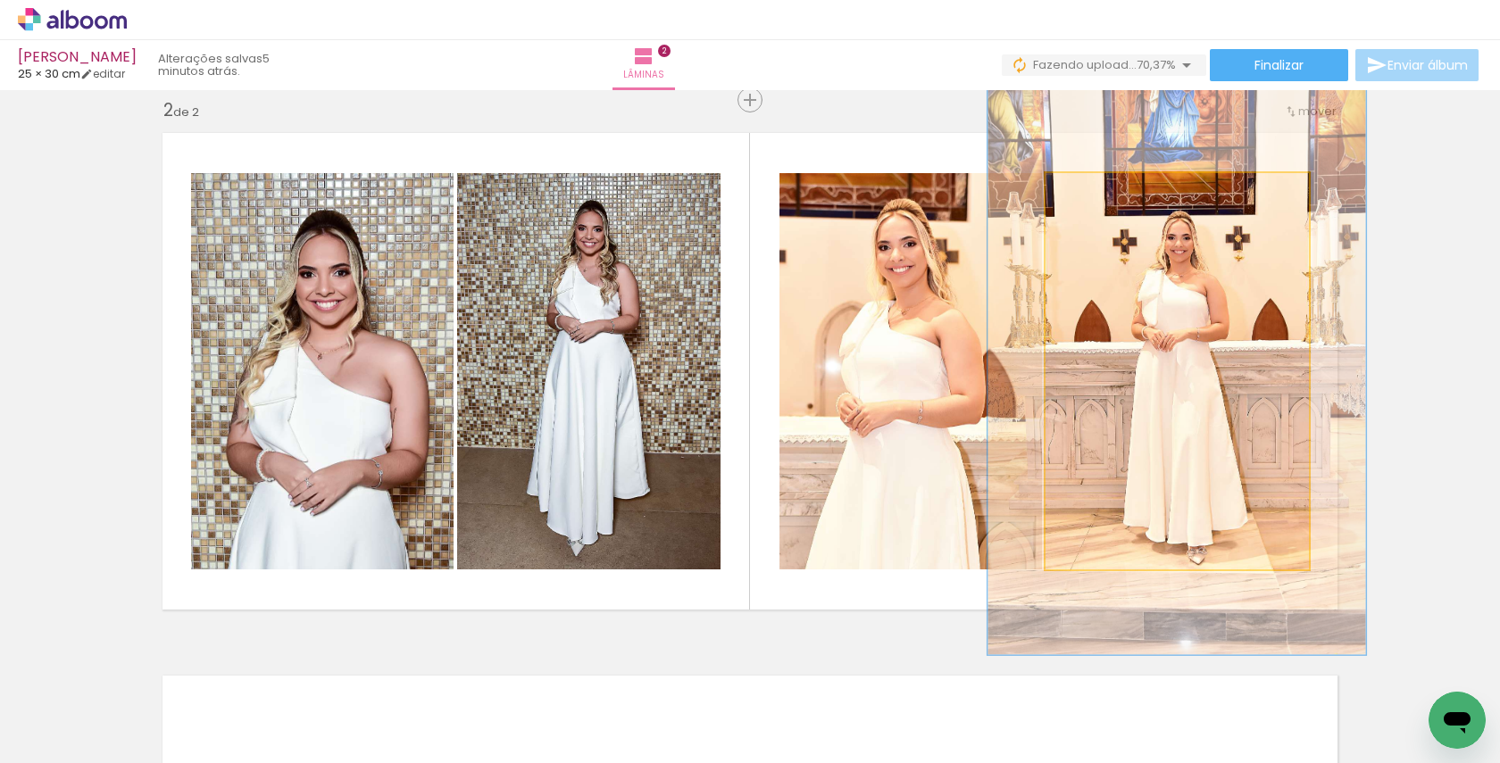
drag, startPoint x: 1087, startPoint y: 189, endPoint x: 1114, endPoint y: 192, distance: 26.9
type paper-slider "143"
click at [1114, 192] on div at bounding box center [1114, 192] width 29 height 29
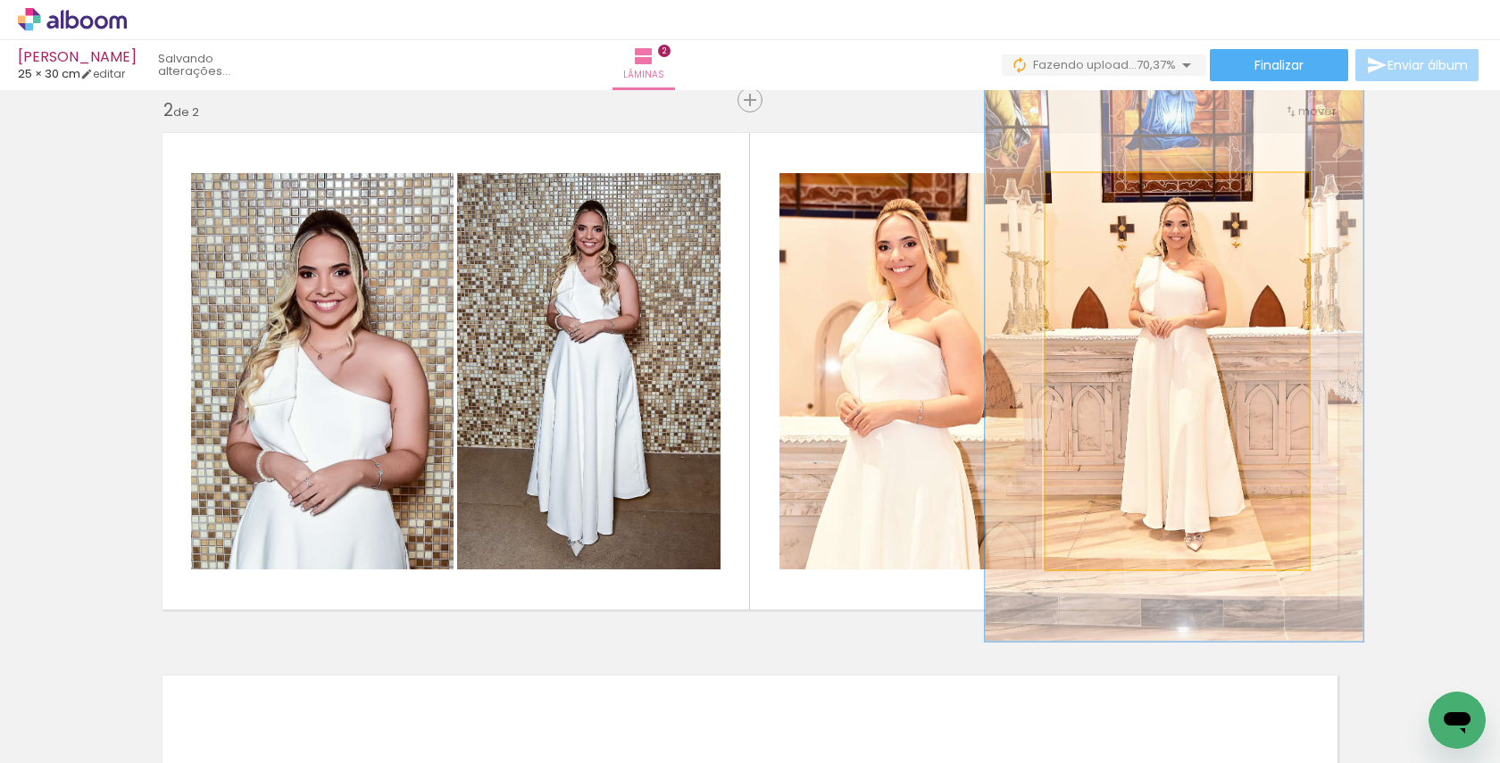
drag, startPoint x: 1193, startPoint y: 323, endPoint x: 1190, endPoint y: 310, distance: 13.7
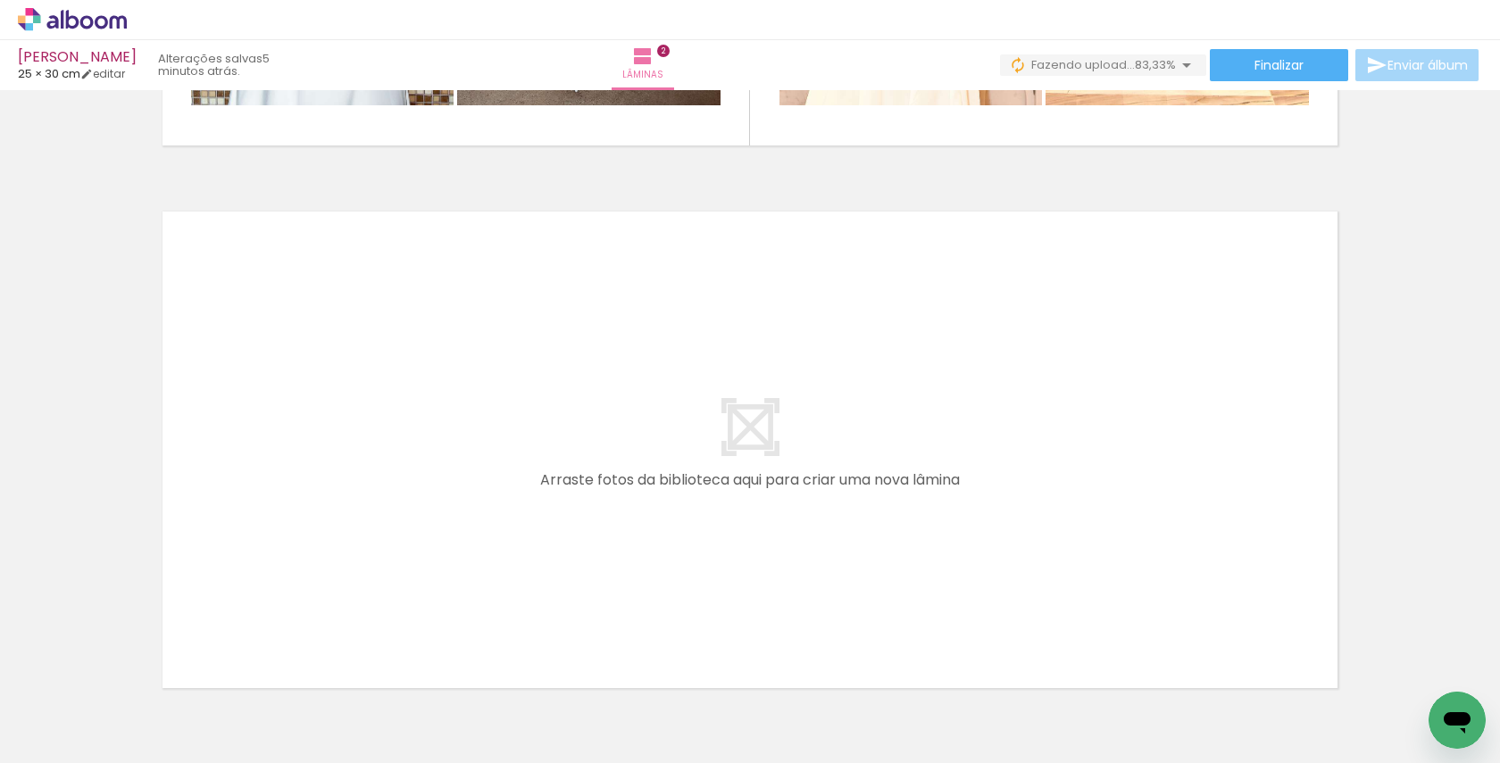
scroll to position [1058, 0]
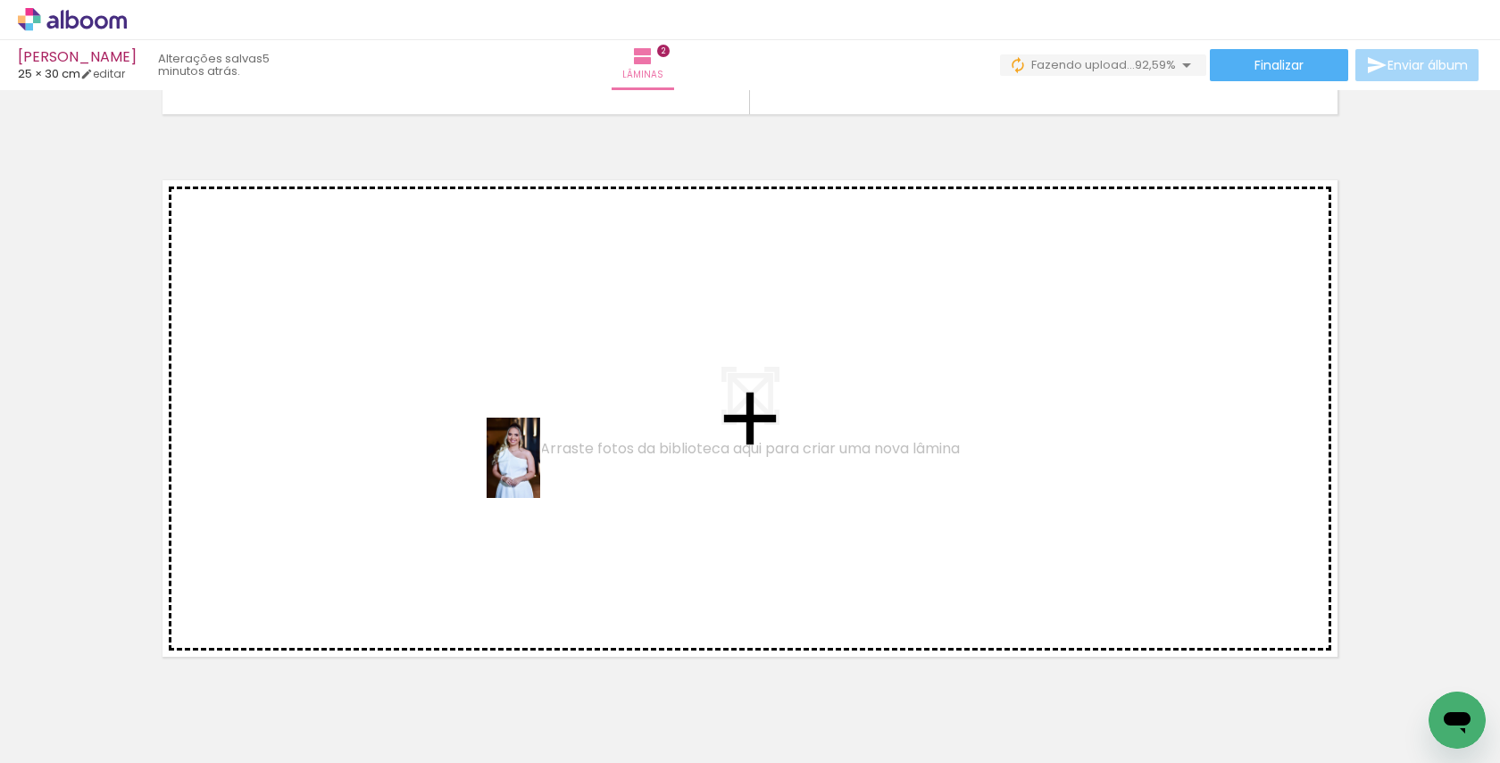
drag, startPoint x: 535, startPoint y: 700, endPoint x: 540, endPoint y: 471, distance: 228.6
click at [540, 471] on quentale-workspace at bounding box center [750, 381] width 1500 height 763
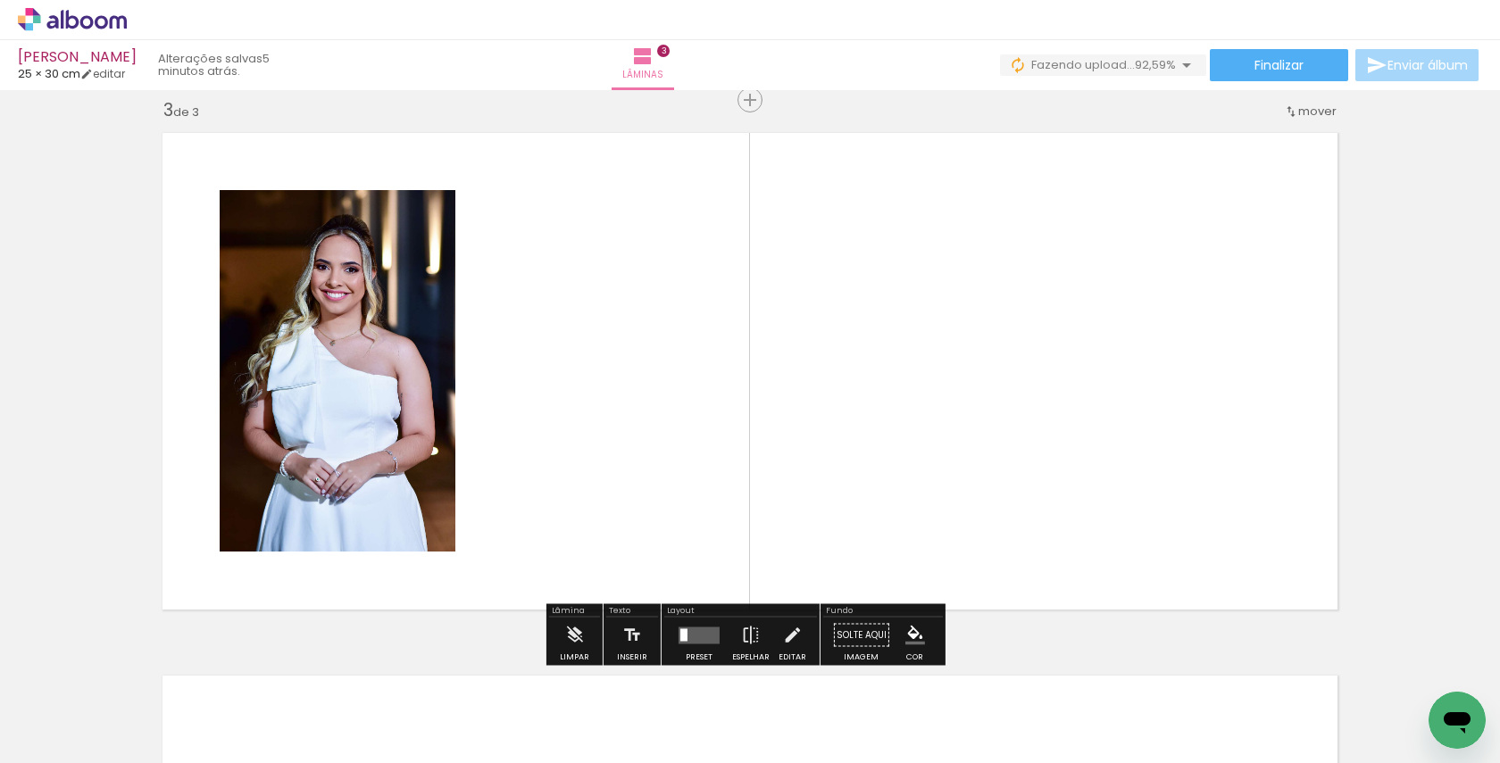
scroll to position [1105, 0]
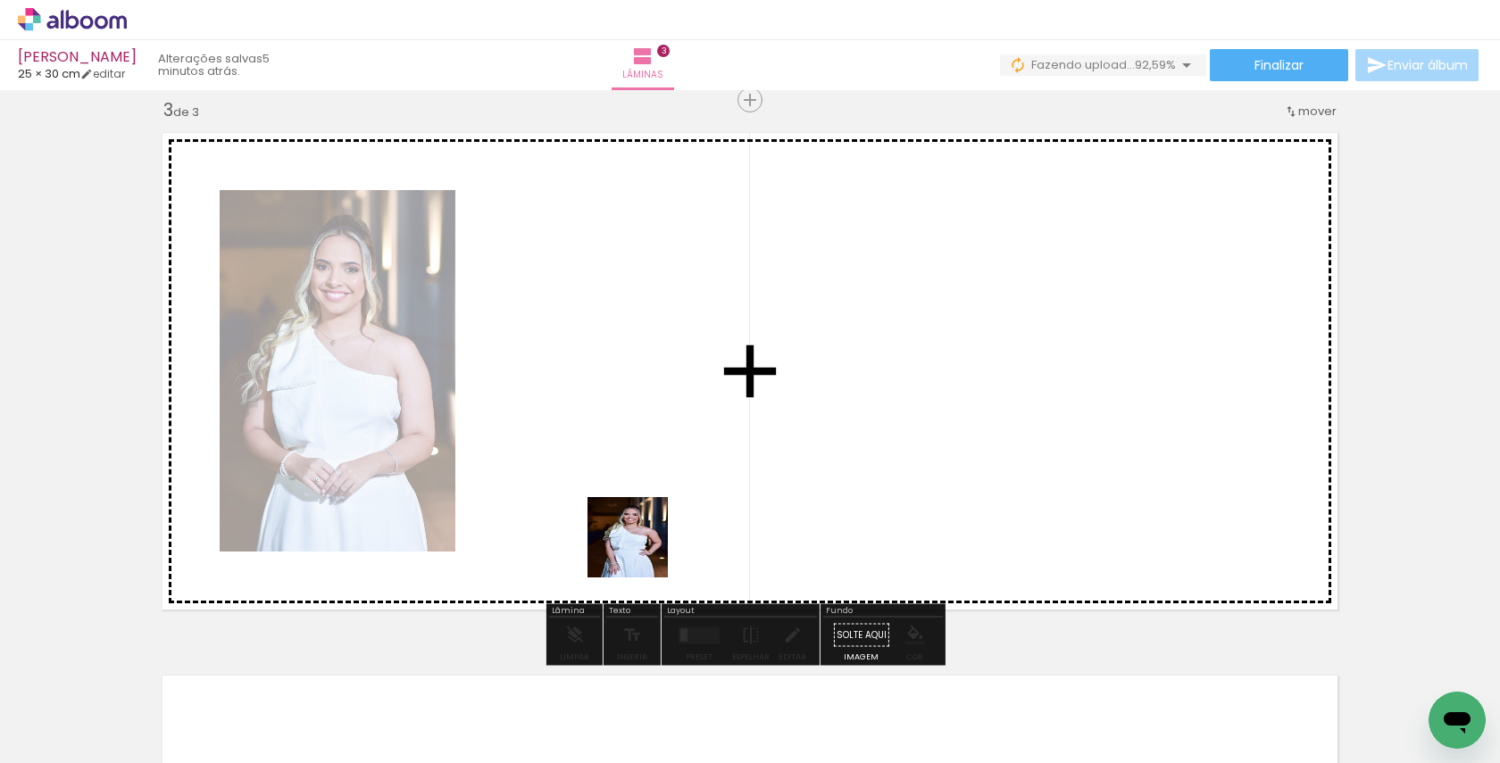
drag, startPoint x: 641, startPoint y: 694, endPoint x: 641, endPoint y: 467, distance: 226.7
click at [641, 467] on quentale-workspace at bounding box center [750, 381] width 1500 height 763
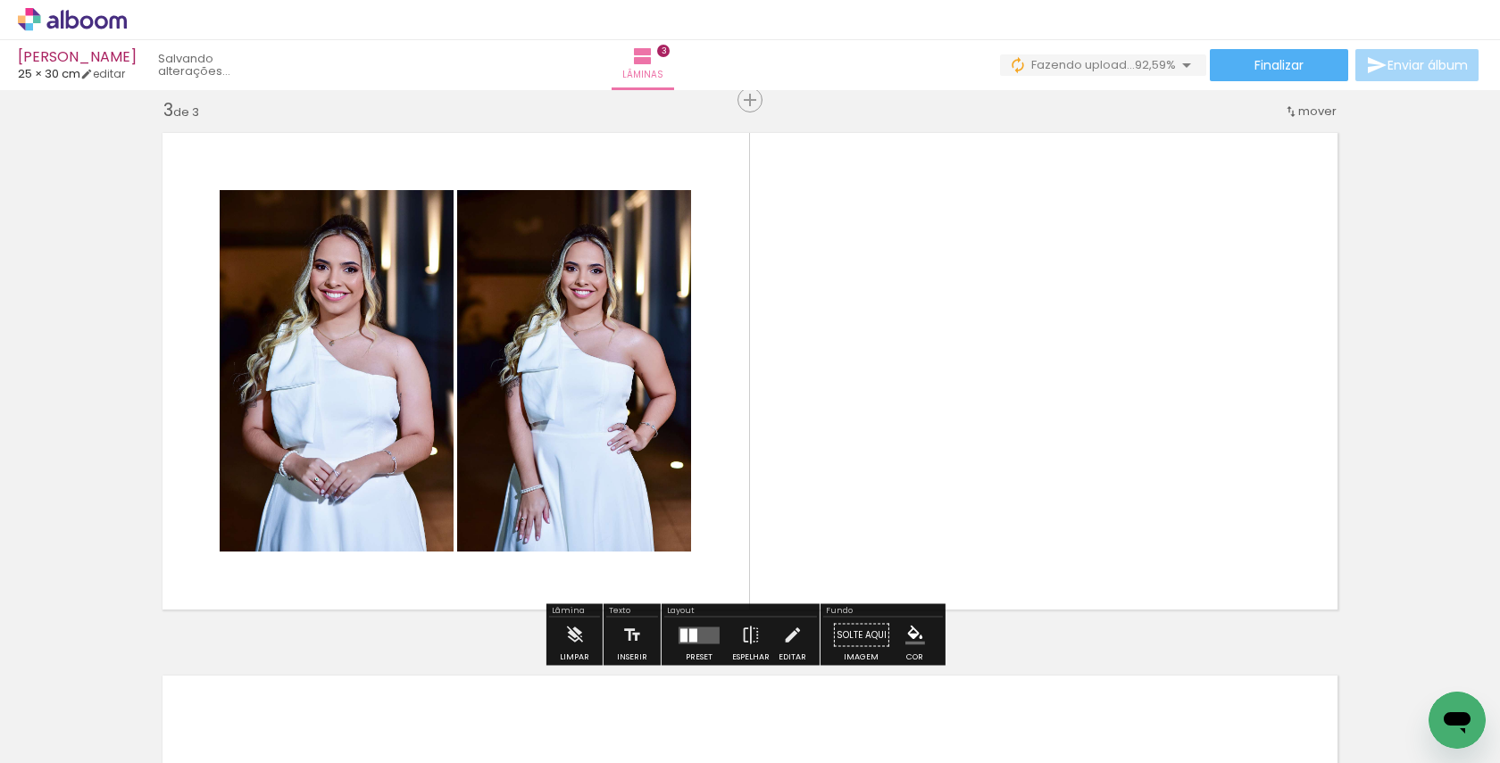
scroll to position [0, 8150]
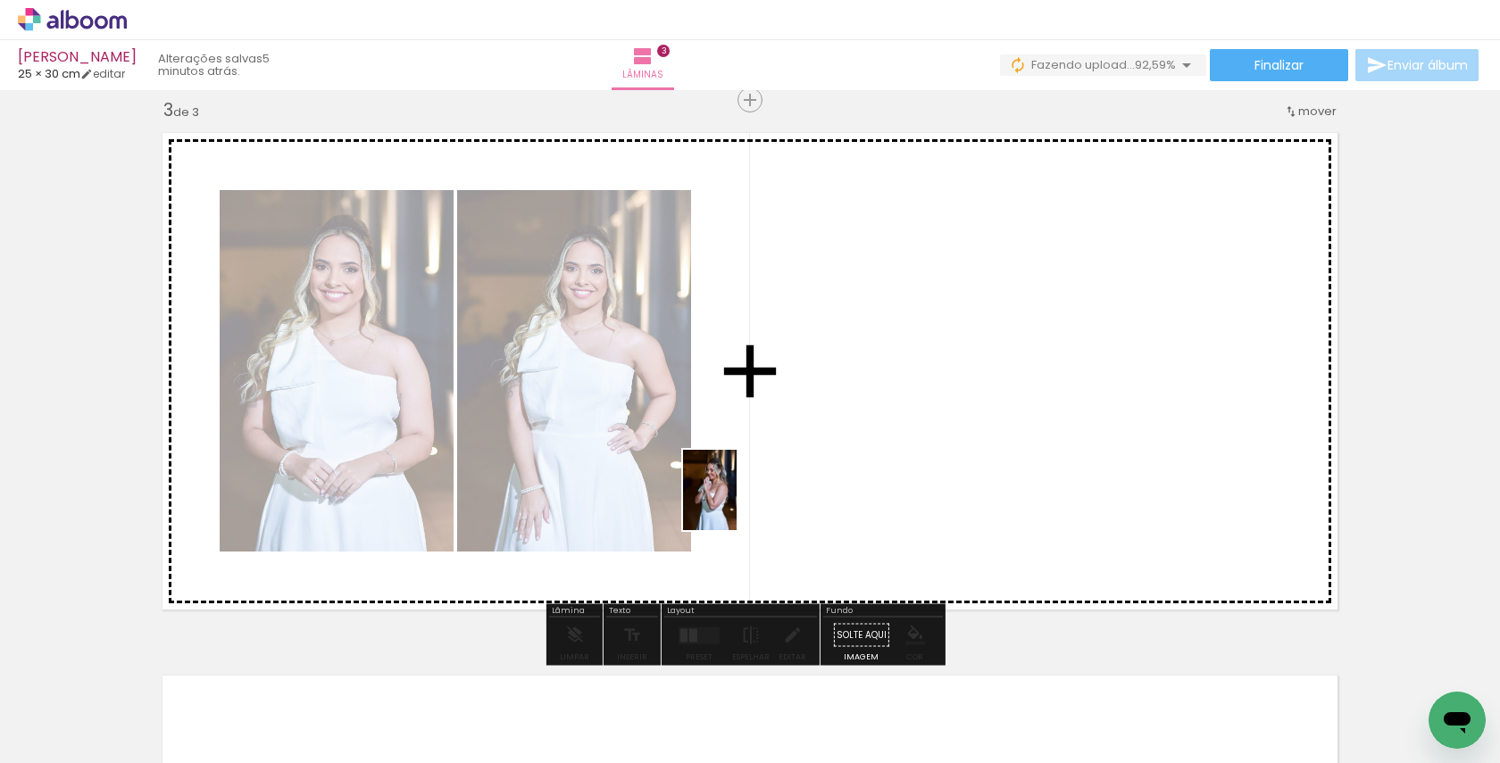
drag, startPoint x: 729, startPoint y: 710, endPoint x: 737, endPoint y: 500, distance: 209.9
click at [736, 503] on quentale-workspace at bounding box center [750, 381] width 1500 height 763
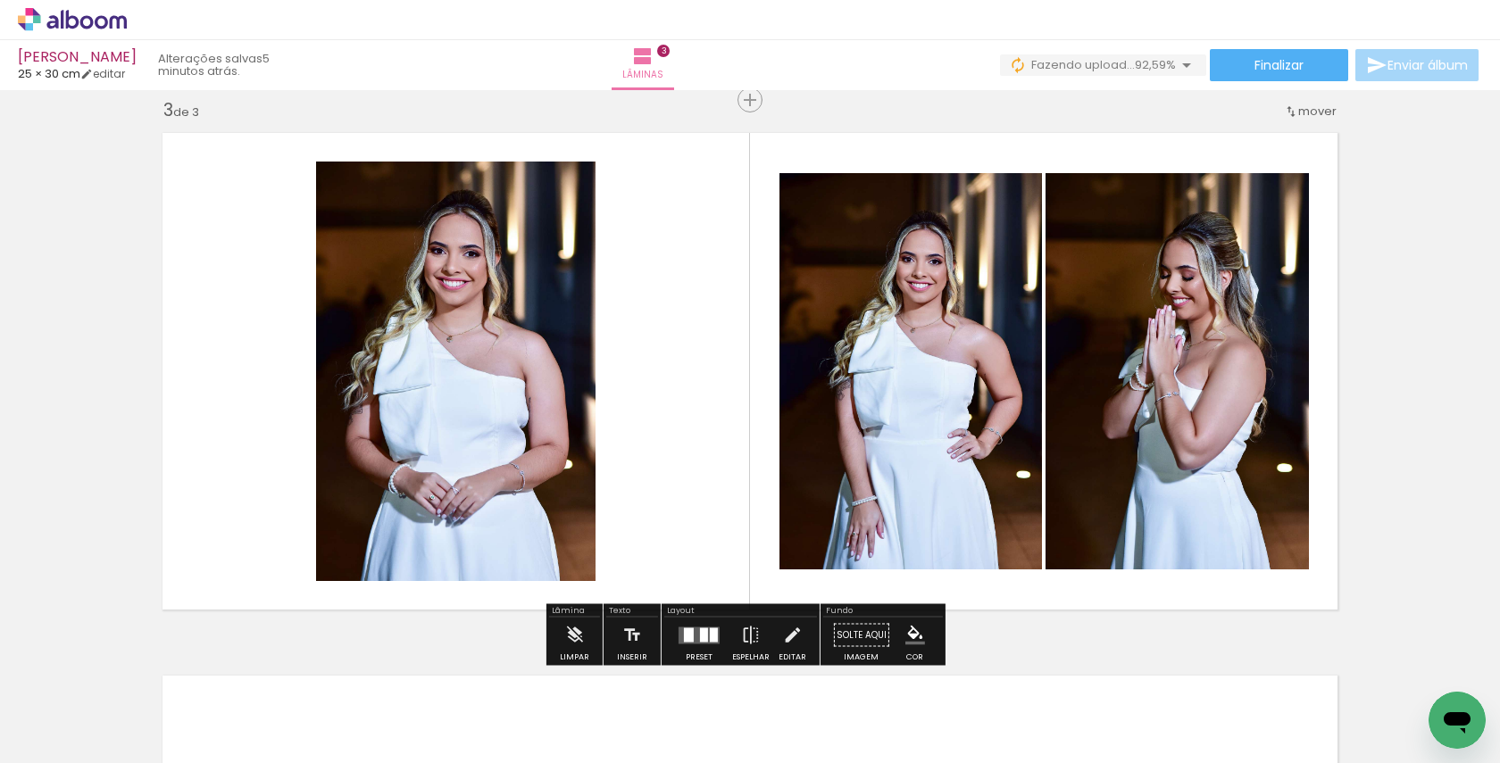
drag, startPoint x: 838, startPoint y: 698, endPoint x: 901, endPoint y: 480, distance: 226.6
click at [901, 480] on quentale-workspace at bounding box center [750, 381] width 1500 height 763
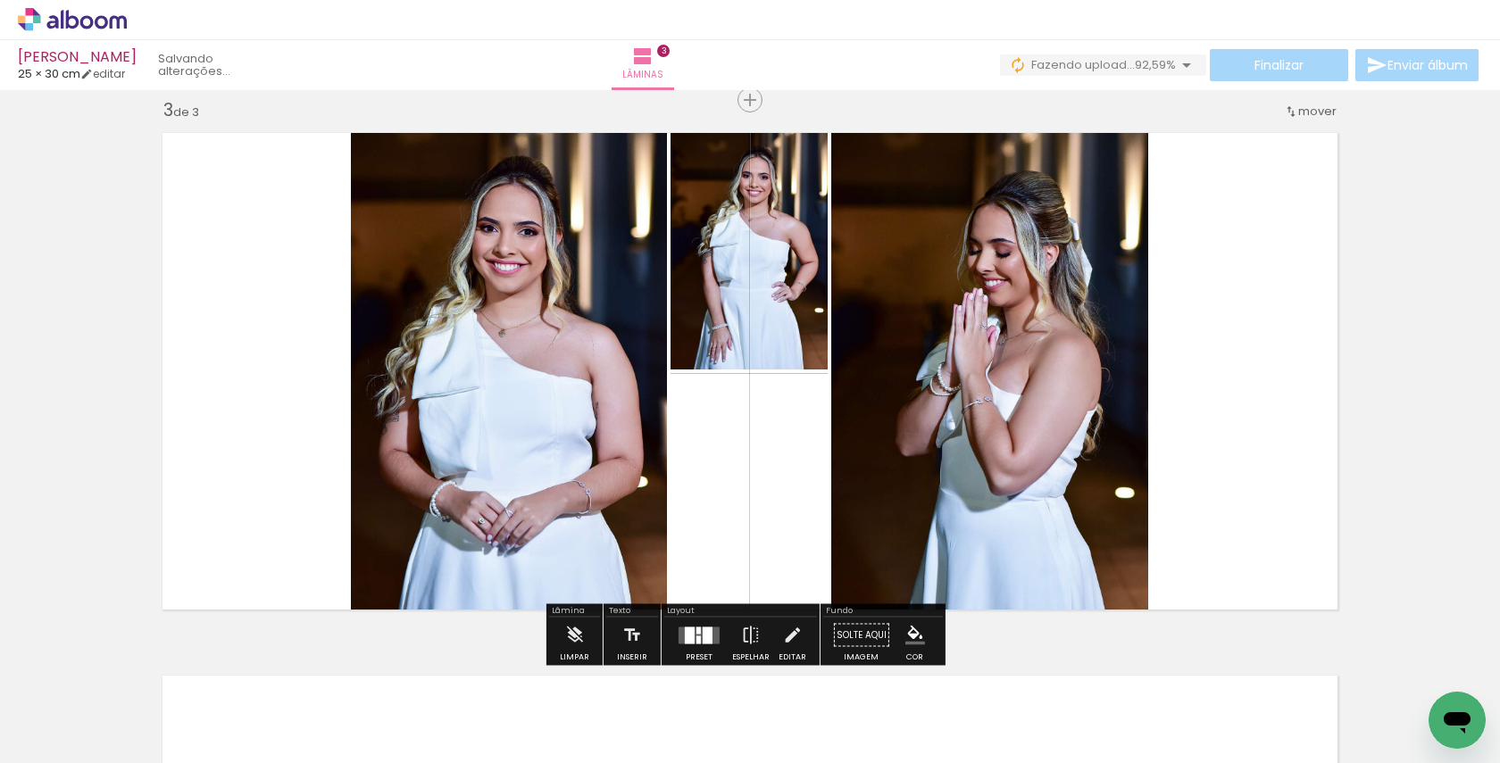
scroll to position [0, 7950]
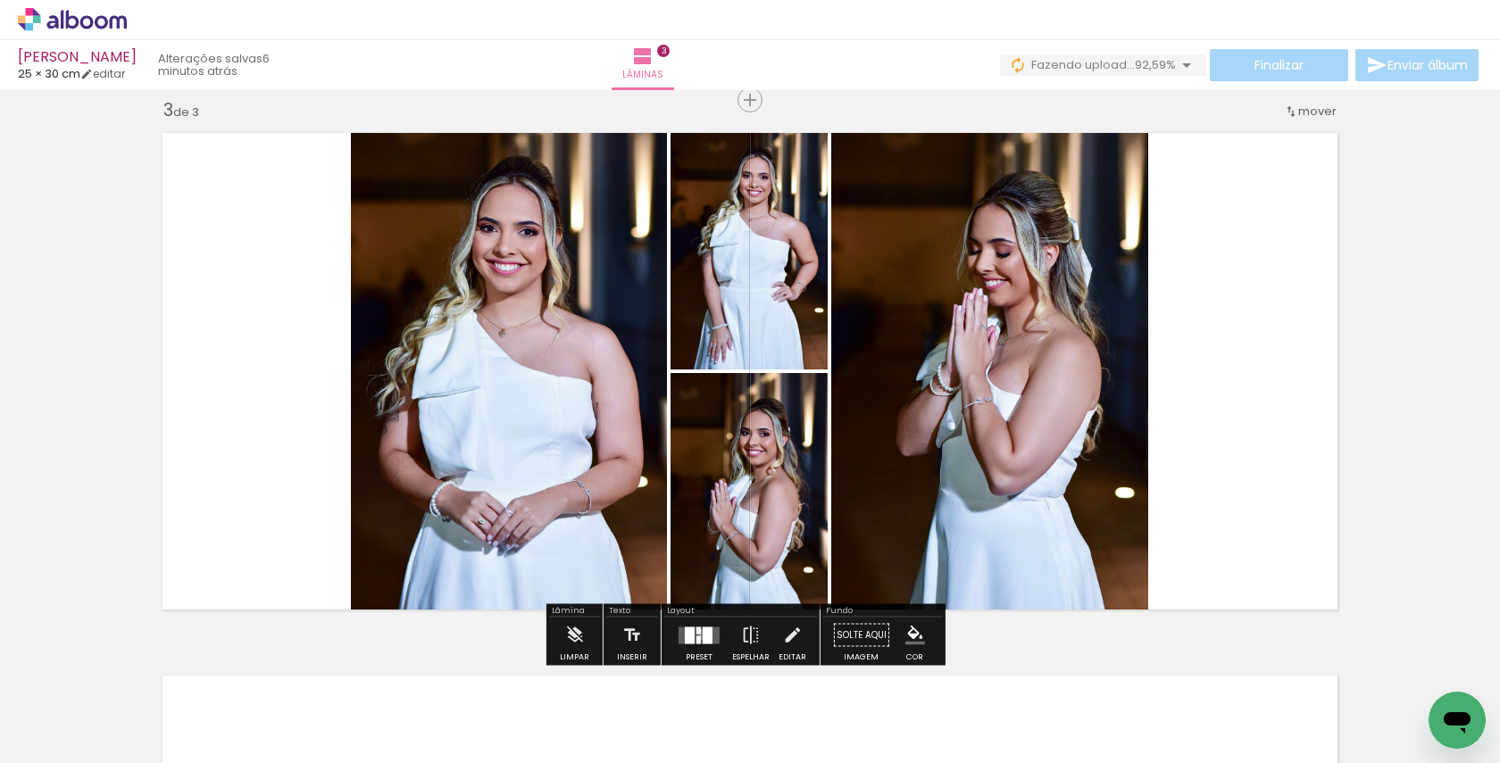
click at [703, 634] on div at bounding box center [708, 635] width 10 height 17
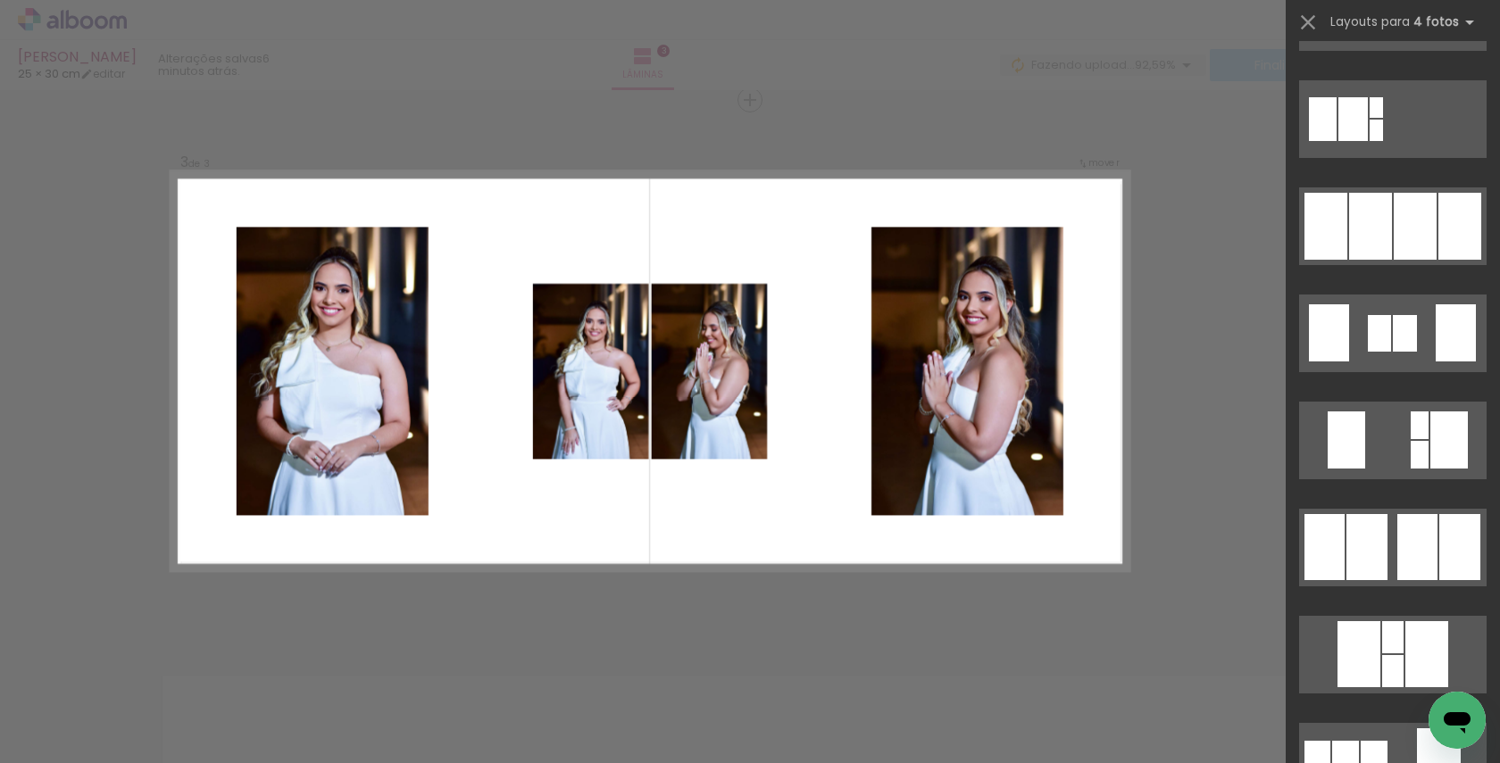
scroll to position [1168, 0]
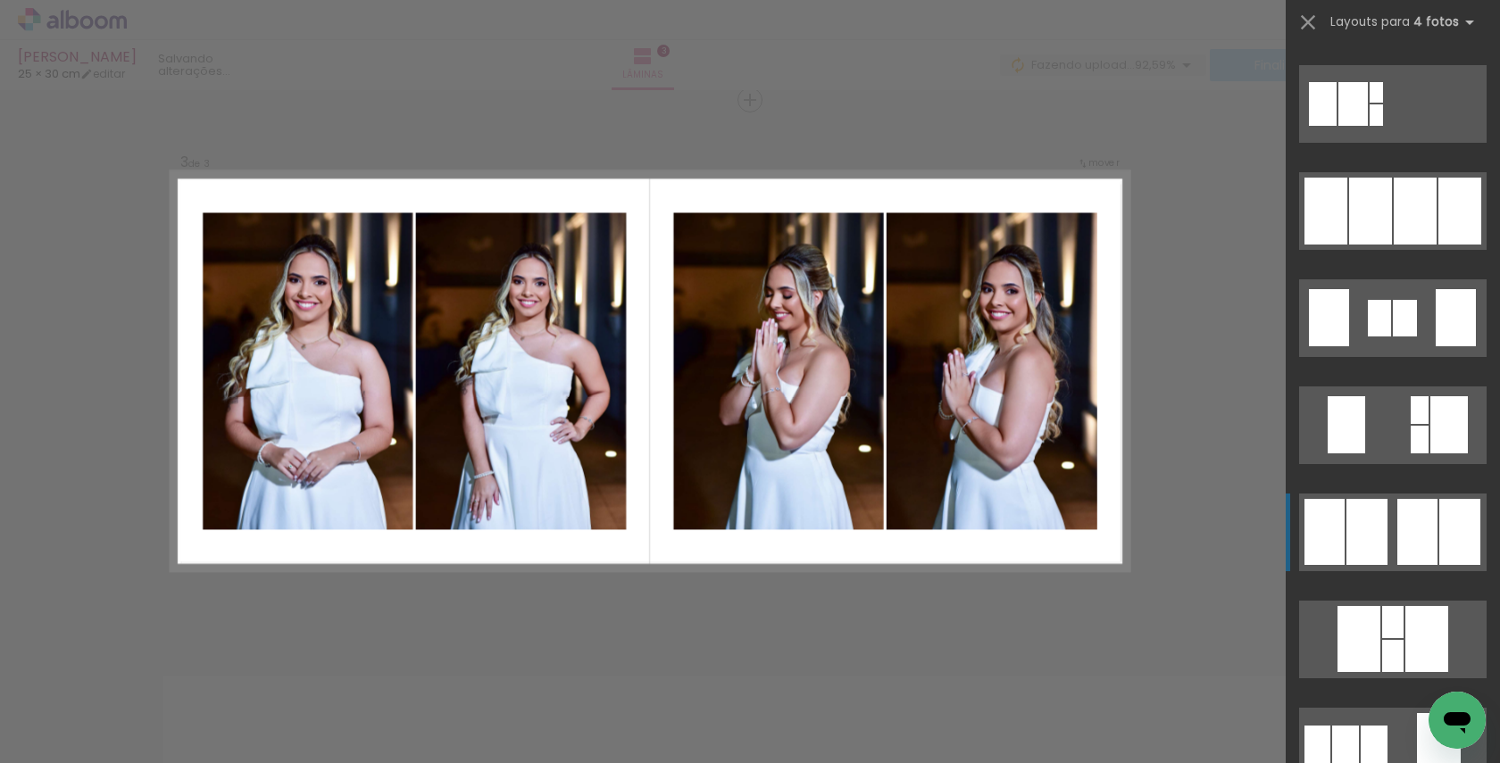
click at [1401, 534] on div at bounding box center [1417, 532] width 40 height 66
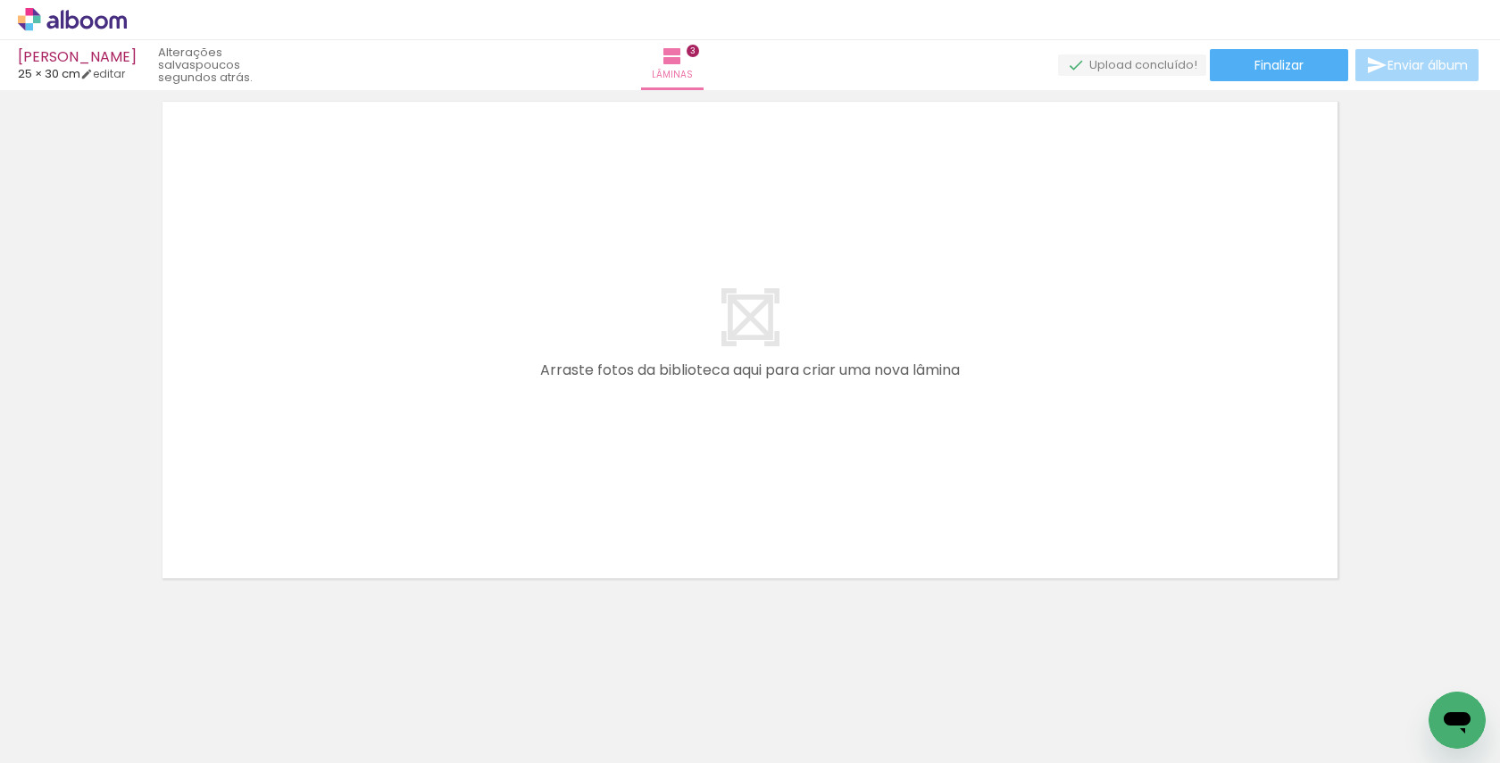
scroll to position [0, 3525]
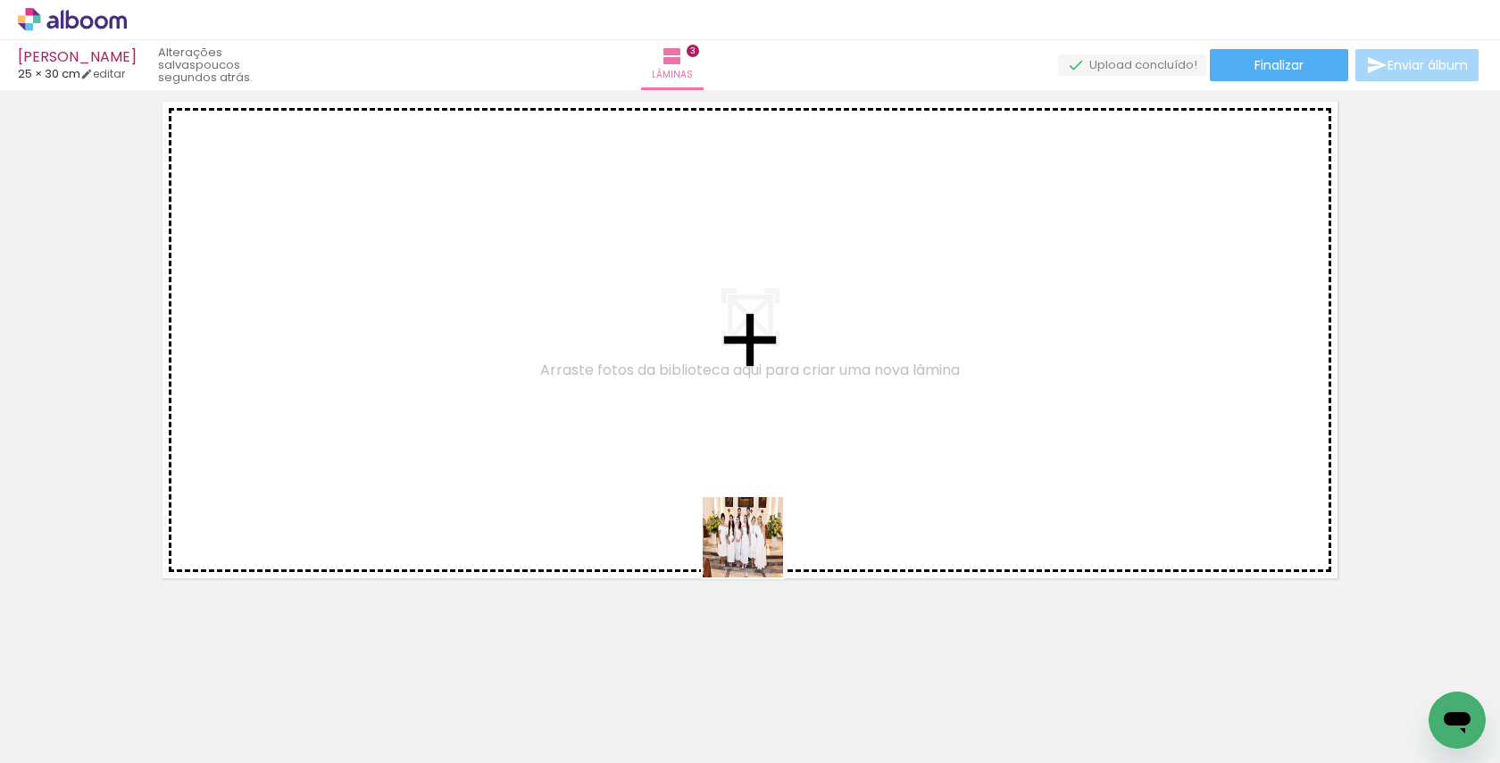
drag, startPoint x: 756, startPoint y: 708, endPoint x: 756, endPoint y: 523, distance: 184.8
click at [756, 523] on quentale-workspace at bounding box center [750, 381] width 1500 height 763
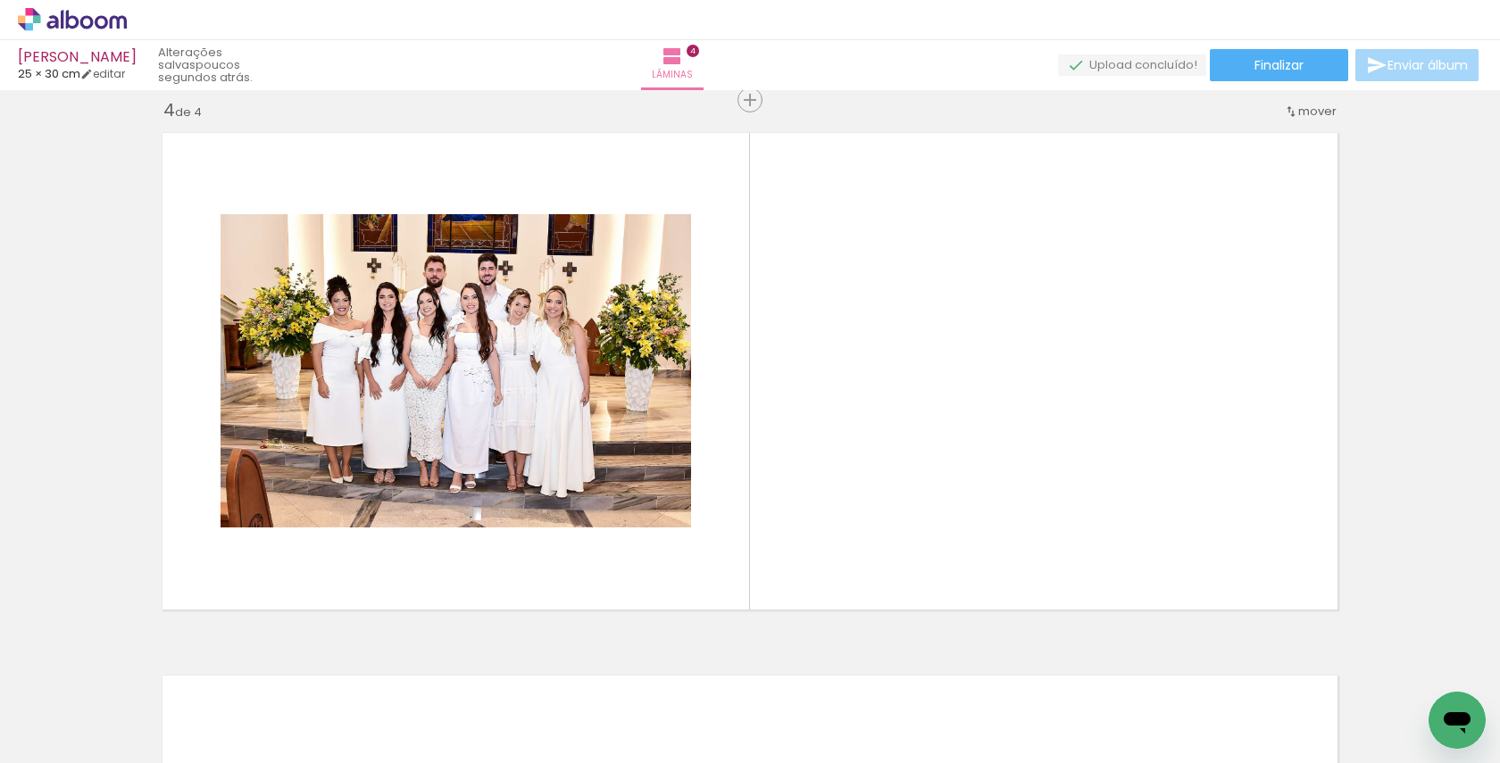
scroll to position [0, 596]
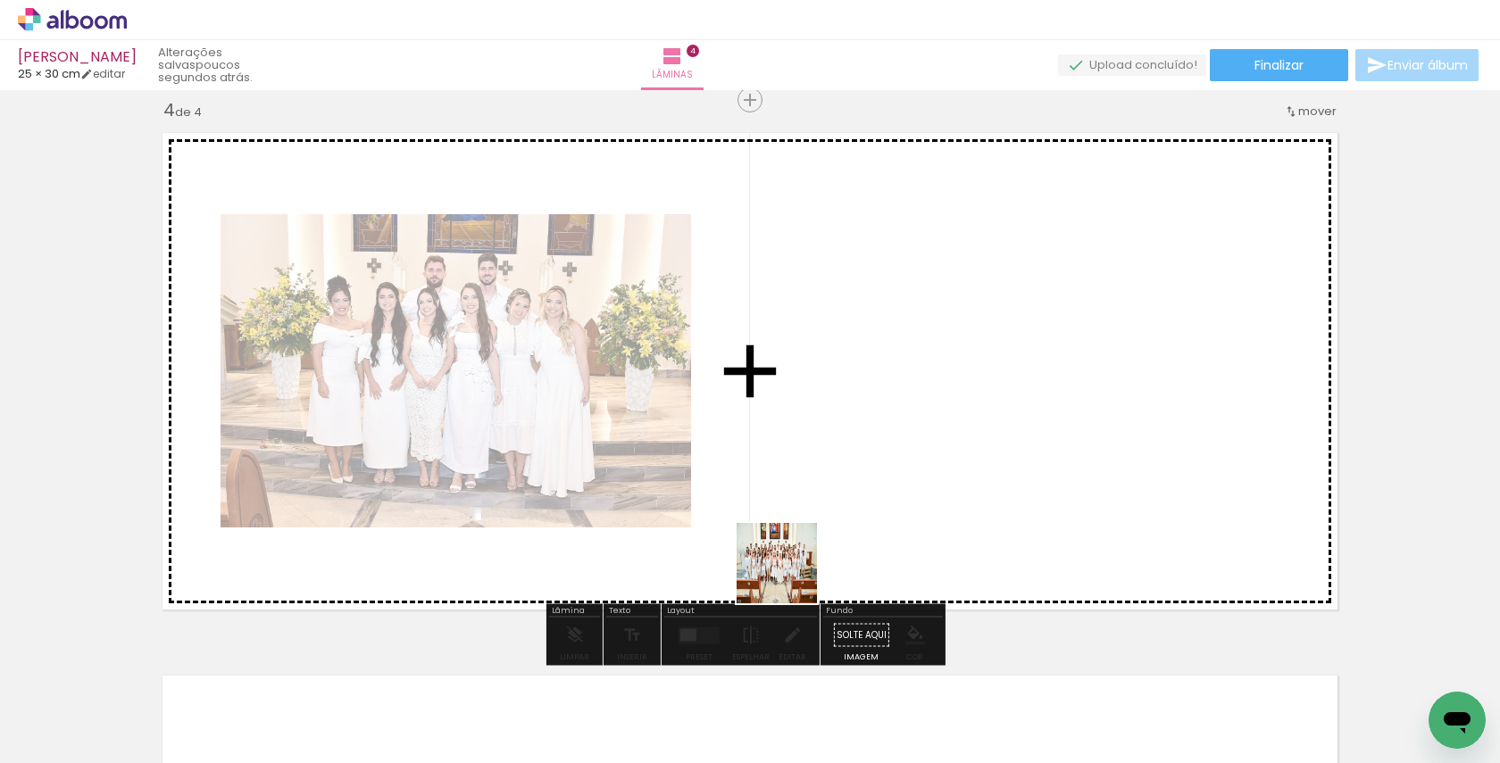
drag, startPoint x: 686, startPoint y: 715, endPoint x: 858, endPoint y: 461, distance: 306.8
click at [858, 461] on quentale-workspace at bounding box center [750, 381] width 1500 height 763
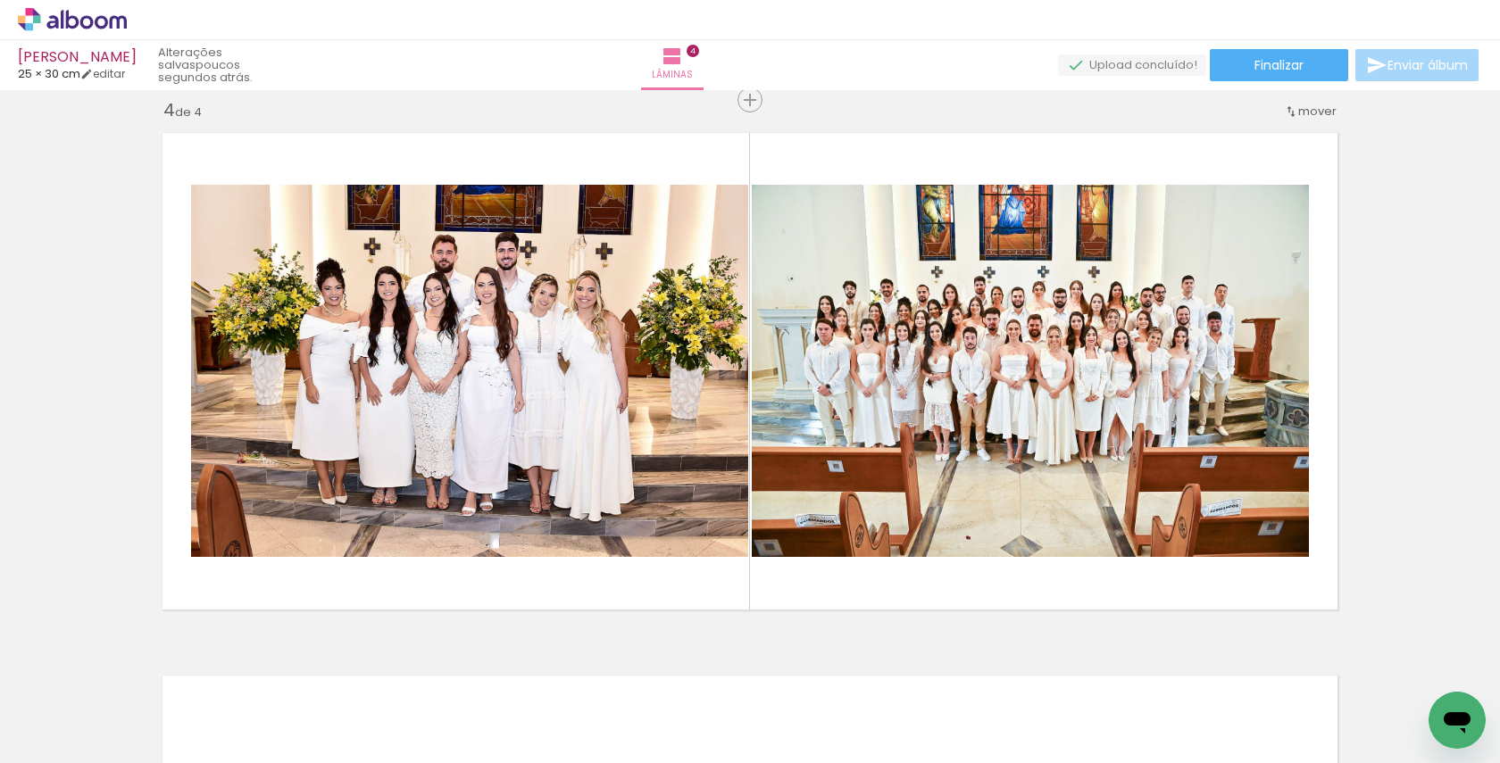
scroll to position [0, 2105]
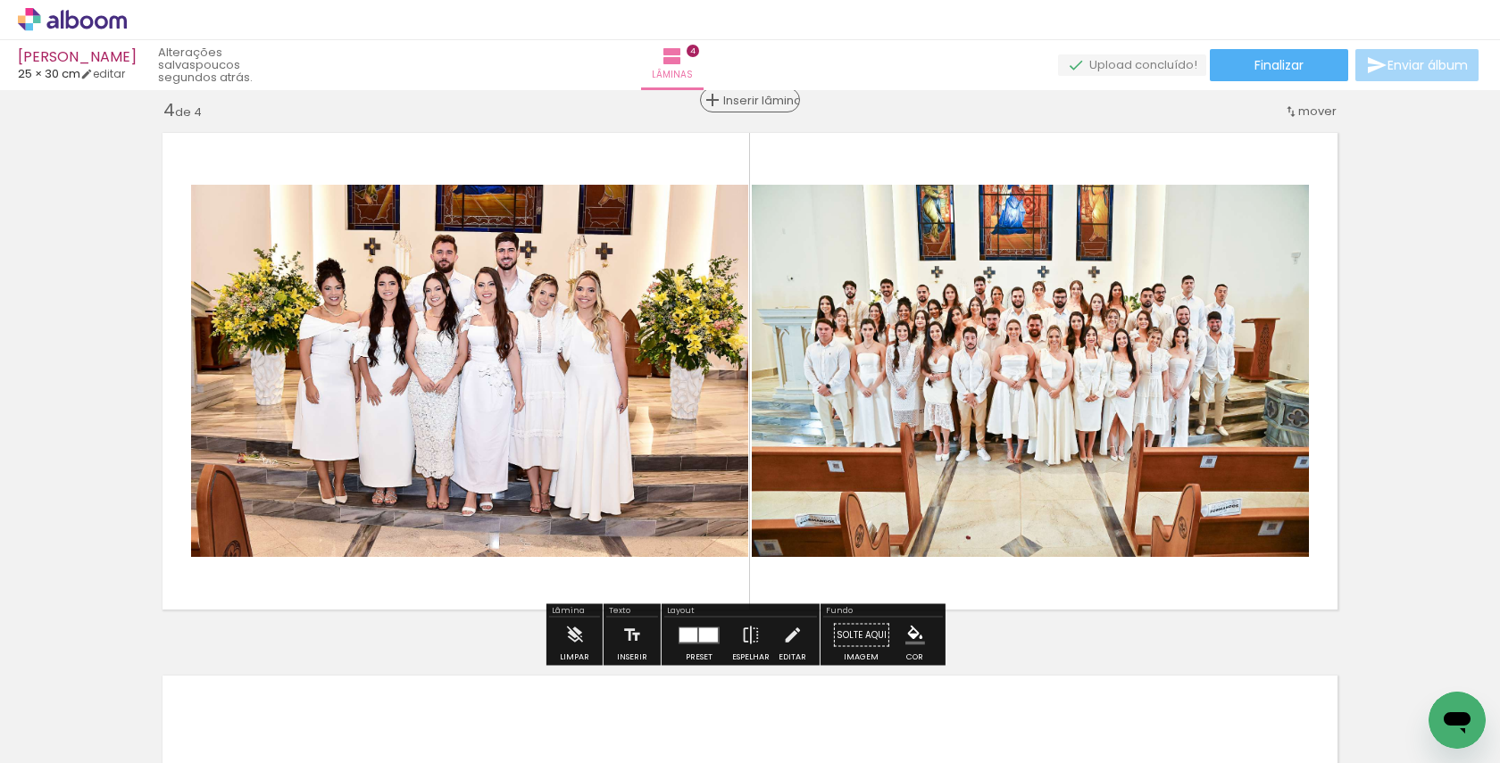
click at [742, 104] on span "Inserir lâmina" at bounding box center [758, 101] width 70 height 12
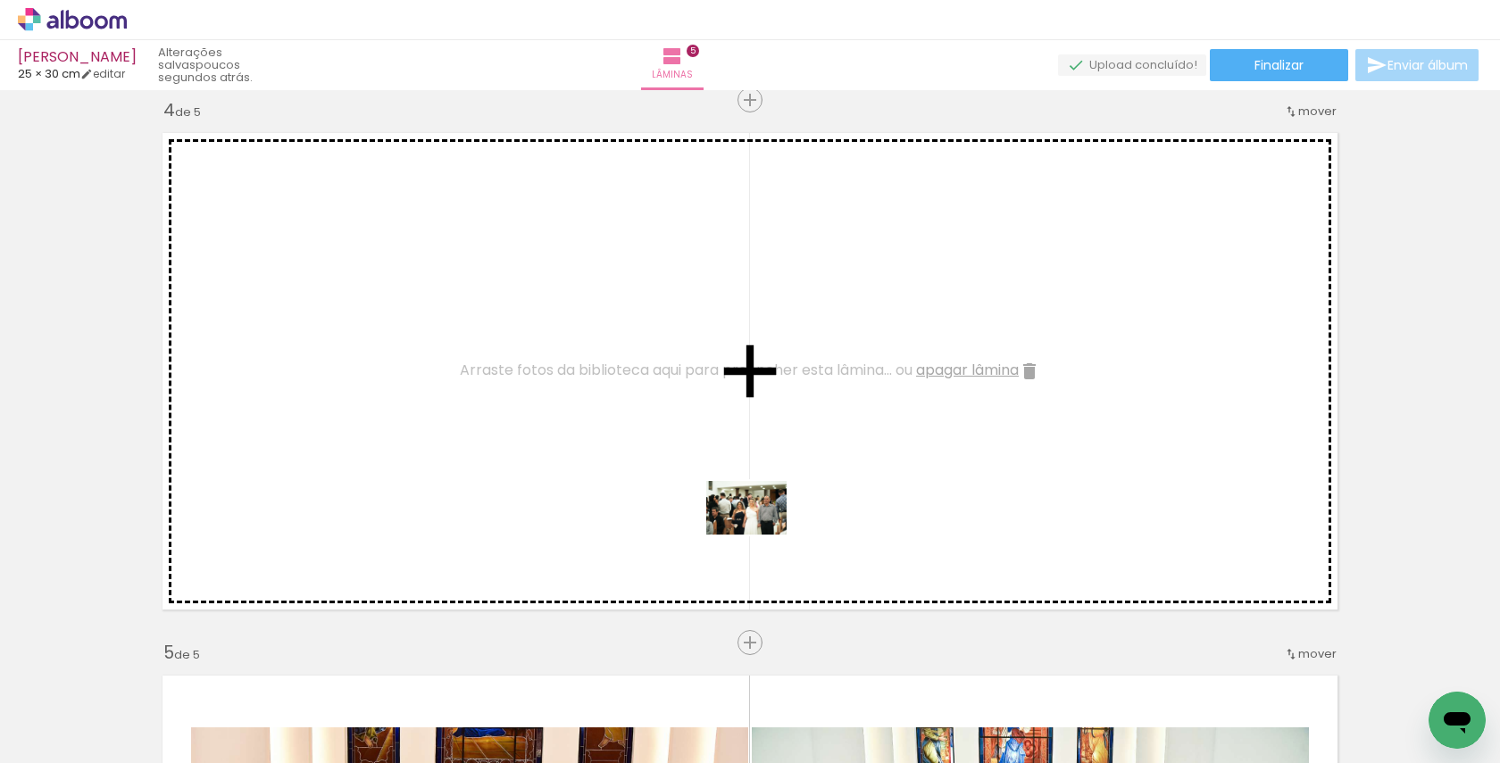
drag, startPoint x: 778, startPoint y: 717, endPoint x: 758, endPoint y: 534, distance: 184.0
click at [759, 534] on quentale-workspace at bounding box center [750, 381] width 1500 height 763
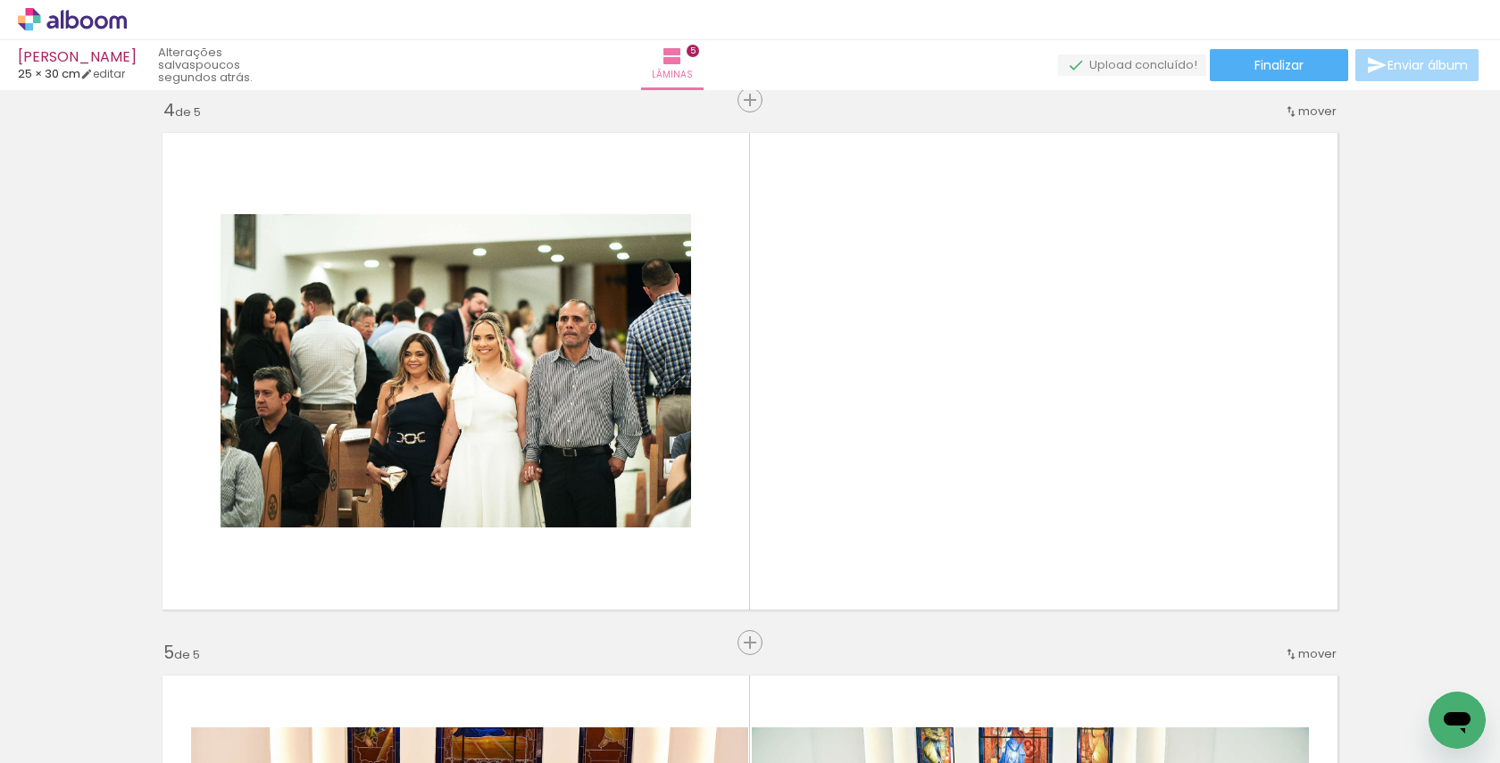
scroll to position [0, 4235]
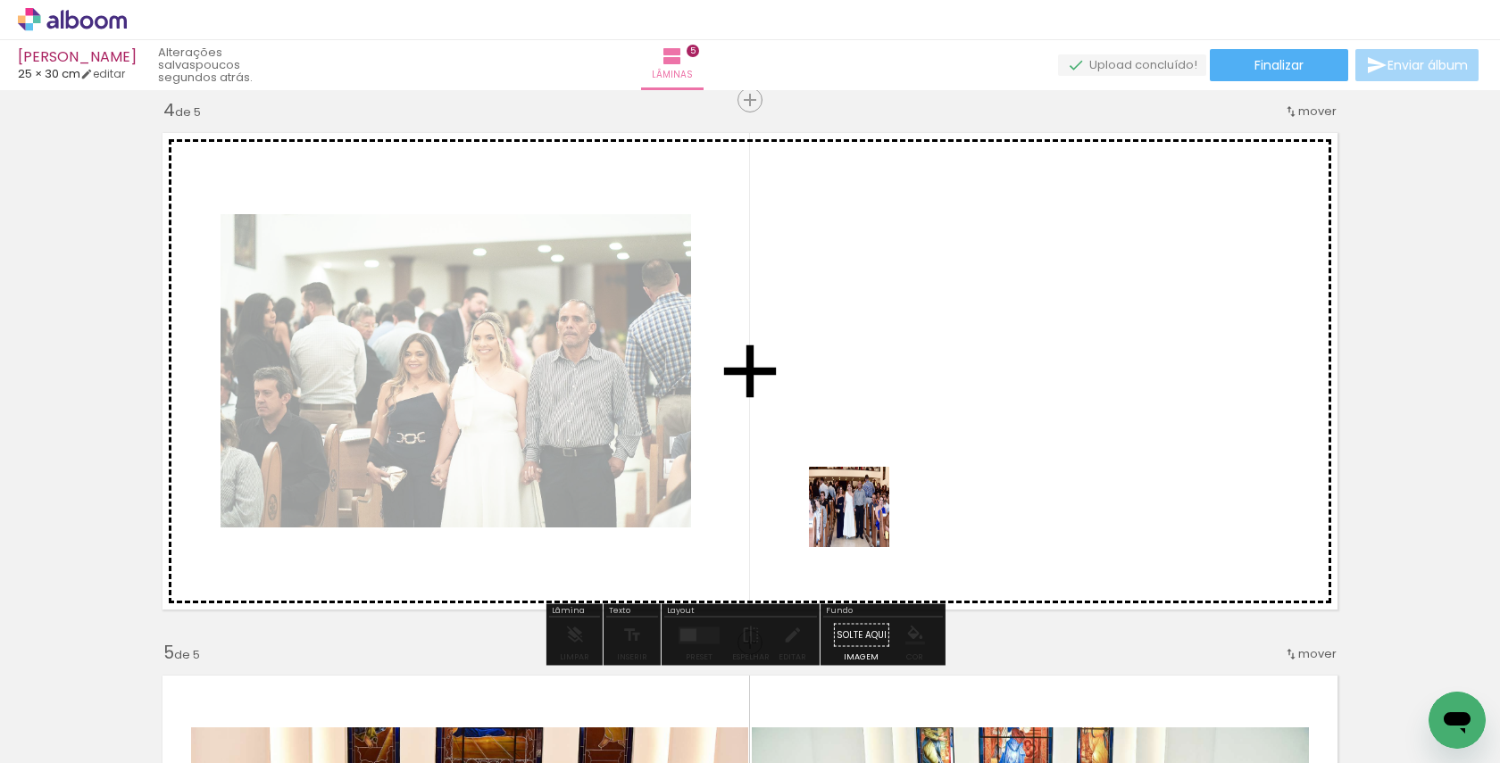
drag, startPoint x: 862, startPoint y: 712, endPoint x: 864, endPoint y: 512, distance: 200.0
click at [864, 512] on quentale-workspace at bounding box center [750, 381] width 1500 height 763
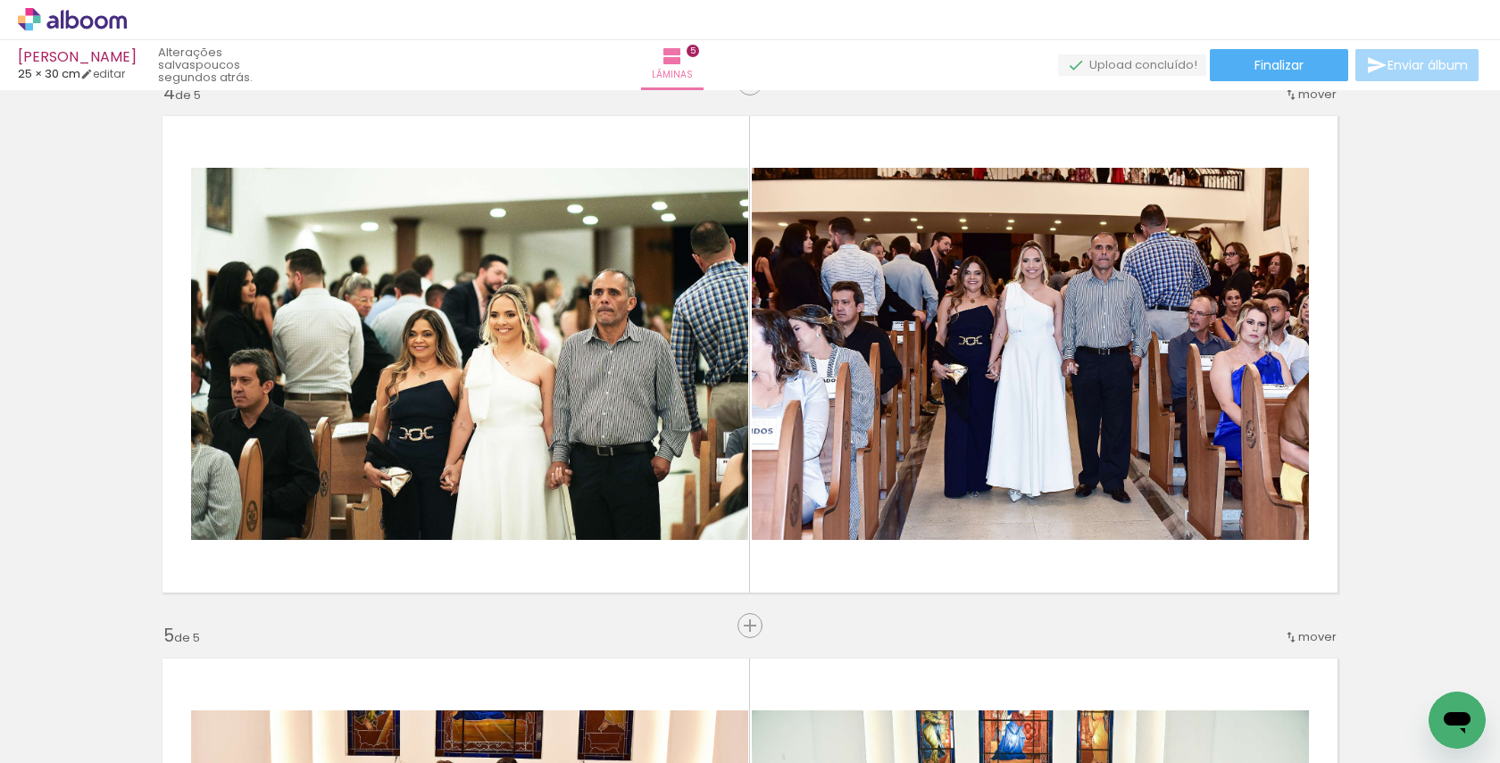
scroll to position [0, 7550]
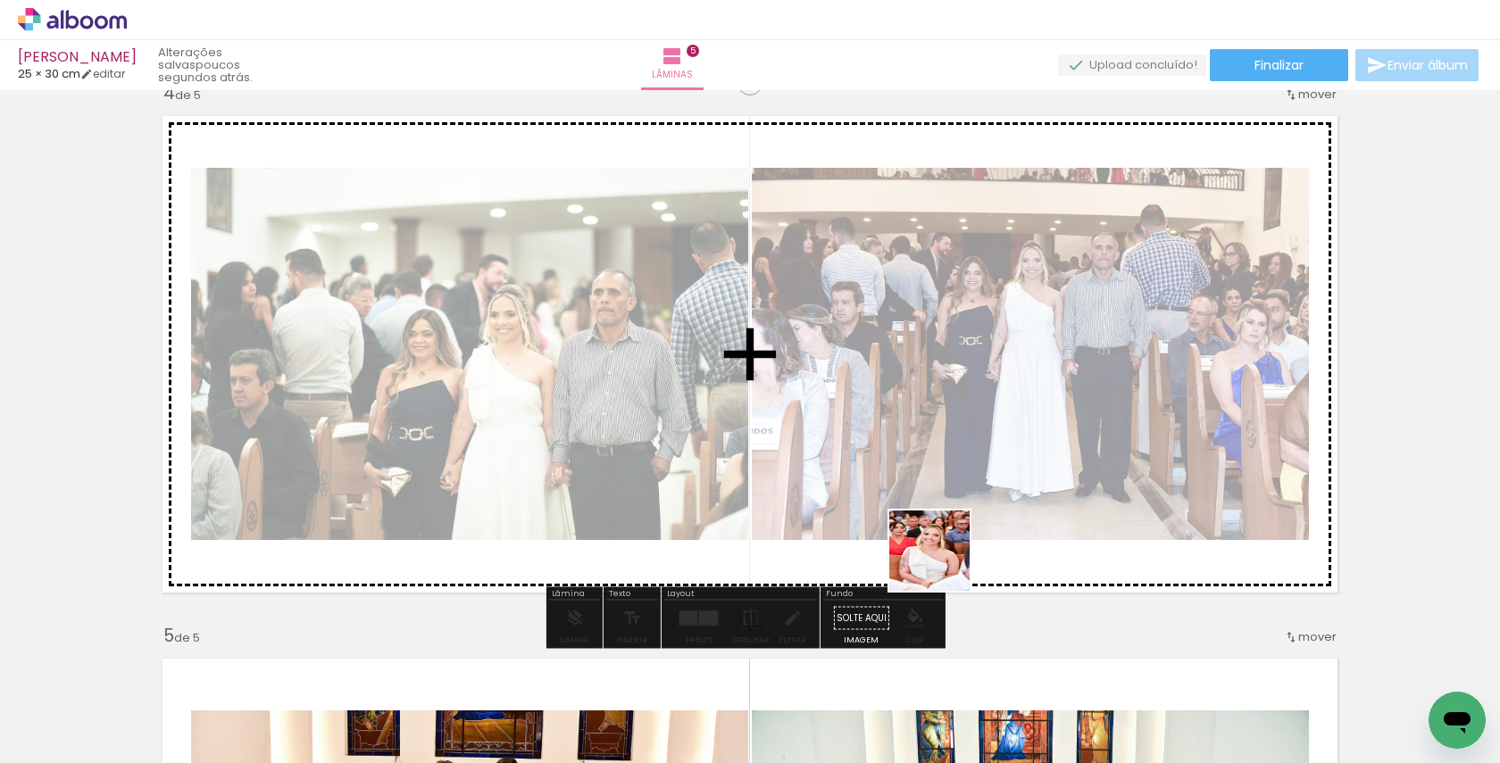
drag, startPoint x: 943, startPoint y: 710, endPoint x: 943, endPoint y: 468, distance: 241.9
click at [943, 468] on quentale-workspace at bounding box center [750, 381] width 1500 height 763
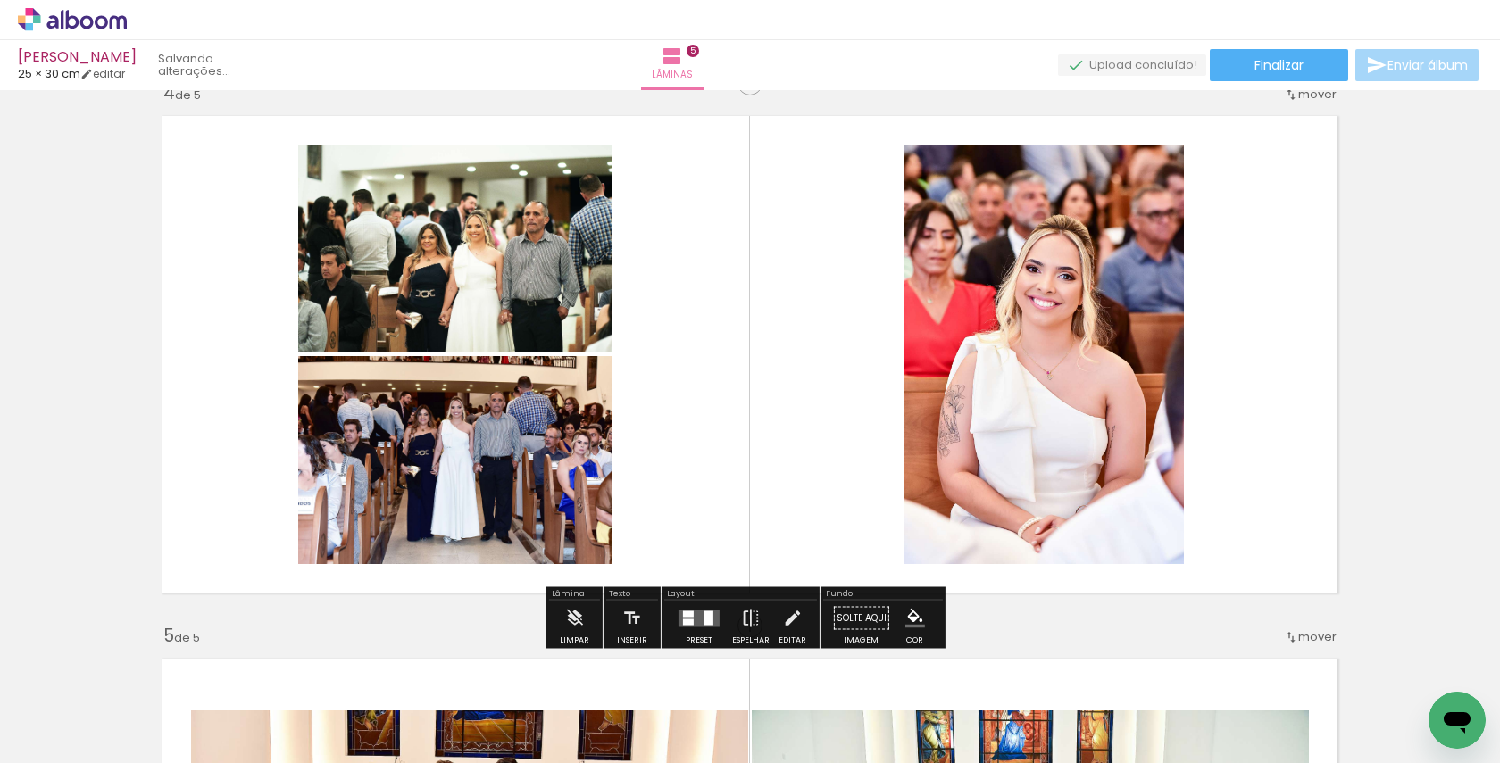
scroll to position [0, 7450]
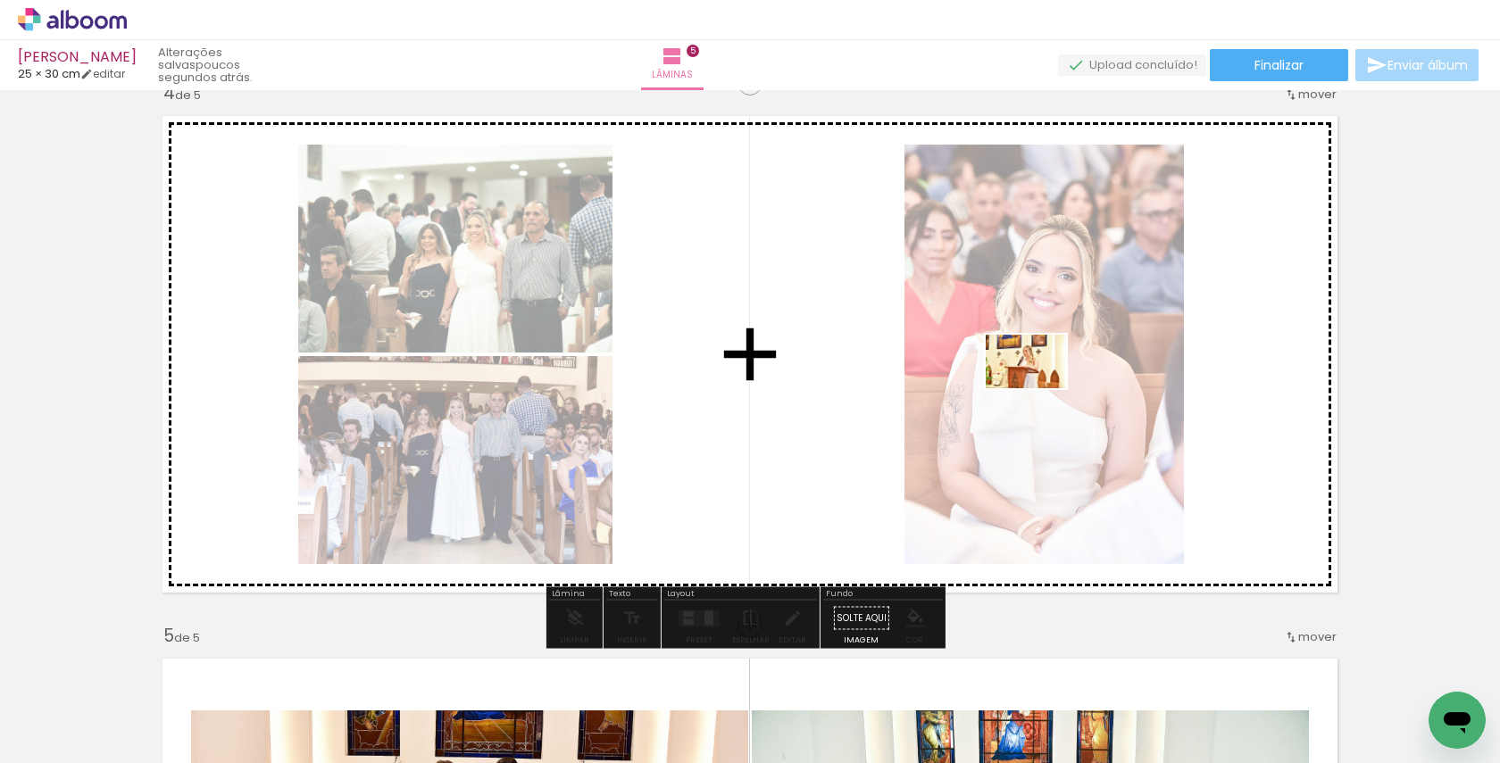
drag, startPoint x: 1039, startPoint y: 711, endPoint x: 1039, endPoint y: 386, distance: 324.9
click at [1039, 386] on quentale-workspace at bounding box center [750, 381] width 1500 height 763
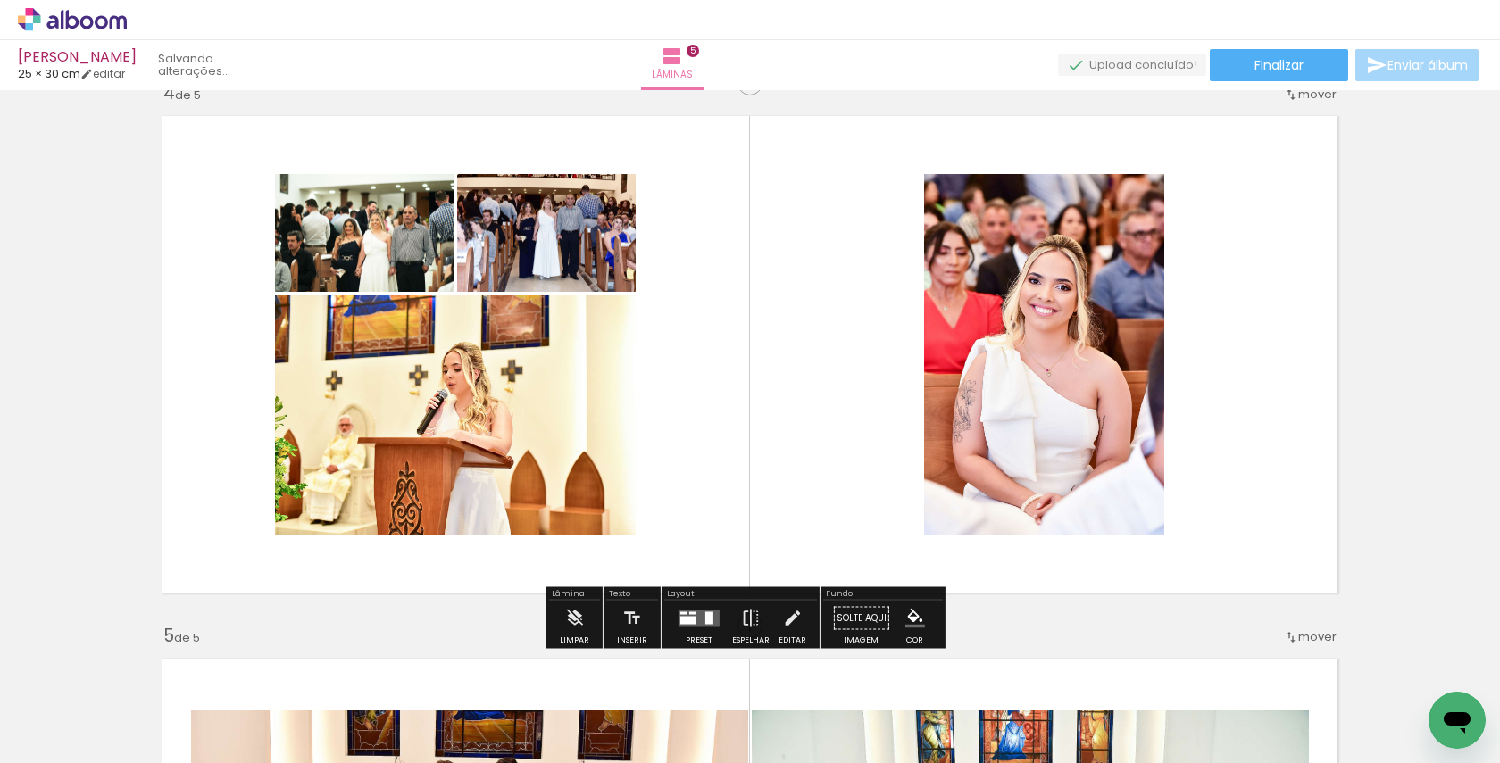
scroll to position [0, 7350]
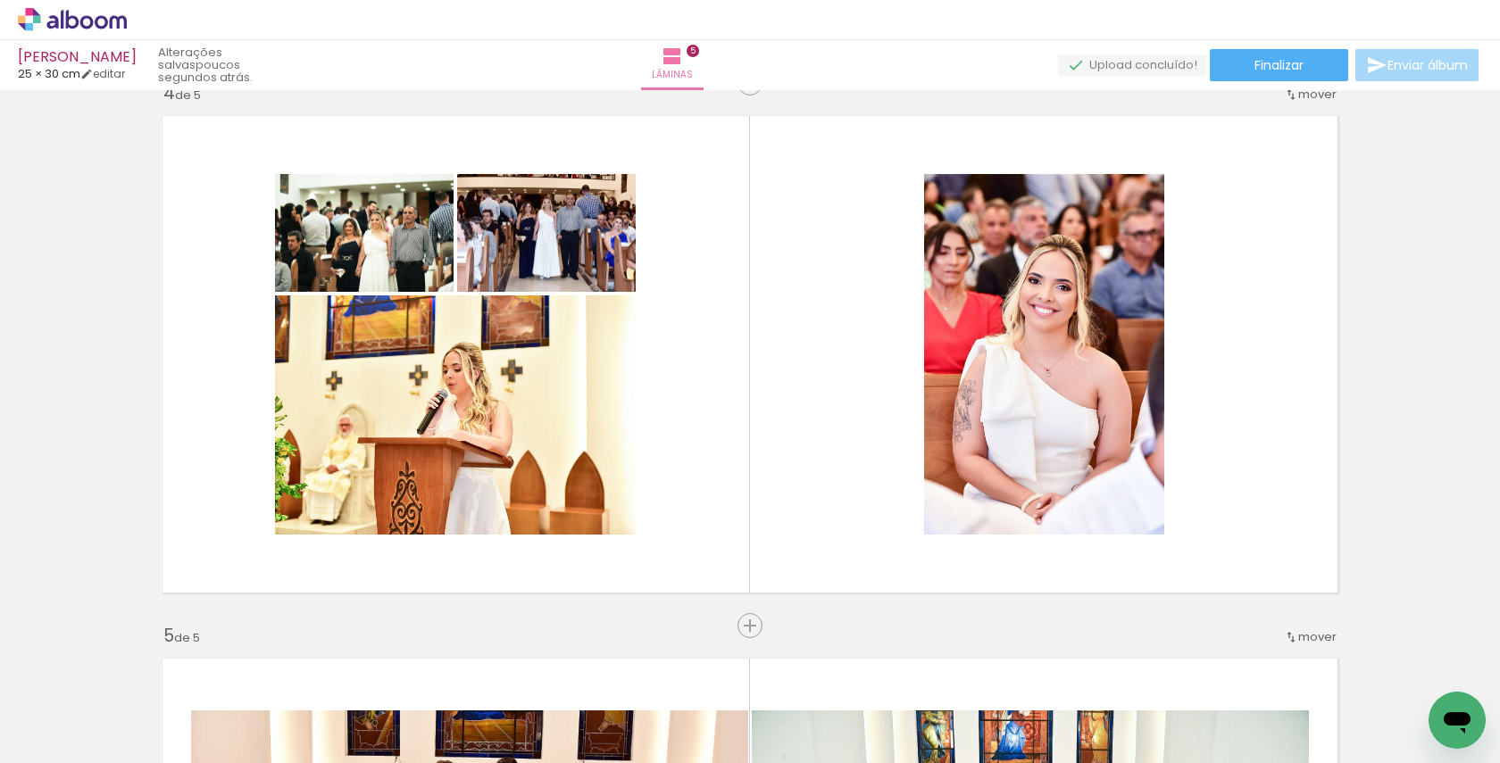
click at [1085, 631] on div "Inserir lâmina 1 de 5 Inserir lâmina 2 de 5 Inserir lâmina 3 de 5 Inserir lâmin…" at bounding box center [750, 60] width 1500 height 3257
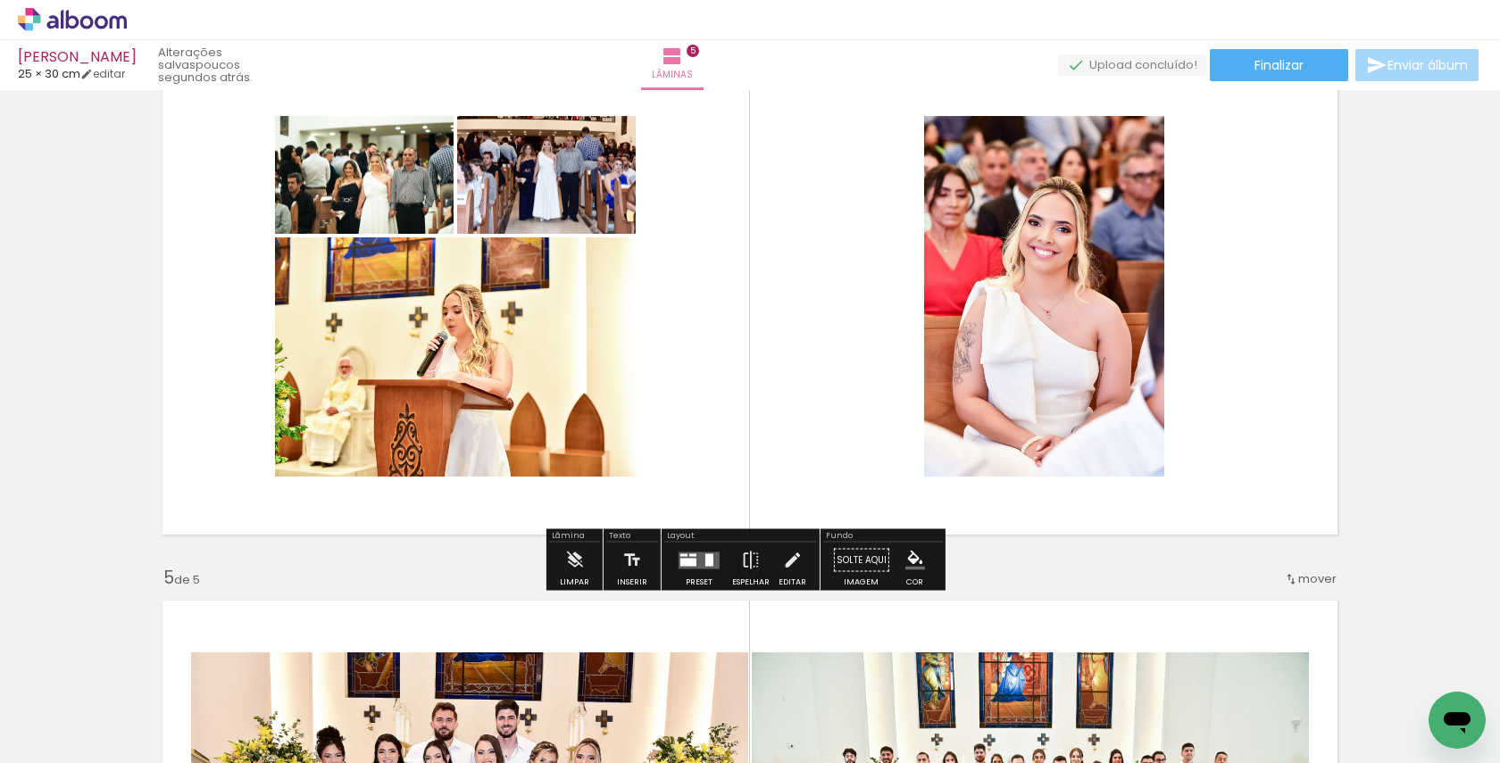
scroll to position [1709, 0]
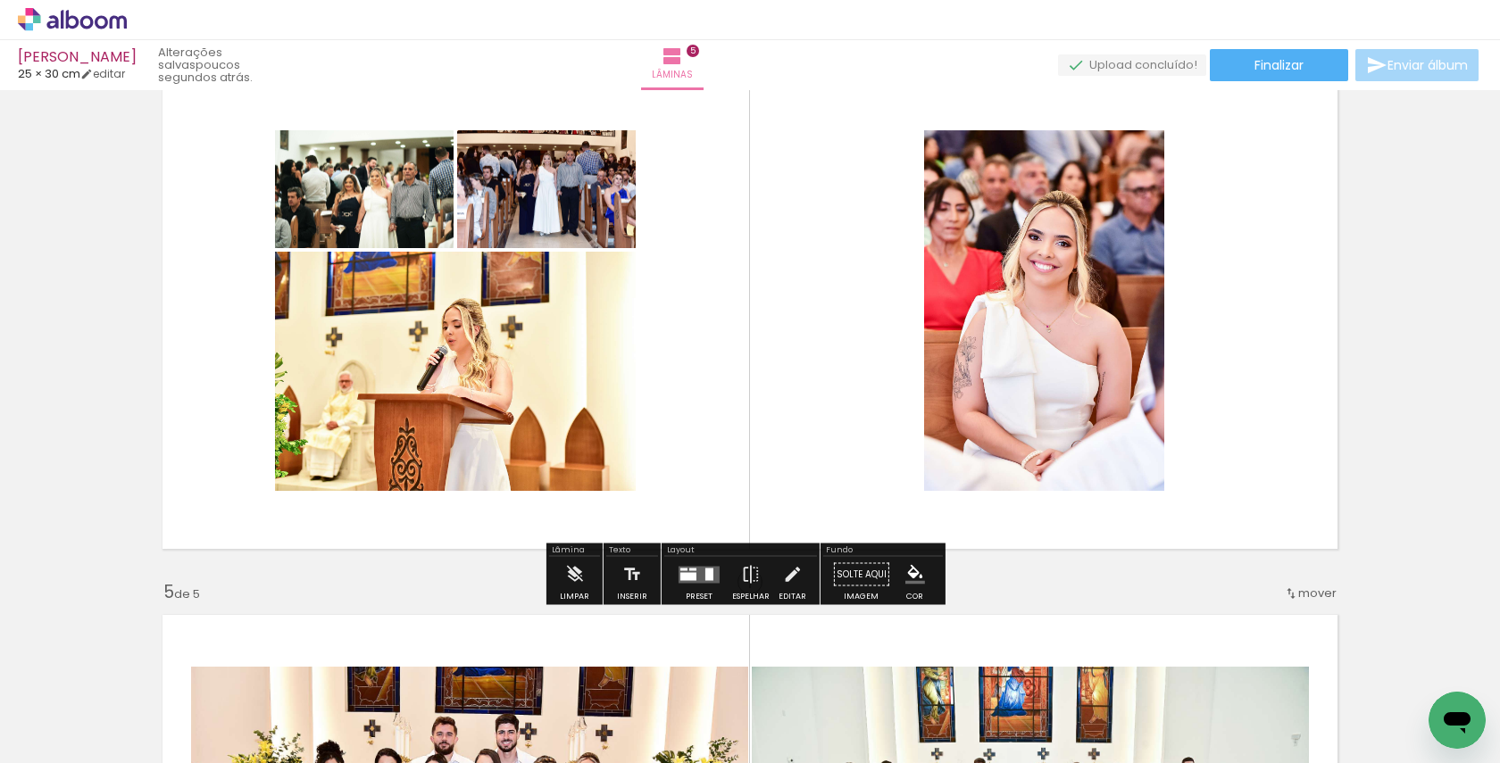
click at [691, 572] on div at bounding box center [688, 576] width 16 height 8
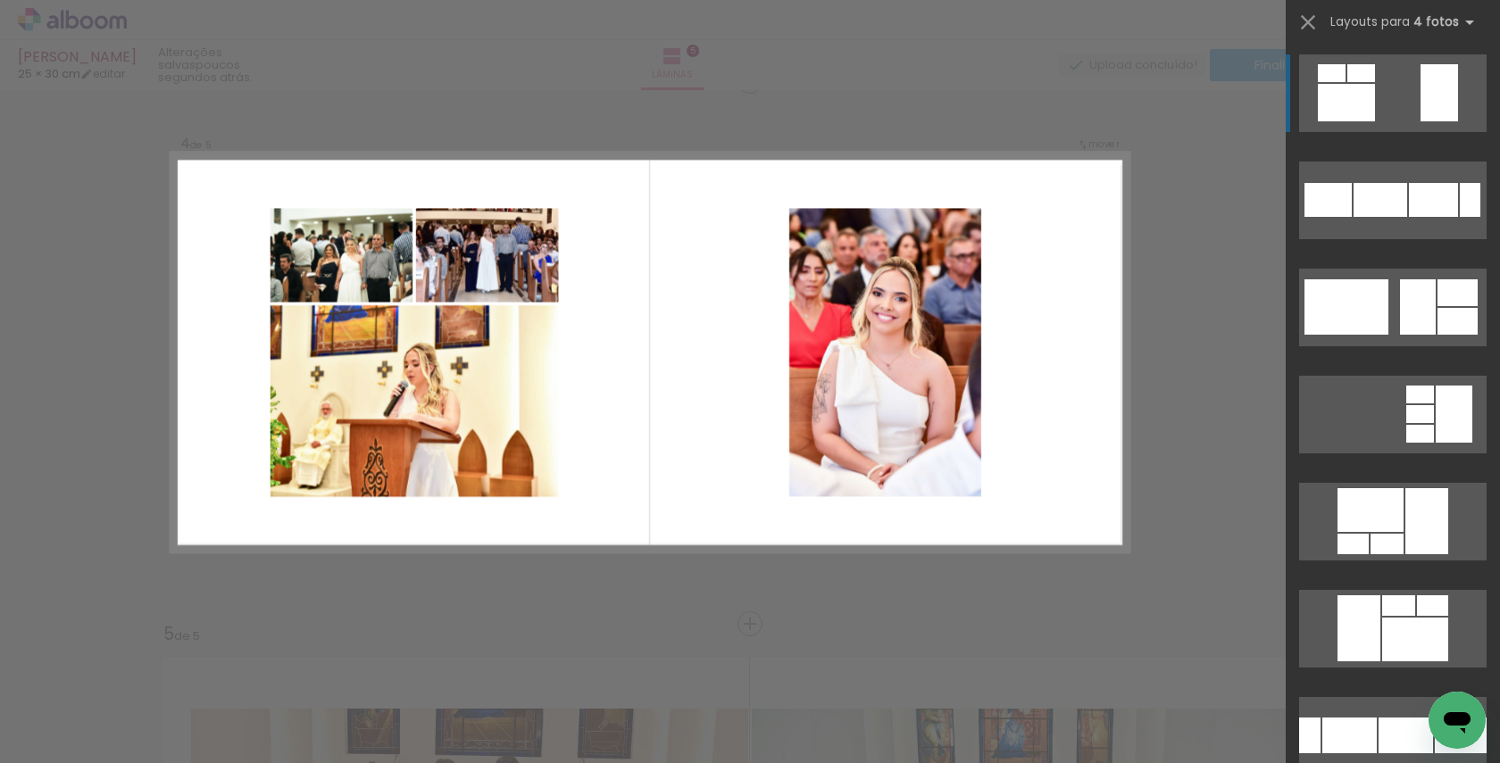
scroll to position [1648, 0]
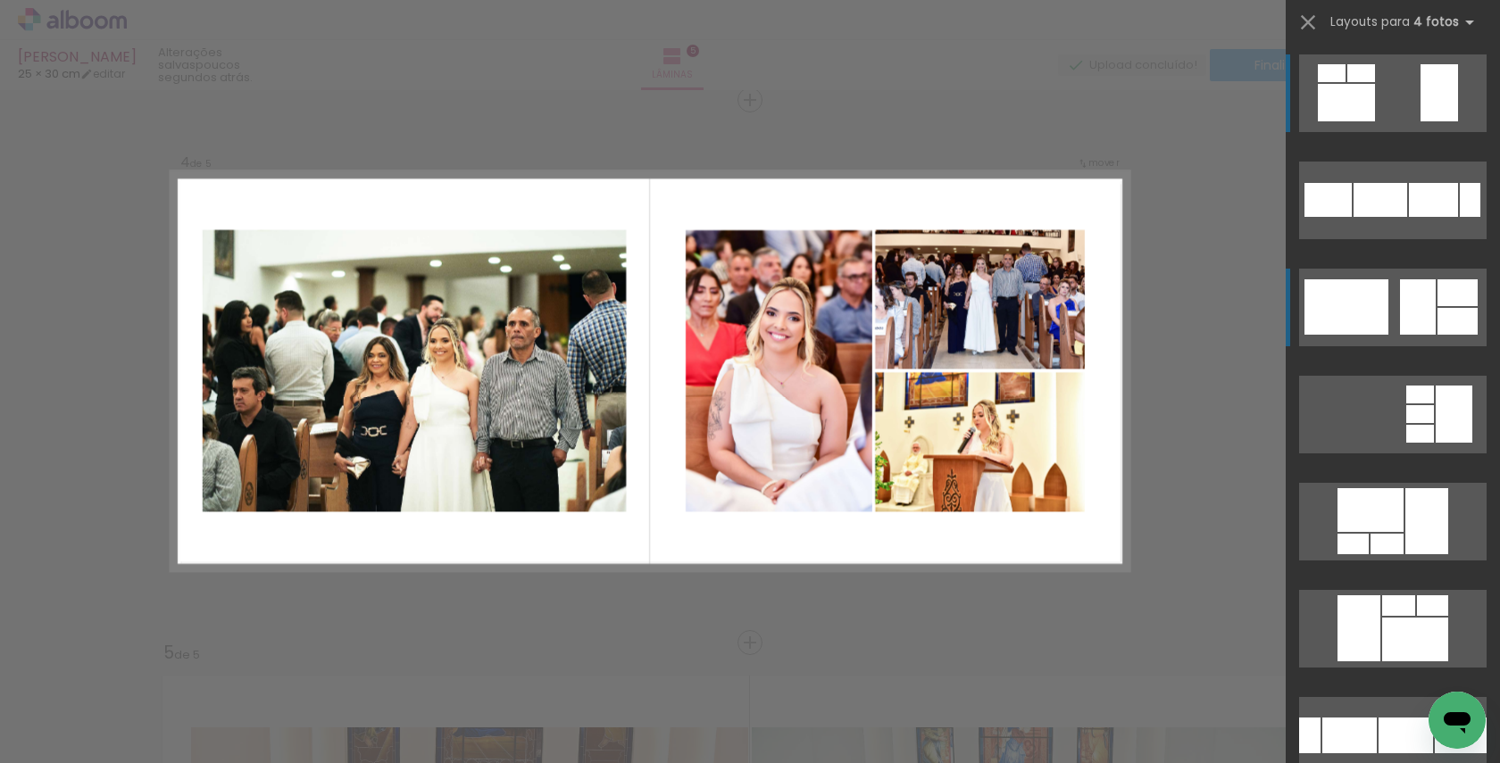
click at [1419, 304] on div at bounding box center [1418, 306] width 36 height 55
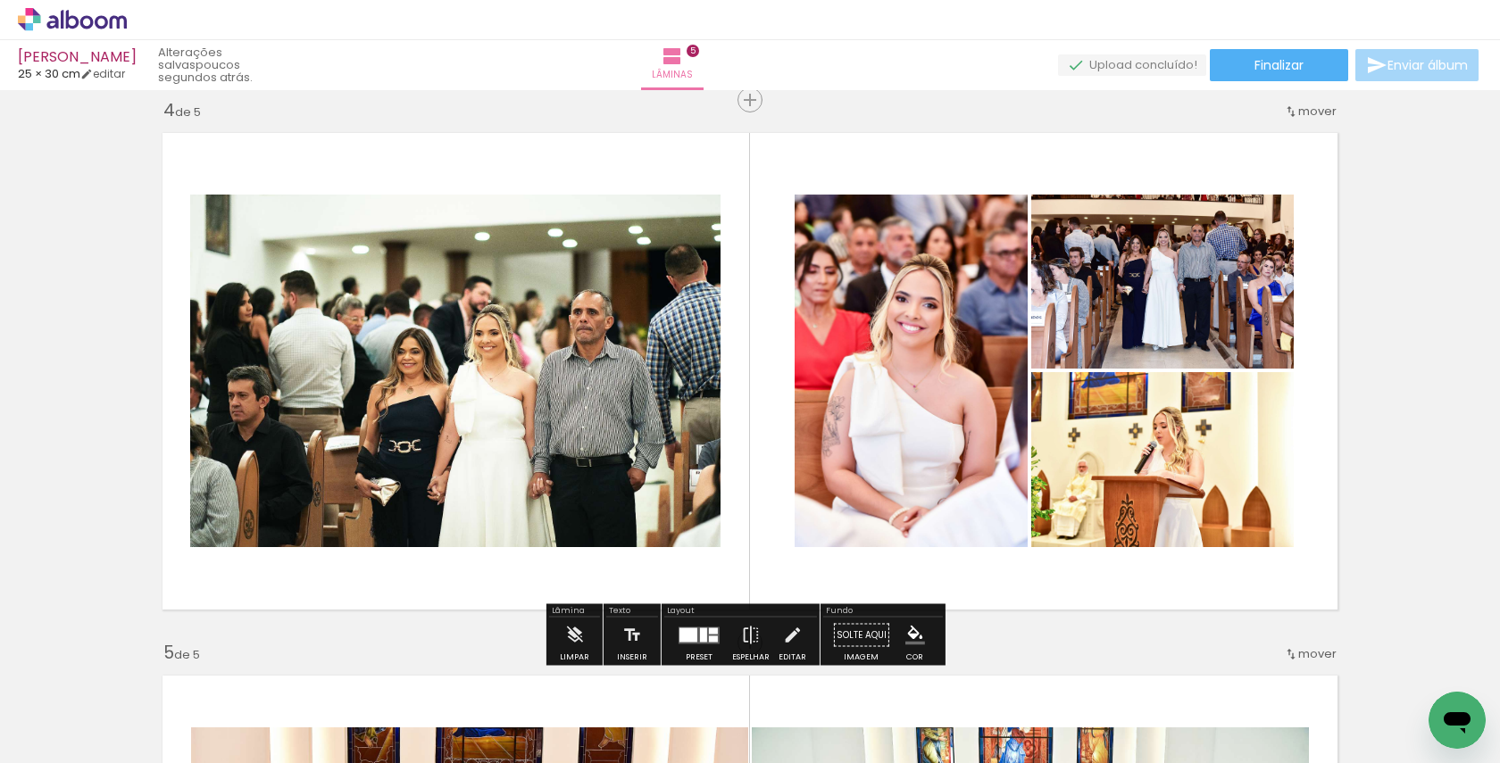
click at [693, 629] on quentale-layouter at bounding box center [698, 635] width 41 height 17
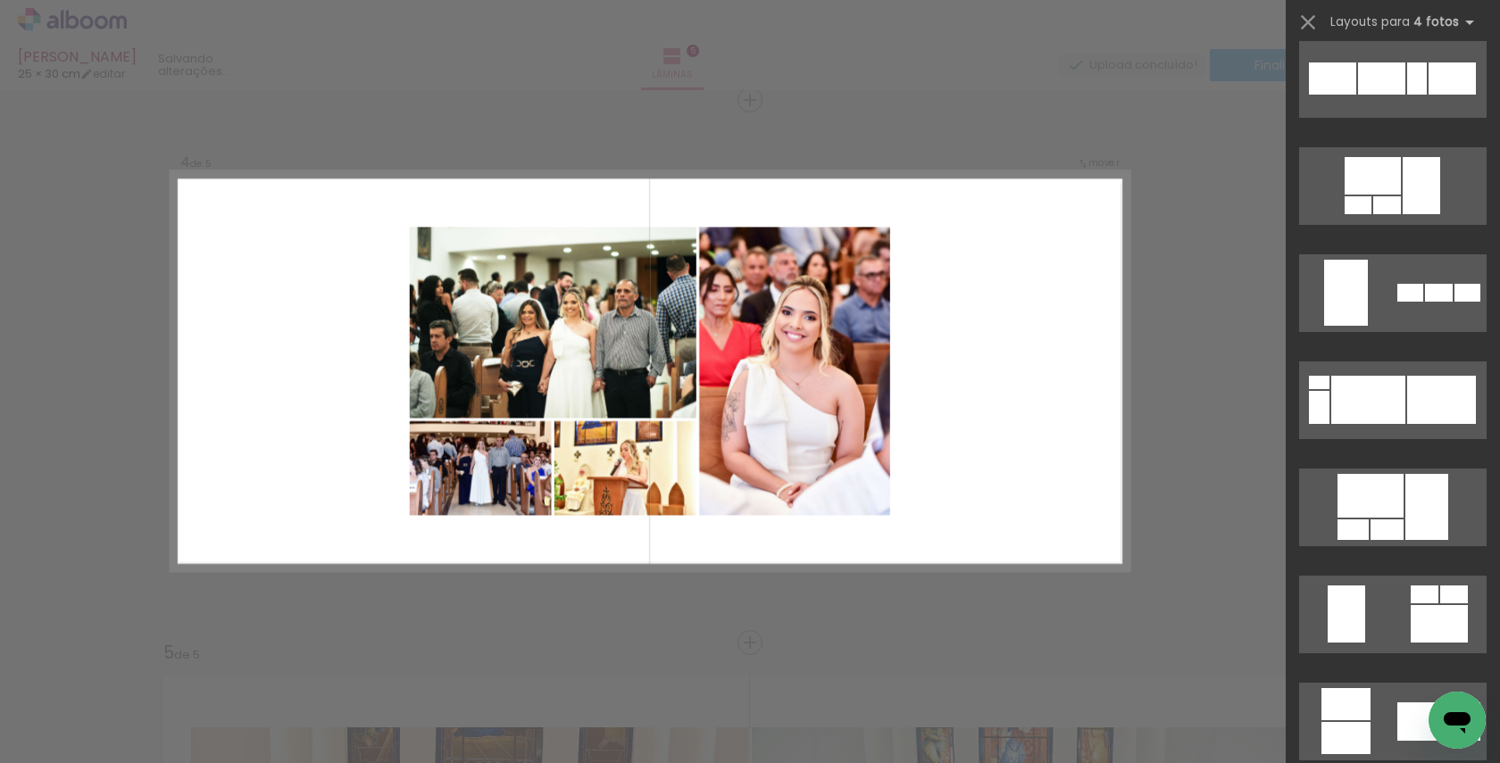
scroll to position [2964, 0]
